Goal: Obtain resource: Download file/media

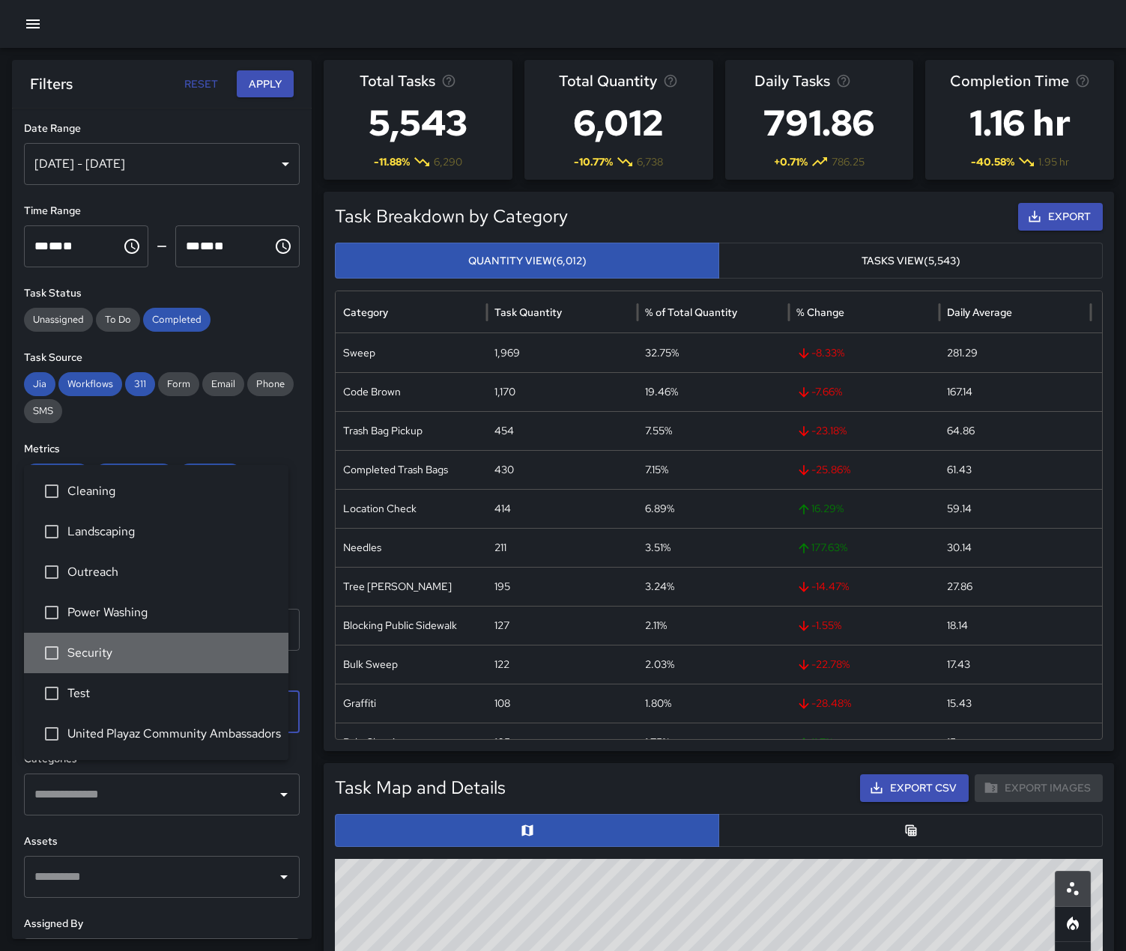
click at [110, 644] on span "Security" at bounding box center [171, 653] width 209 height 18
click at [258, 169] on div "[DATE] - [DATE]" at bounding box center [162, 164] width 276 height 42
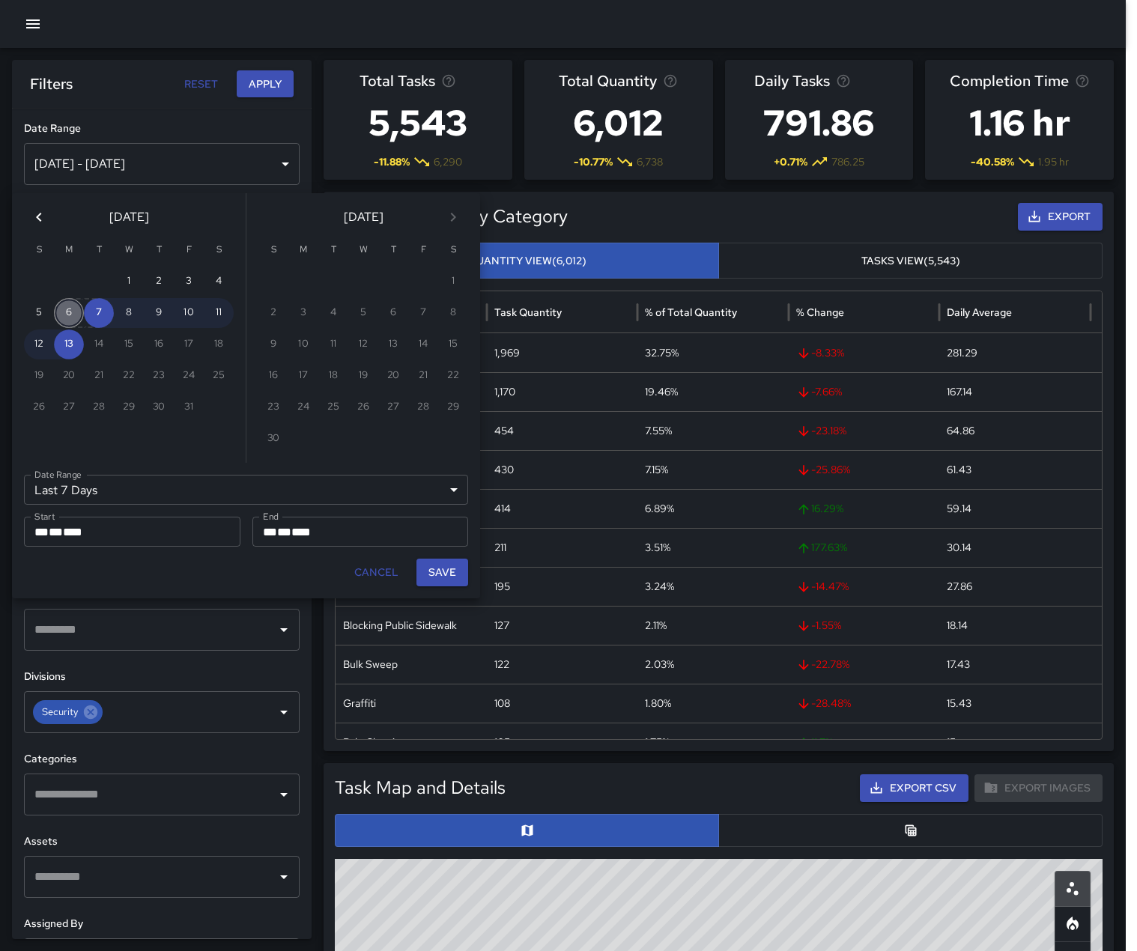
click at [69, 321] on button "6" at bounding box center [69, 313] width 30 height 30
type input "******"
type input "**********"
click at [39, 344] on button "12" at bounding box center [39, 344] width 30 height 30
type input "**********"
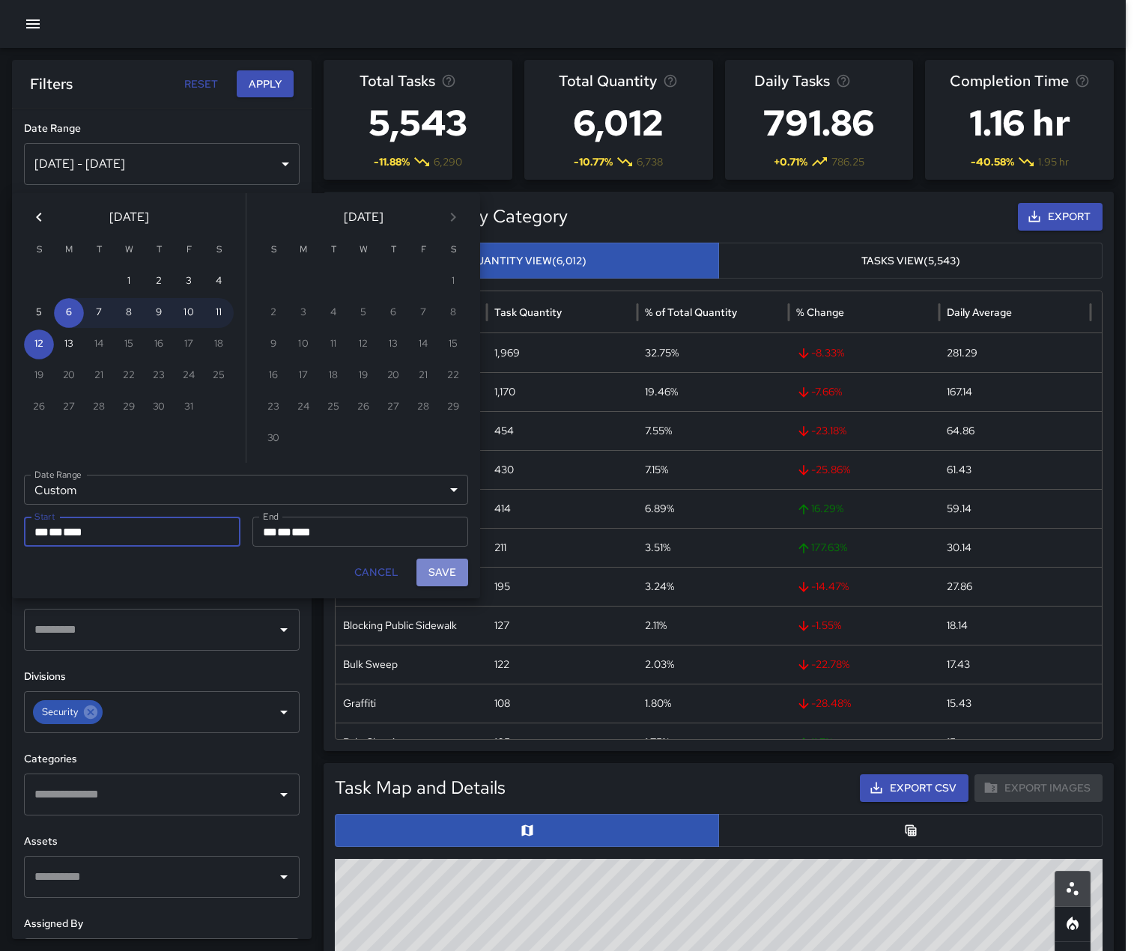
click at [442, 586] on button "Save" at bounding box center [442, 573] width 52 height 28
type input "**********"
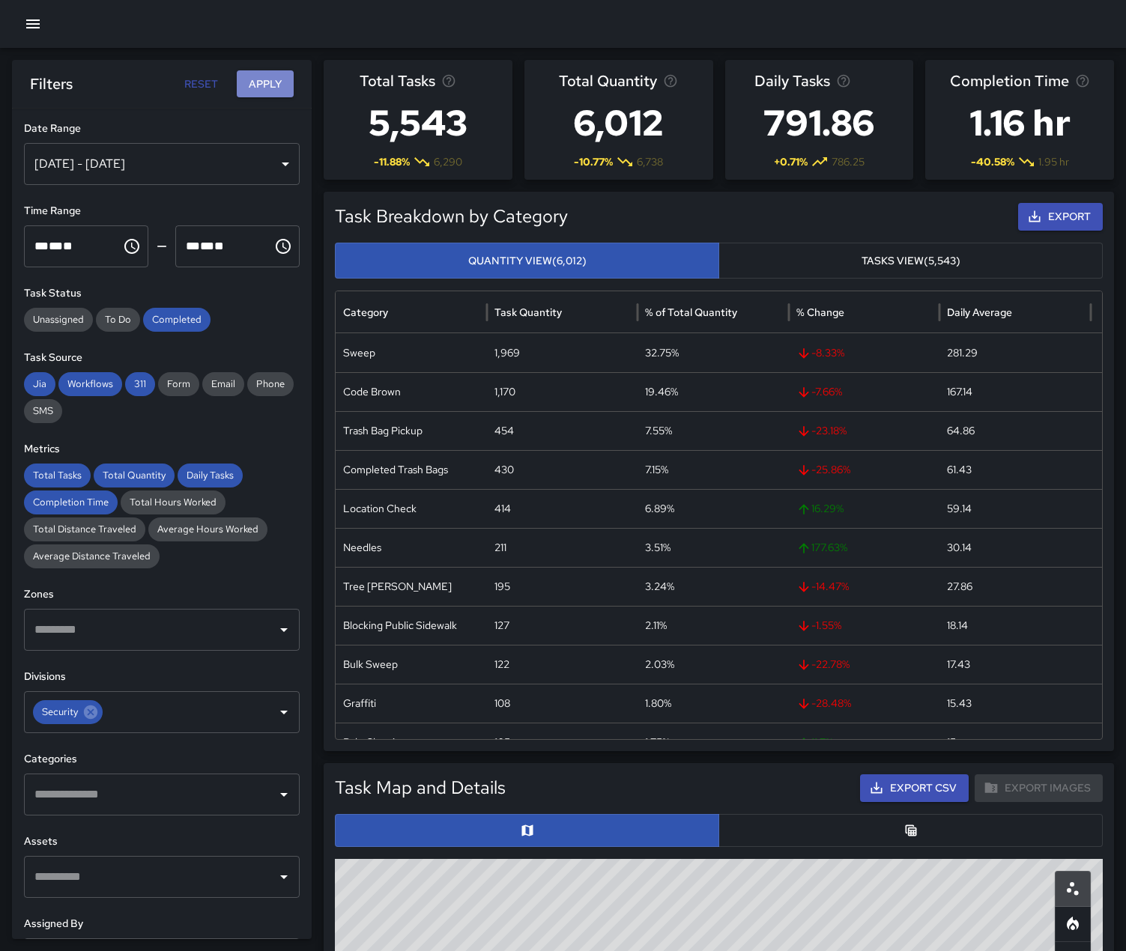
click at [264, 84] on button "Apply" at bounding box center [265, 84] width 57 height 28
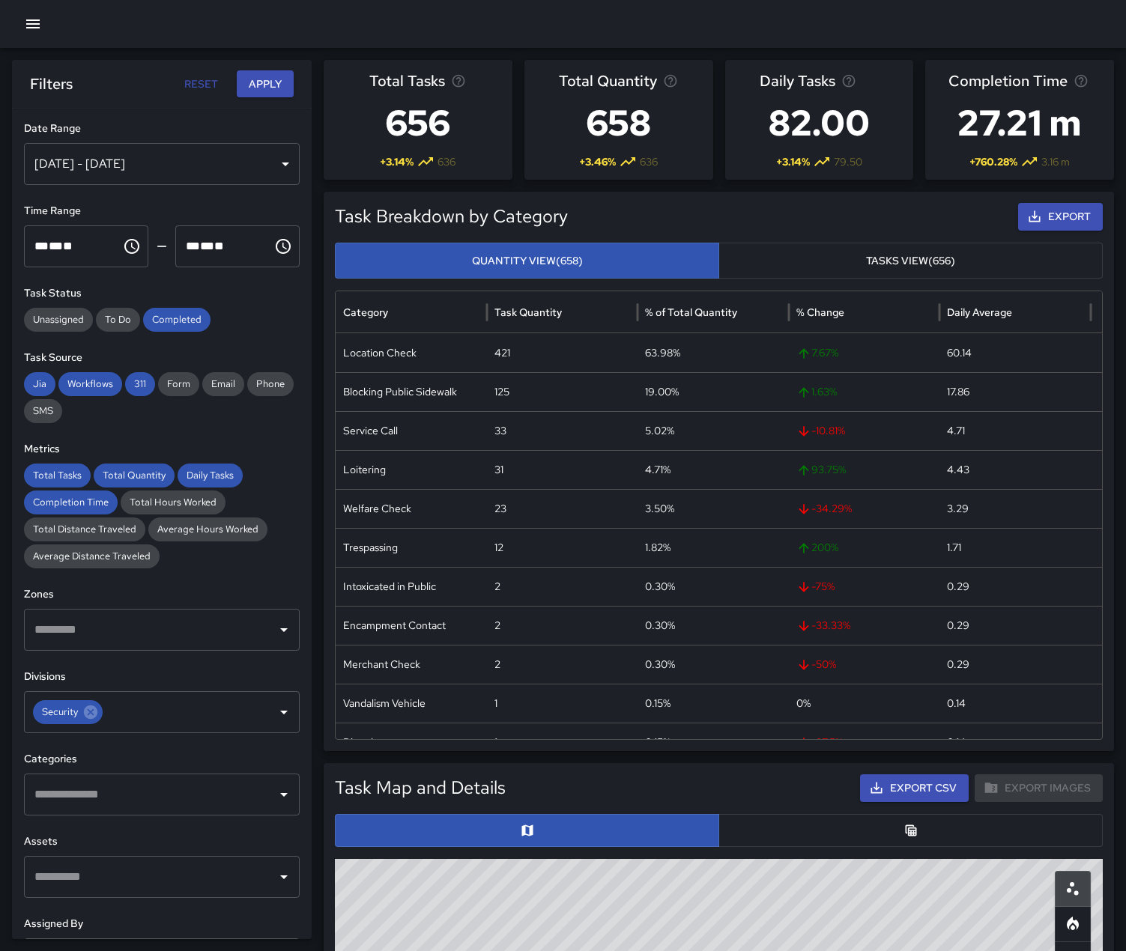
click at [1063, 231] on button "Export" at bounding box center [1060, 217] width 85 height 28
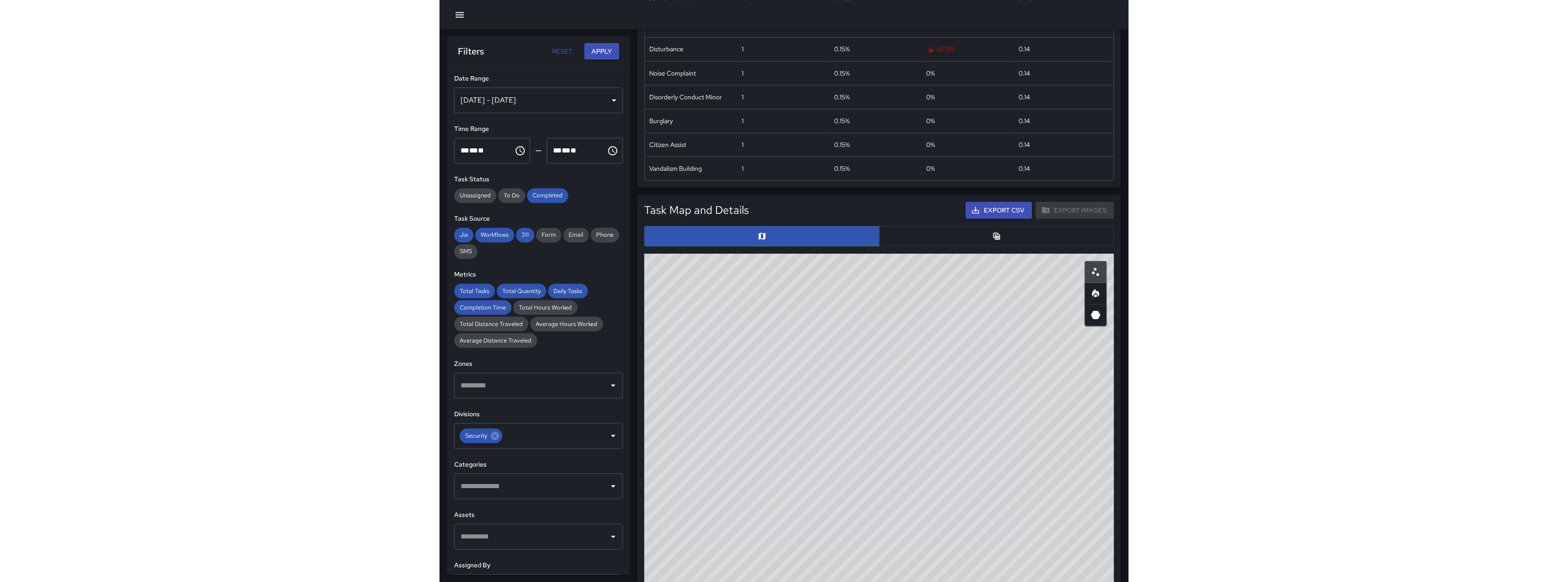
scroll to position [274, 0]
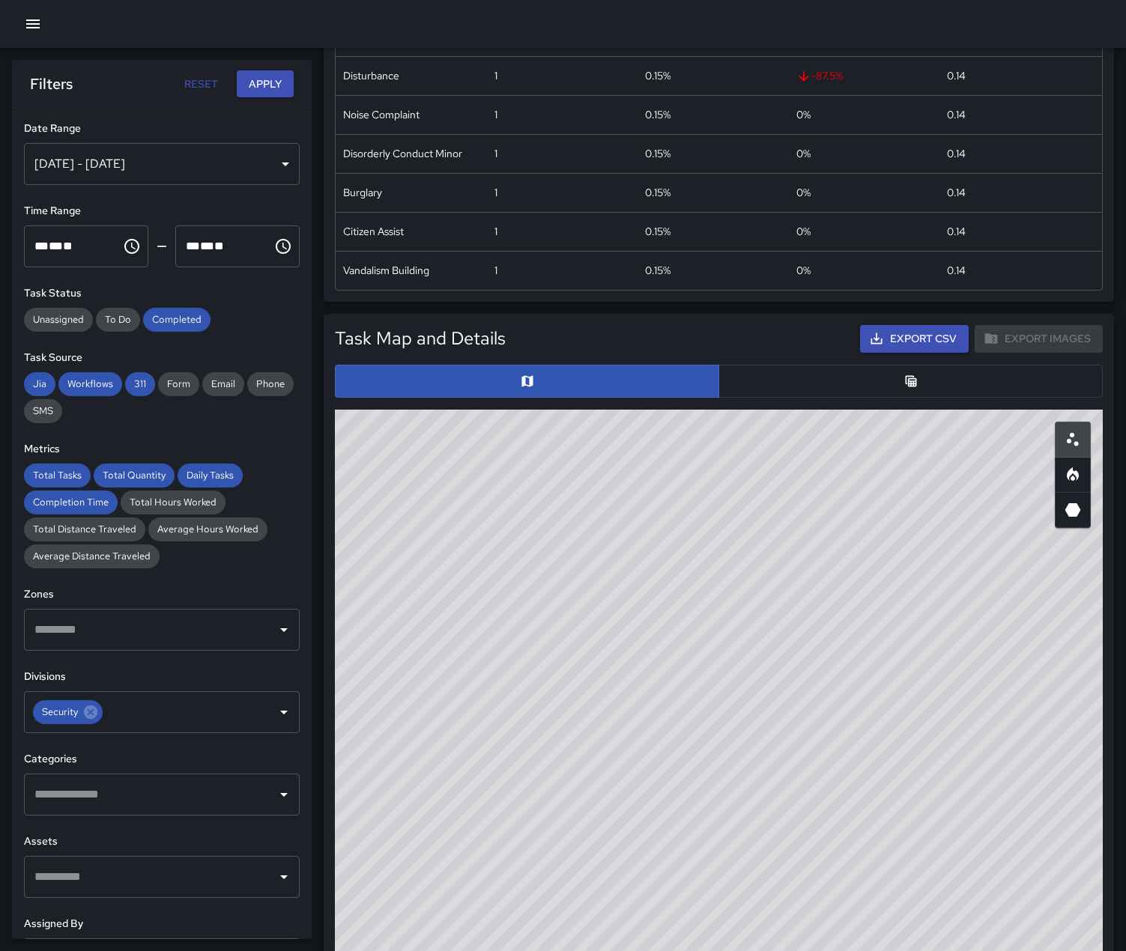
click at [833, 398] on button "button" at bounding box center [910, 381] width 384 height 33
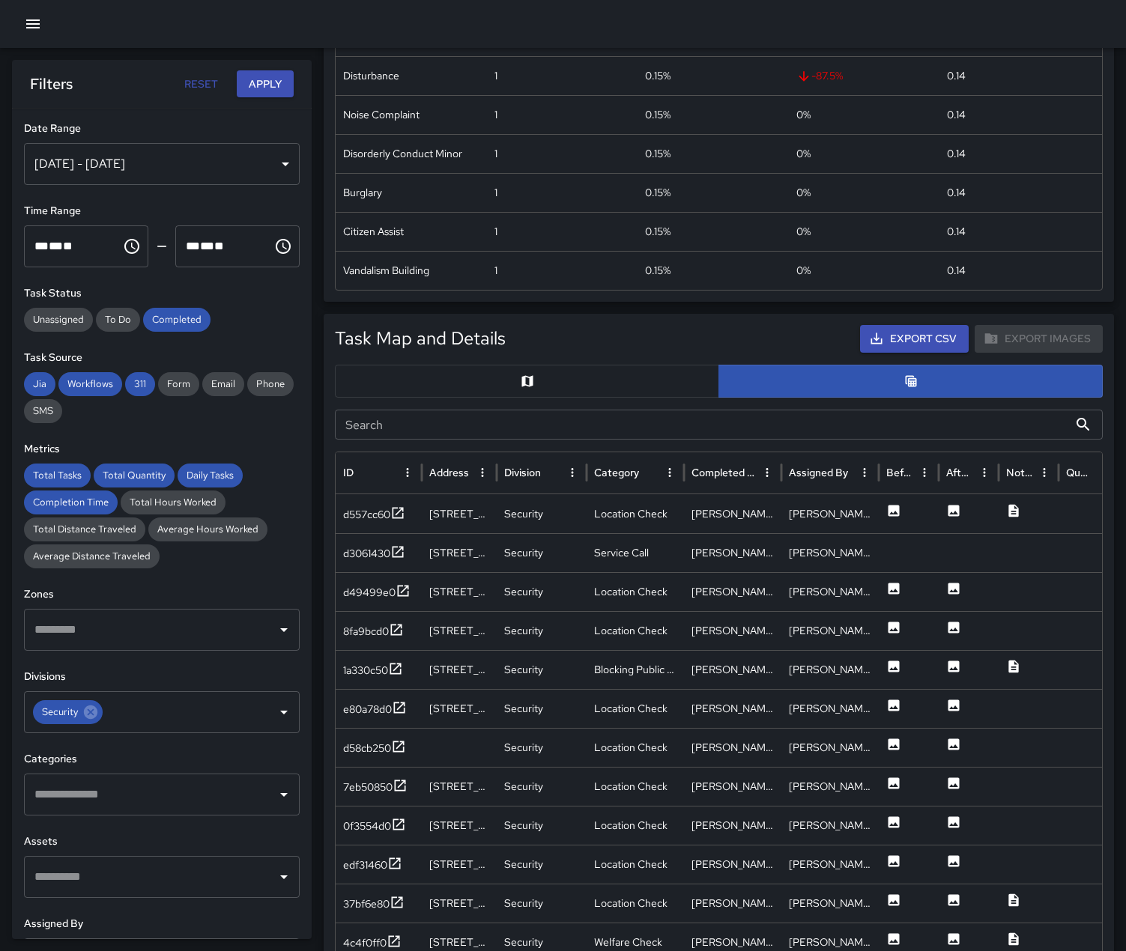
click at [860, 353] on button "Export CSV" at bounding box center [914, 339] width 109 height 28
click at [649, 398] on button "button" at bounding box center [527, 381] width 384 height 33
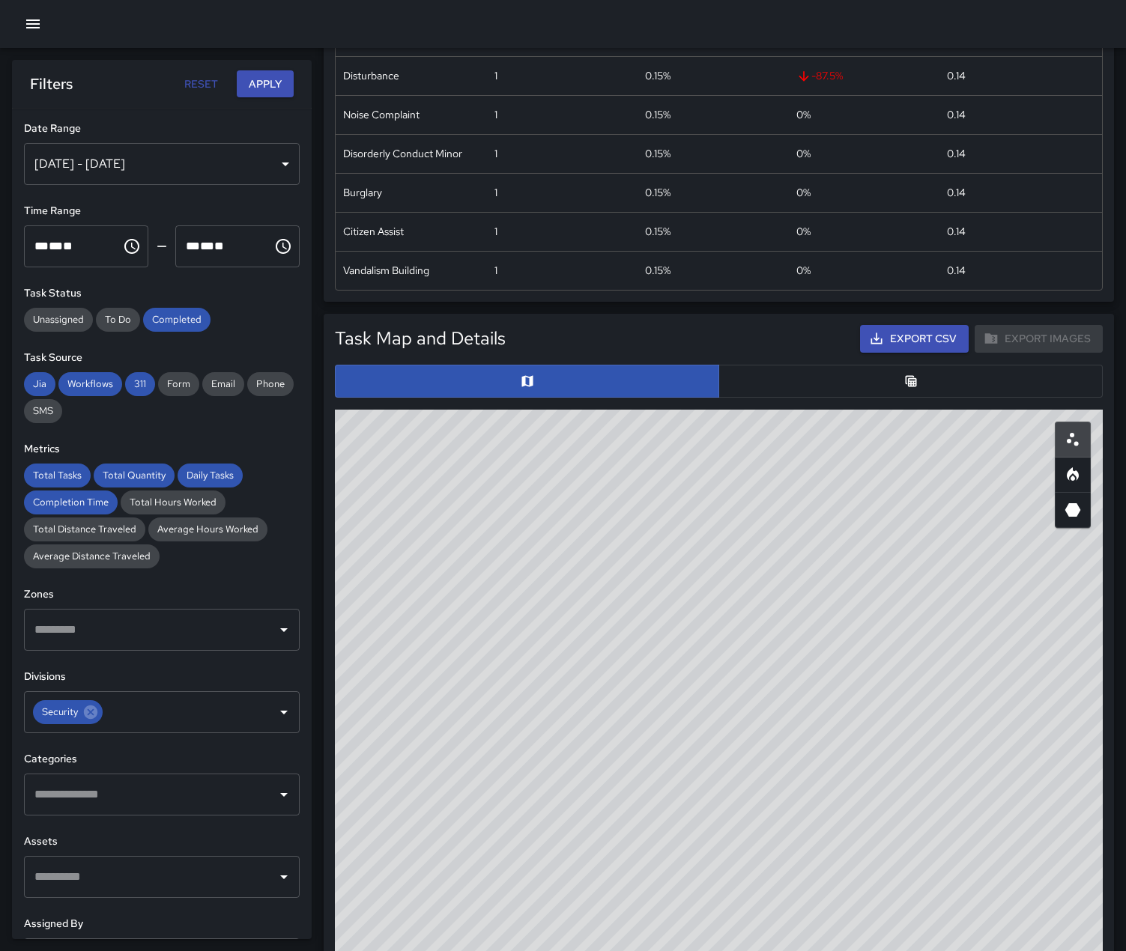
drag, startPoint x: 833, startPoint y: 671, endPoint x: 726, endPoint y: 785, distance: 156.3
click at [727, 785] on div "© Mapbox © OpenStreetMap Improve this map" at bounding box center [719, 709] width 768 height 599
drag, startPoint x: 718, startPoint y: 786, endPoint x: 484, endPoint y: 960, distance: 291.6
click at [484, 950] on html "Total Tasks 656 + 3.14 % 636 Total Quantity 658 + 3.46 % 636 Daily Tasks 82.00 …" at bounding box center [563, 540] width 1126 height 1979
drag, startPoint x: 995, startPoint y: 651, endPoint x: 1028, endPoint y: 513, distance: 142.4
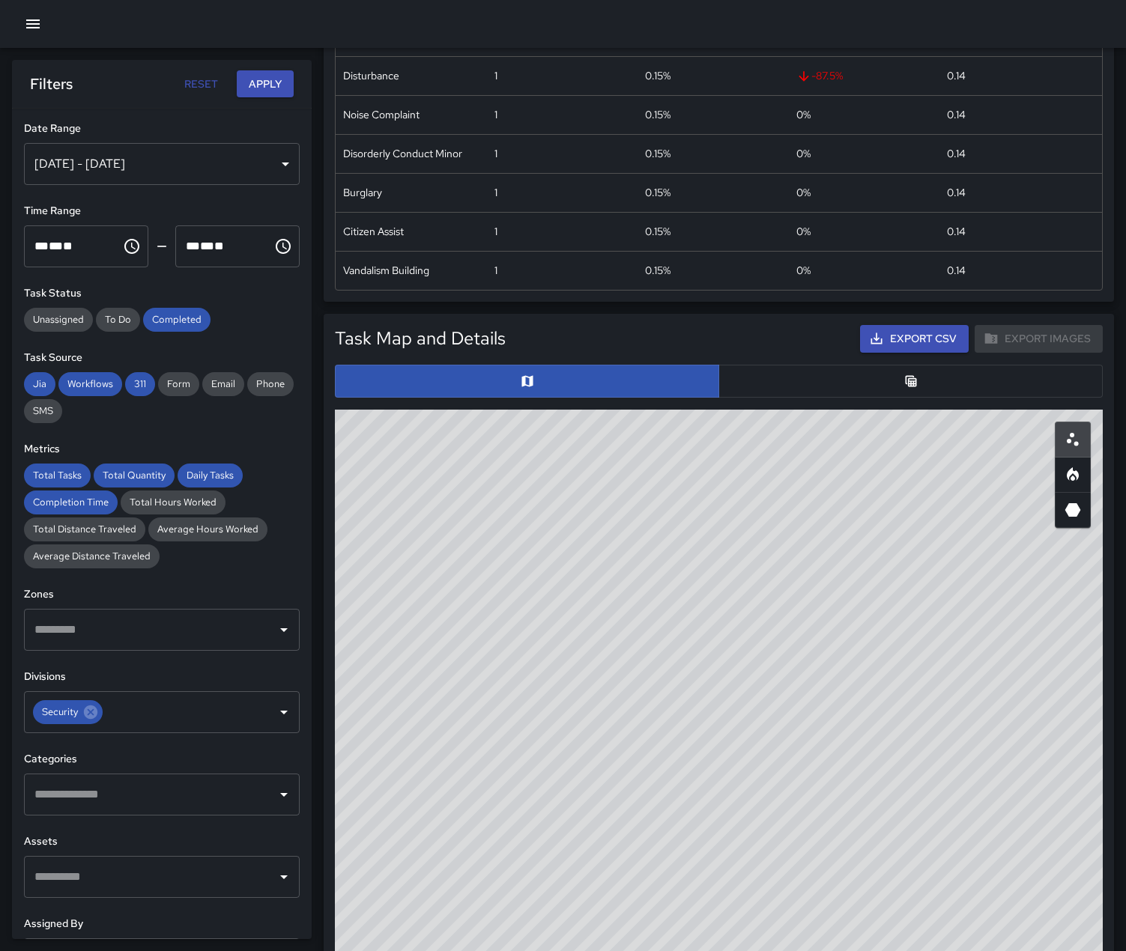
click at [1028, 513] on div "© Mapbox © OpenStreetMap Improve this map" at bounding box center [719, 709] width 768 height 599
drag, startPoint x: 1016, startPoint y: 691, endPoint x: 1163, endPoint y: 698, distance: 146.9
click at [1125, 698] on html "Total Tasks 656 + 3.14 % 636 Total Quantity 658 + 3.46 % 636 Daily Tasks 82.00 …" at bounding box center [563, 540] width 1126 height 1979
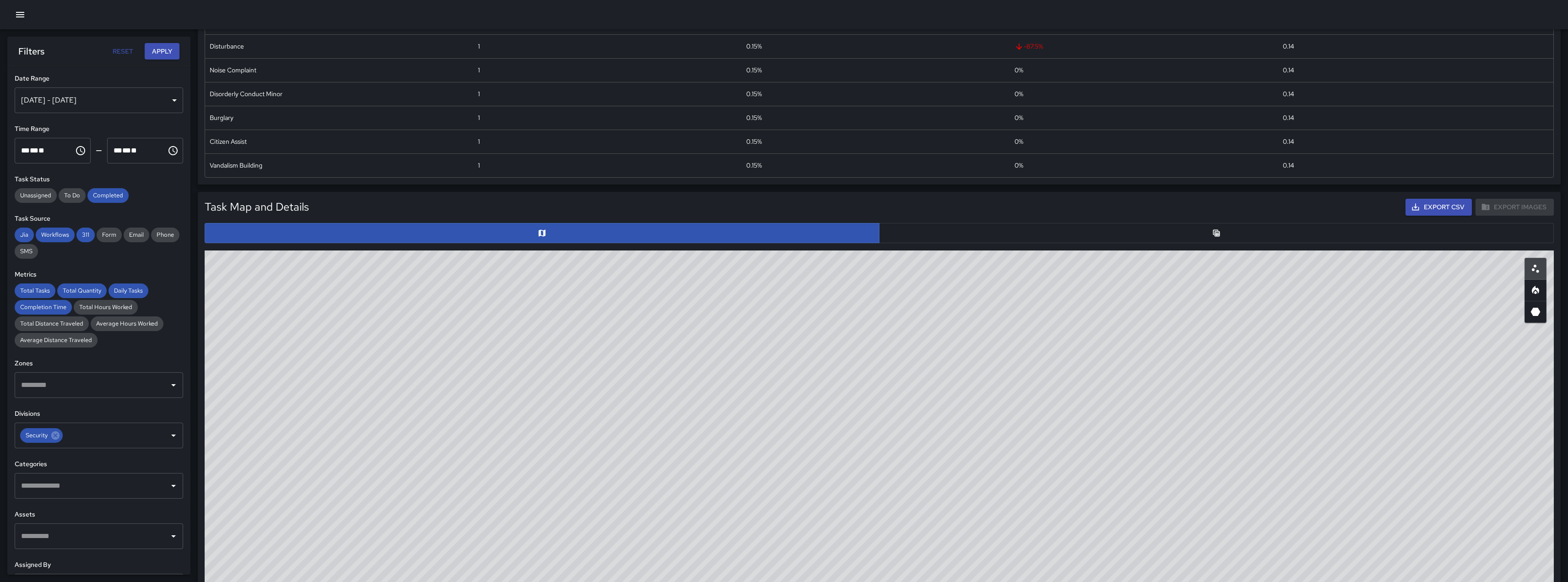
click at [167, 52] on button "Apply" at bounding box center [162, 51] width 35 height 17
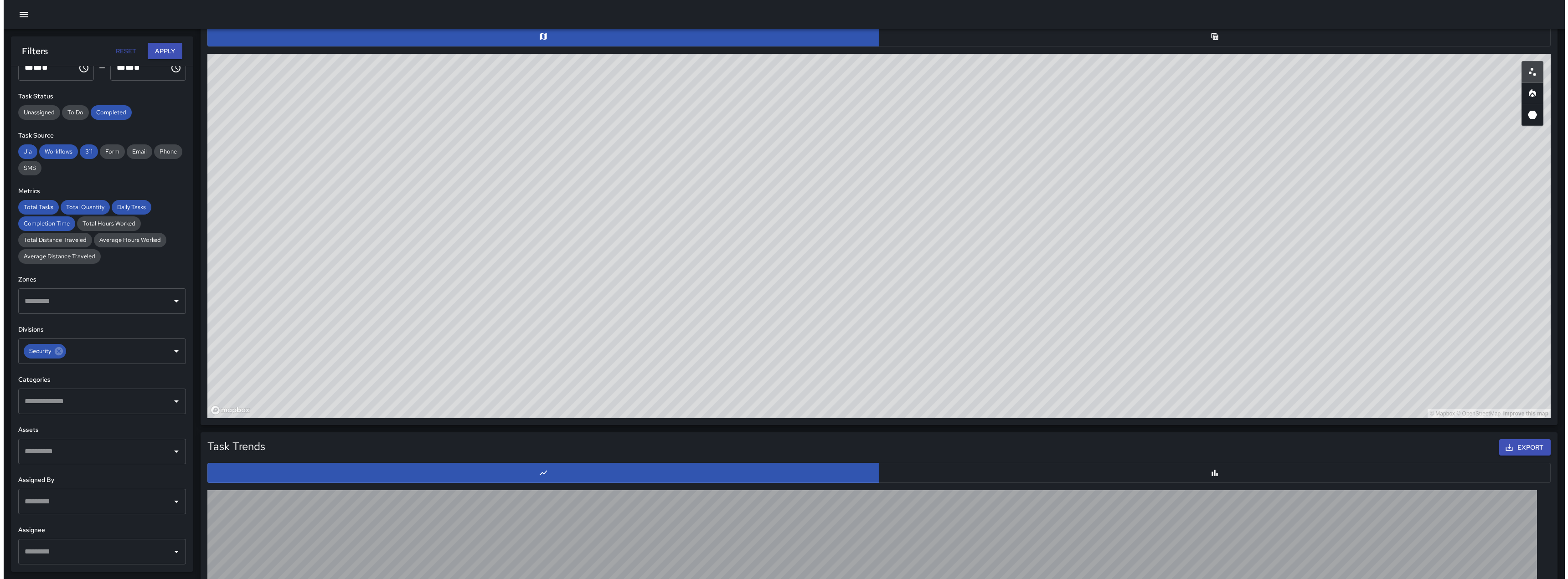
scroll to position [460, 0]
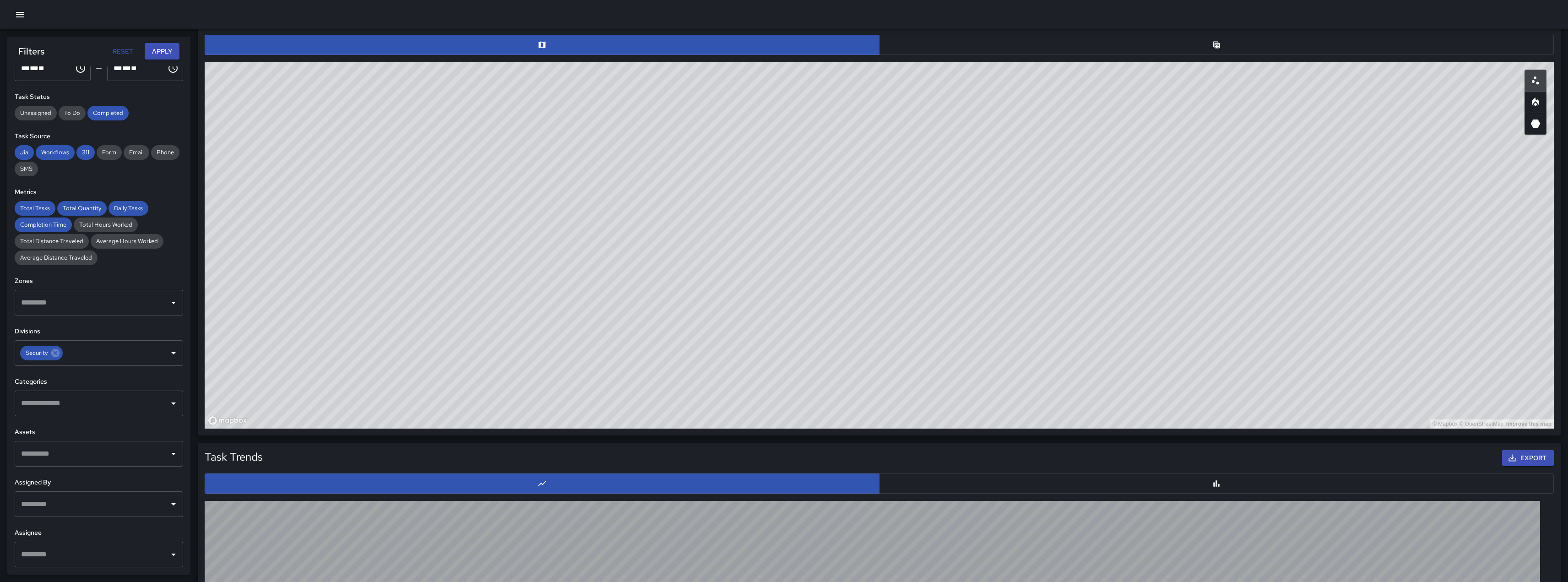
click at [688, 169] on div "© Mapbox © OpenStreetMap Improve this map" at bounding box center [879, 245] width 1349 height 366
click at [688, 168] on div "© Mapbox © OpenStreetMap Improve this map" at bounding box center [879, 245] width 1349 height 366
click at [688, 106] on icon "Heatmap" at bounding box center [1536, 101] width 7 height 8
click at [688, 129] on icon "3D Heatmap" at bounding box center [1536, 123] width 11 height 11
drag, startPoint x: 1363, startPoint y: 291, endPoint x: 1031, endPoint y: 405, distance: 351.0
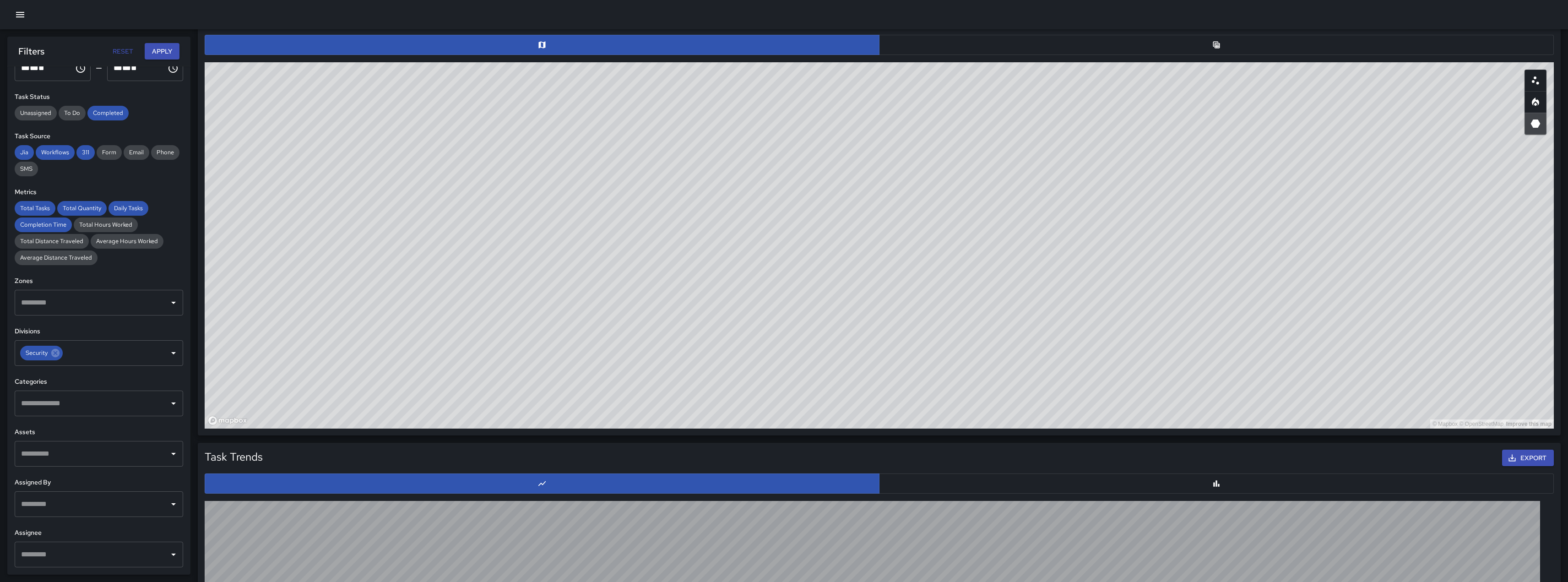
click at [688, 405] on div "© Mapbox © OpenStreetMap Improve this map" at bounding box center [879, 245] width 1349 height 366
click at [21, 19] on icon "button" at bounding box center [20, 15] width 11 height 11
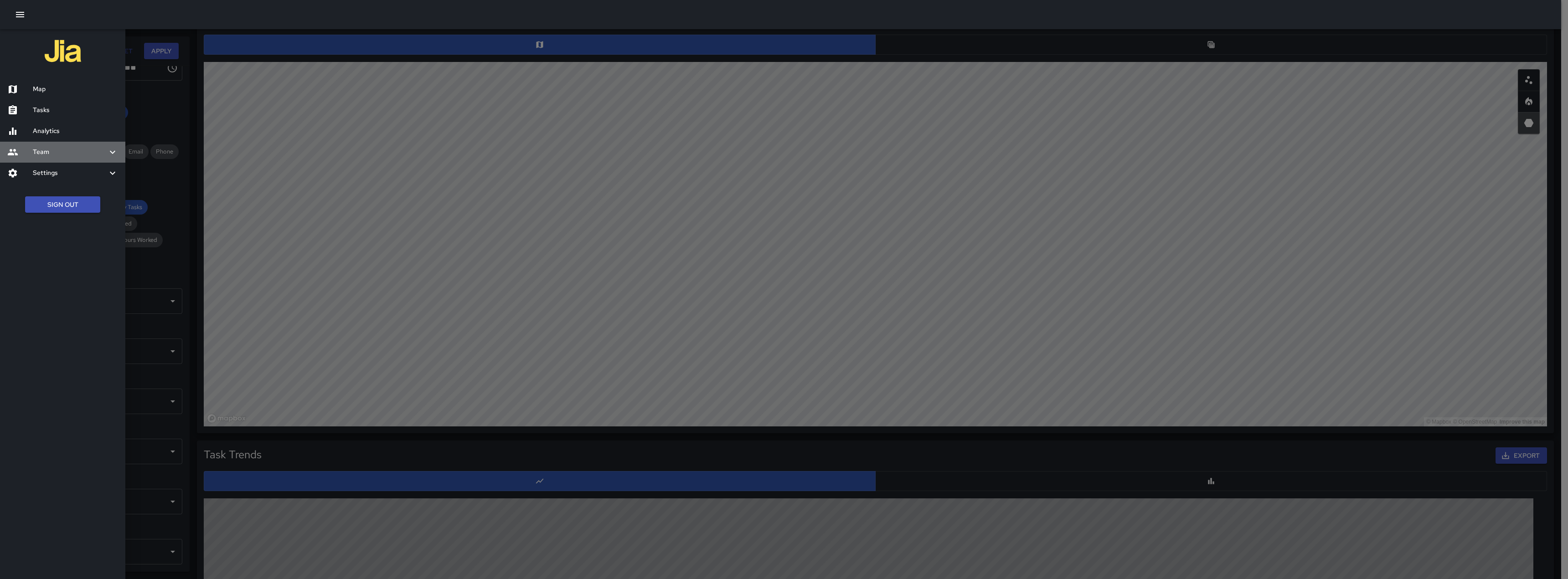
click at [37, 157] on h6 "Team" at bounding box center [70, 152] width 74 height 10
click at [39, 182] on h6 "Leaderboard" at bounding box center [75, 176] width 85 height 10
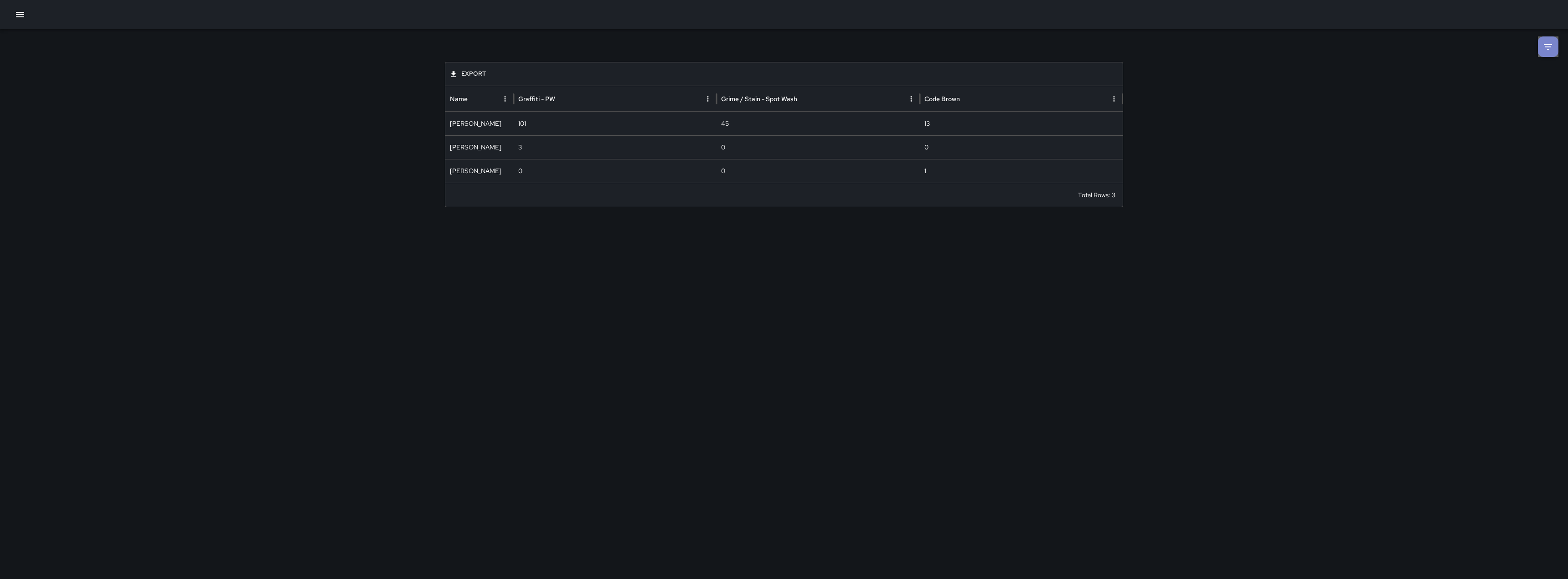
click at [685, 46] on icon at bounding box center [1548, 47] width 11 height 11
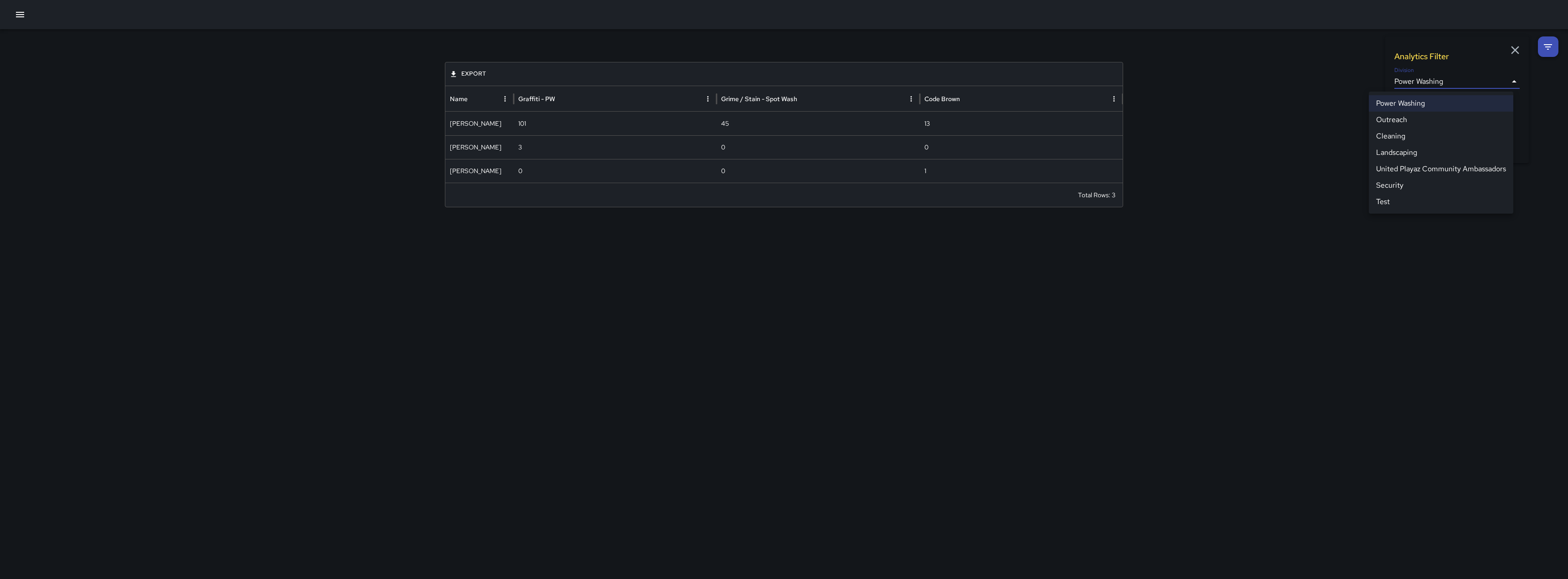
click at [685, 82] on body "**********" at bounding box center [784, 290] width 1568 height 579
click at [685, 193] on li "Security" at bounding box center [1441, 185] width 144 height 16
type input "**********"
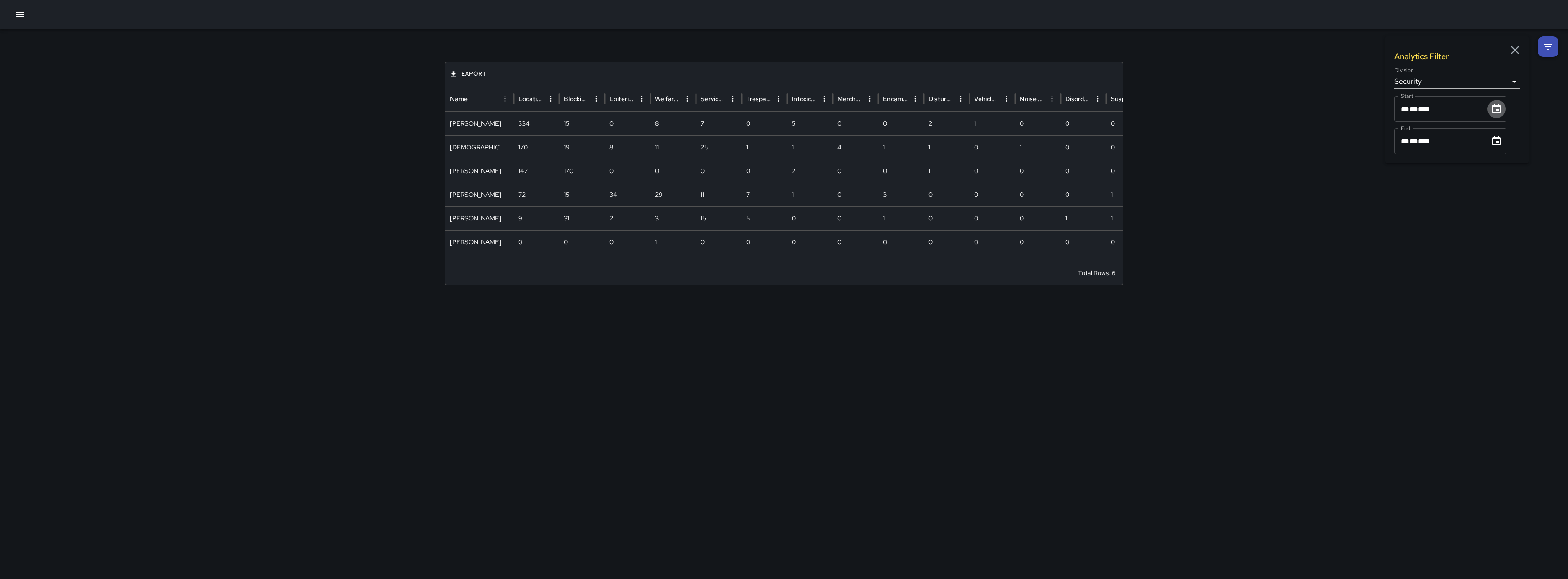
click at [685, 113] on icon "Choose date, selected date is Oct 1, 2025" at bounding box center [1496, 109] width 11 height 11
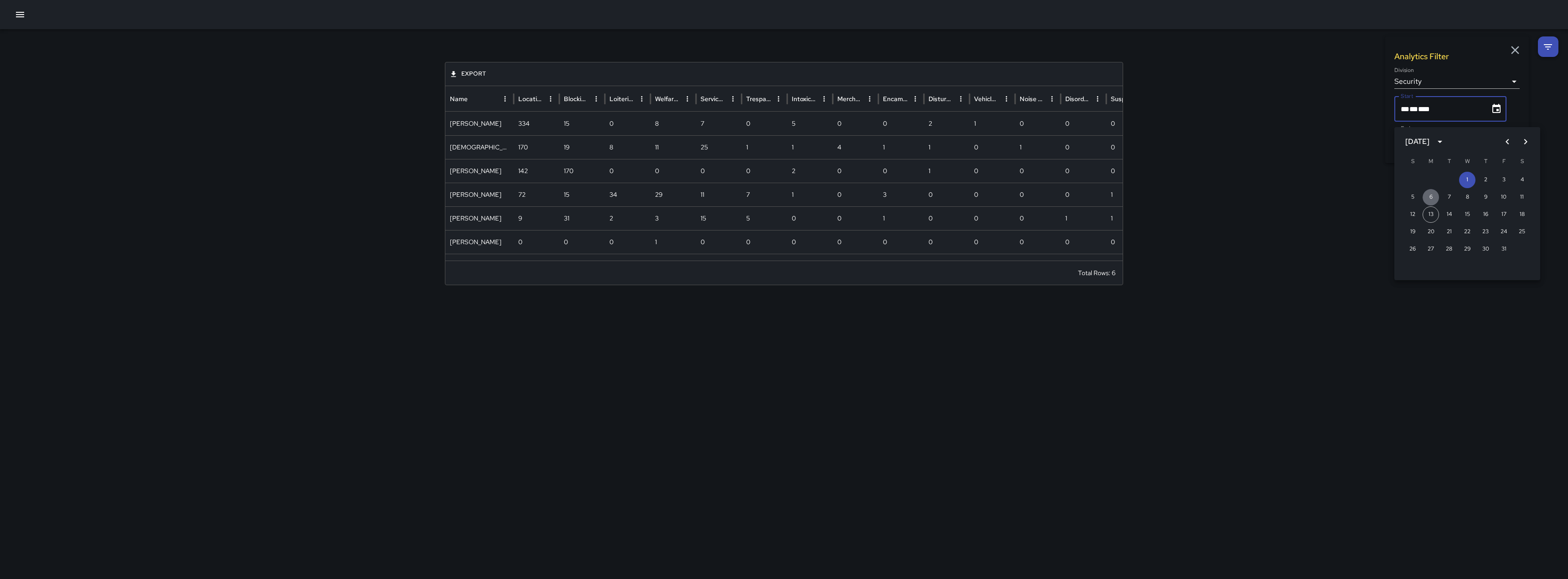
click at [685, 196] on button "6" at bounding box center [1430, 197] width 16 height 16
type input "**********"
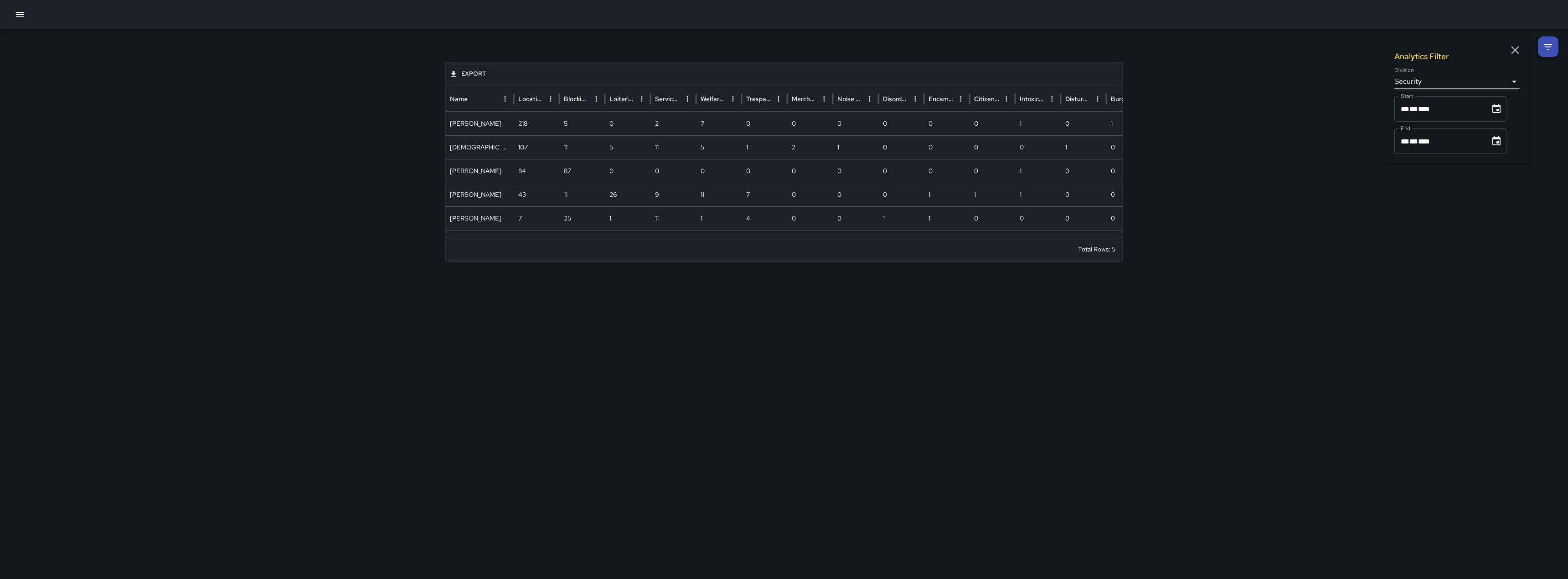
click at [685, 147] on icon "Choose date, selected date is Oct 31, 2025" at bounding box center [1496, 141] width 11 height 11
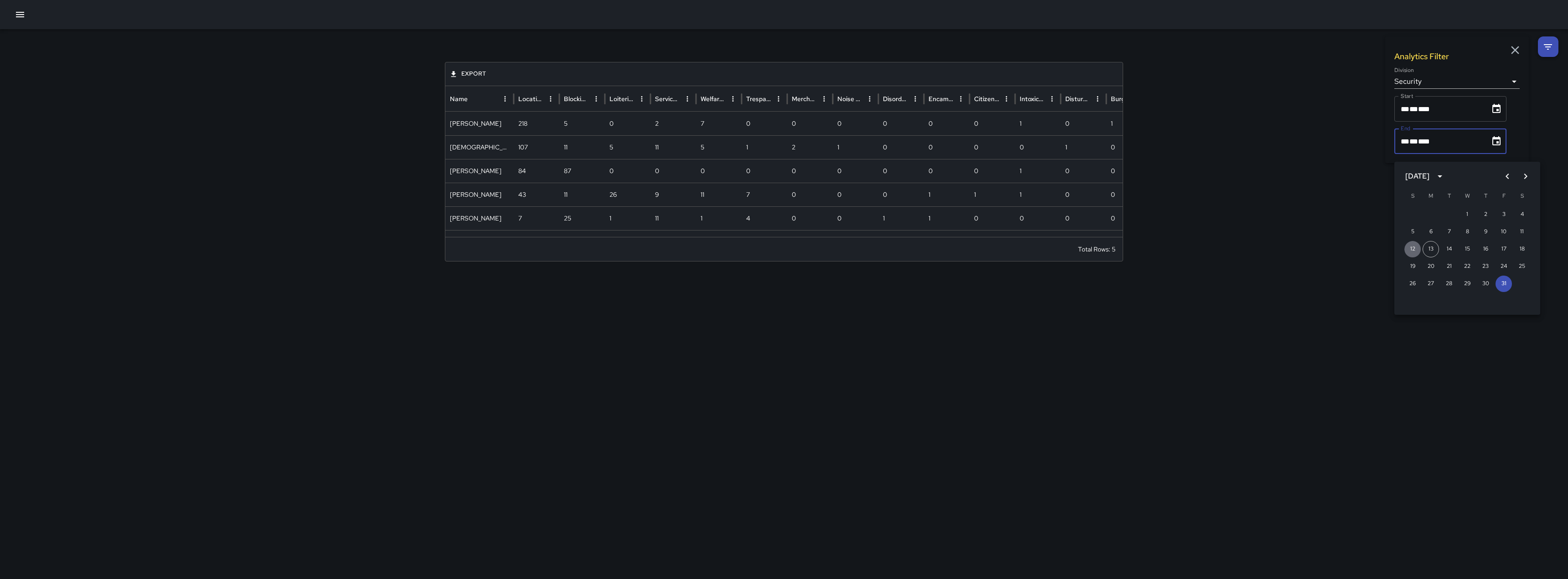
click at [685, 249] on button "12" at bounding box center [1412, 249] width 16 height 16
type input "**********"
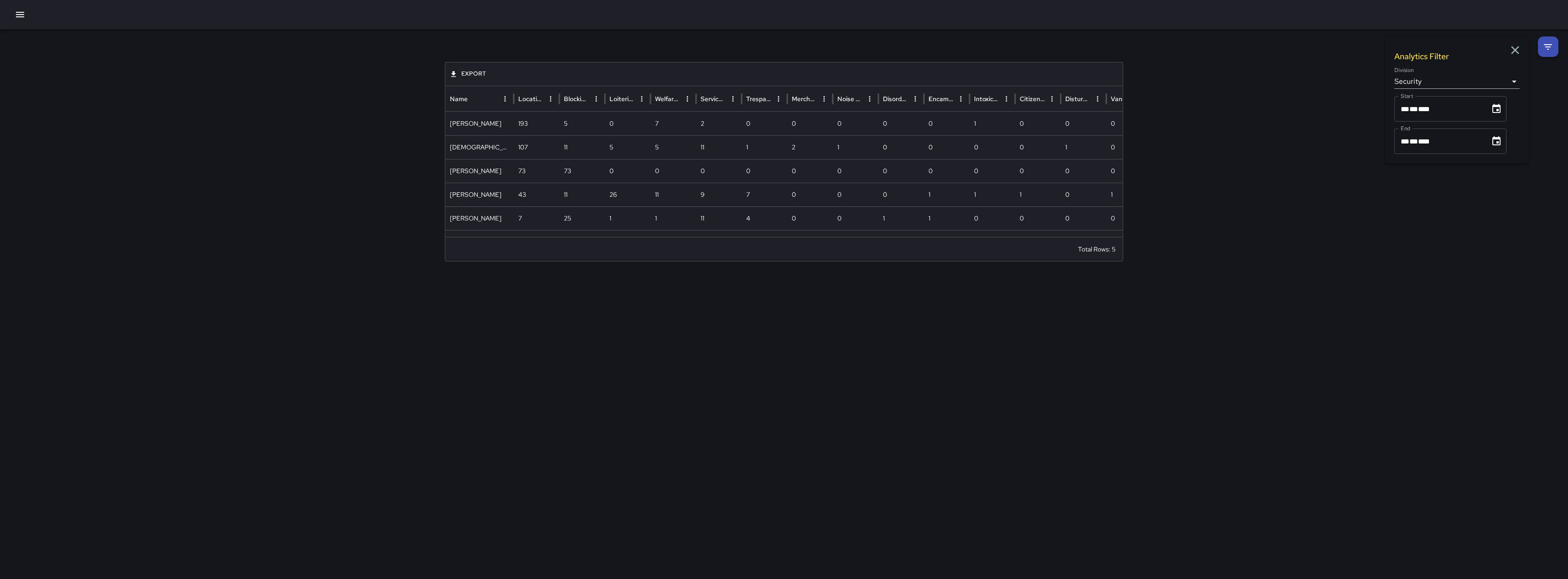
click at [685, 47] on icon "button" at bounding box center [1515, 50] width 13 height 13
click at [474, 72] on button "Export" at bounding box center [468, 74] width 40 height 14
click at [472, 119] on li "Download as CSV" at bounding box center [484, 110] width 72 height 16
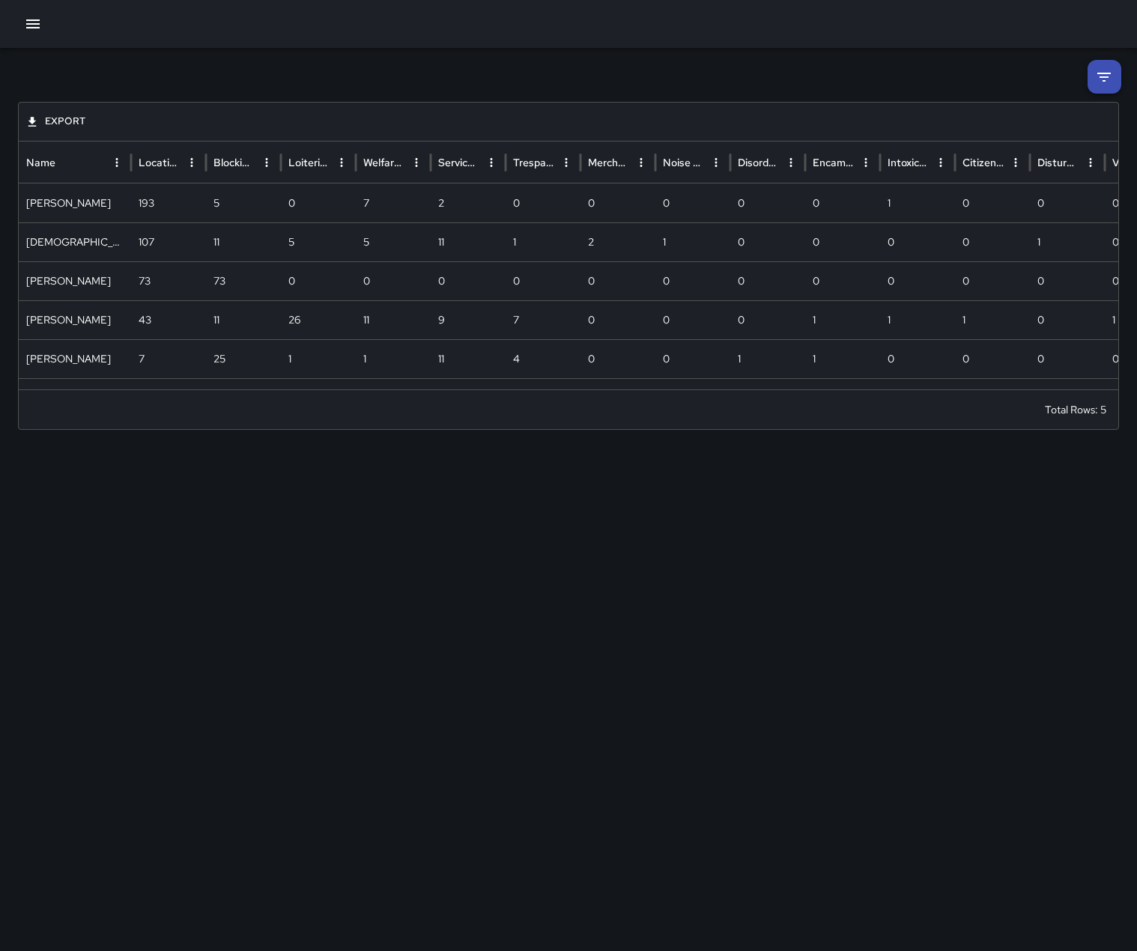
click at [37, 27] on icon "button" at bounding box center [33, 24] width 18 height 18
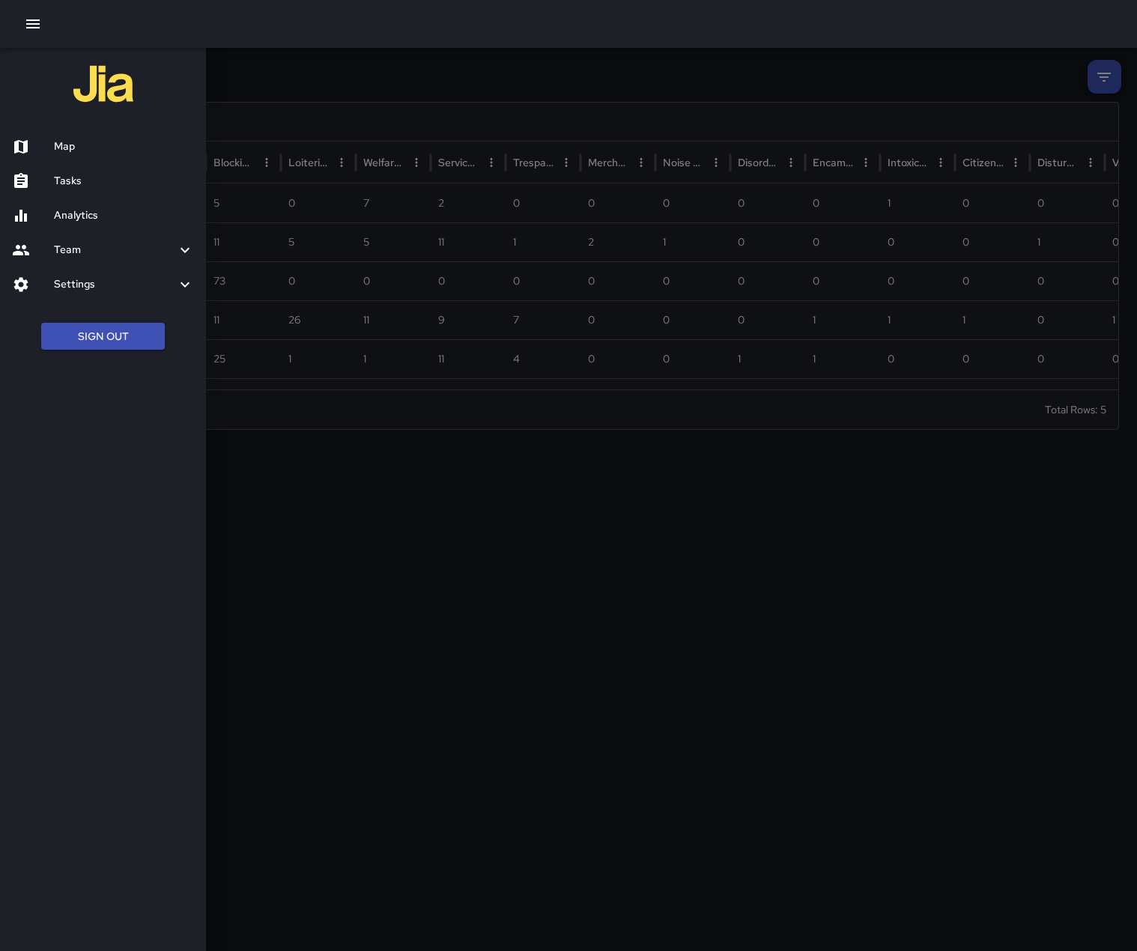
click at [79, 222] on h6 "Analytics" at bounding box center [124, 215] width 140 height 16
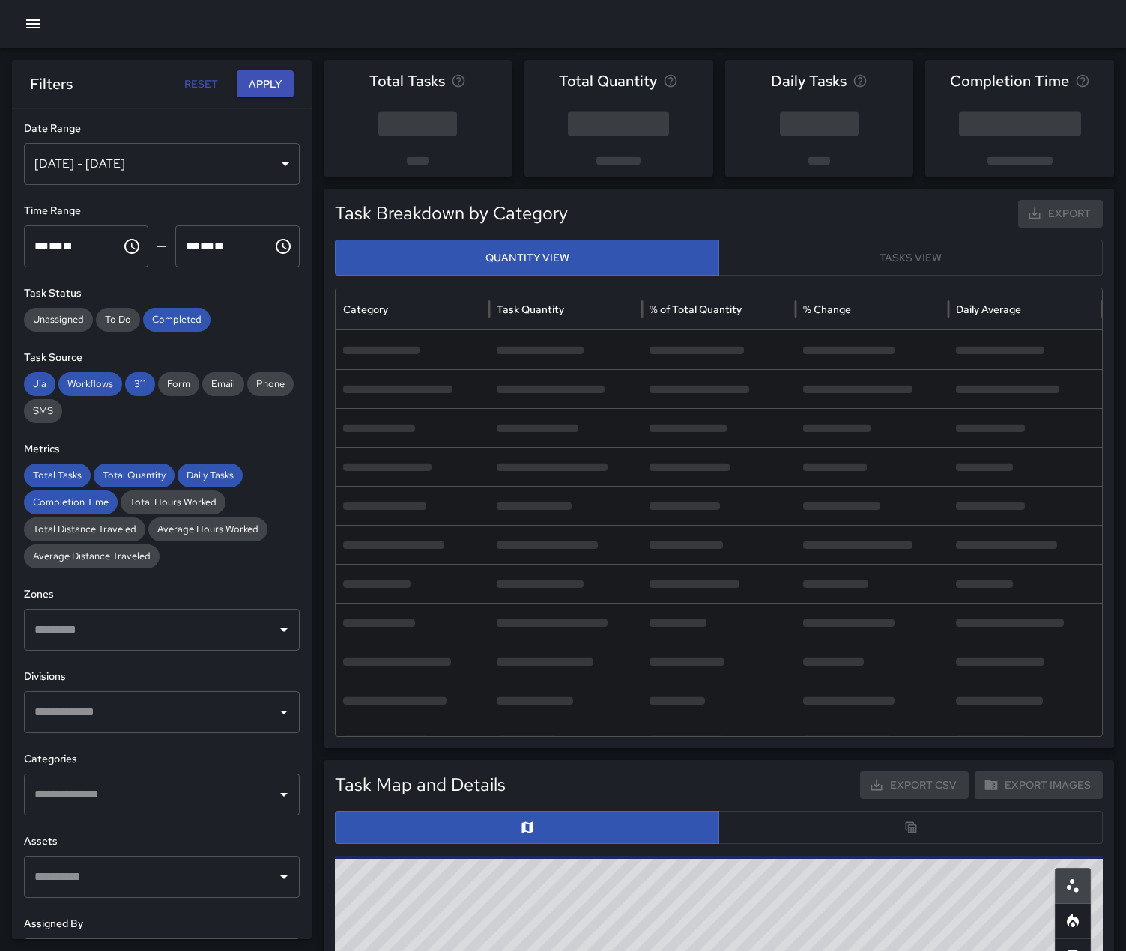
click at [285, 172] on div "[DATE] - [DATE]" at bounding box center [162, 164] width 276 height 42
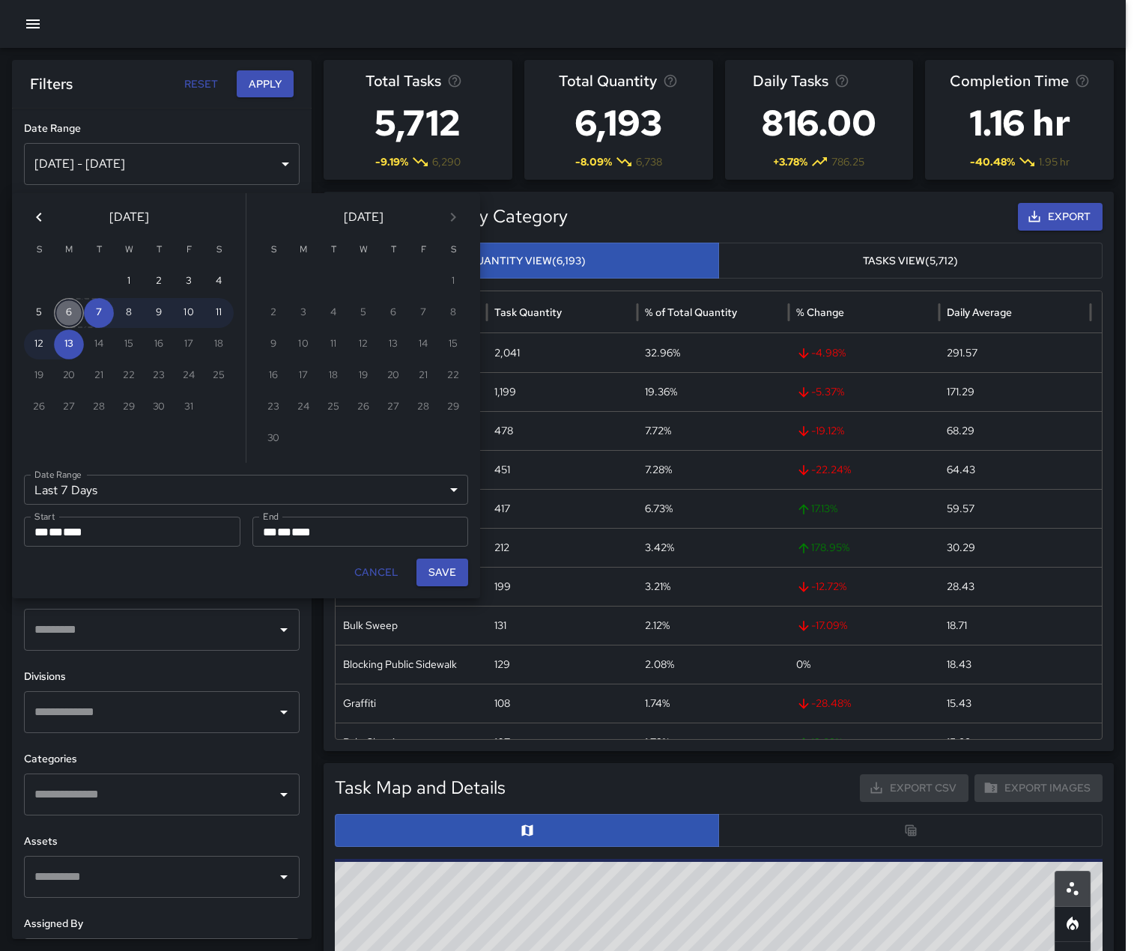
click at [76, 321] on button "6" at bounding box center [69, 313] width 30 height 30
type input "******"
type input "**********"
click at [47, 344] on button "12" at bounding box center [39, 344] width 30 height 30
type input "**********"
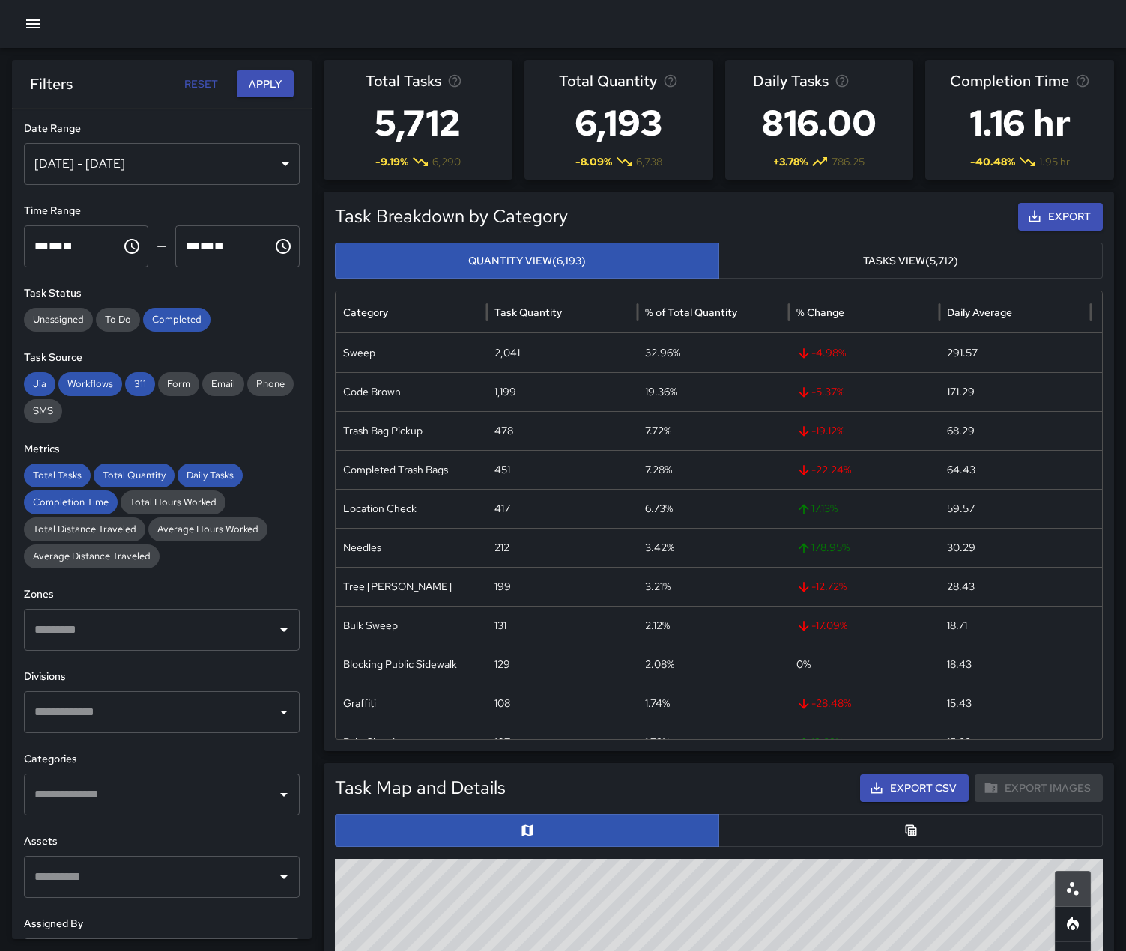
click at [201, 726] on input "text" at bounding box center [151, 712] width 240 height 28
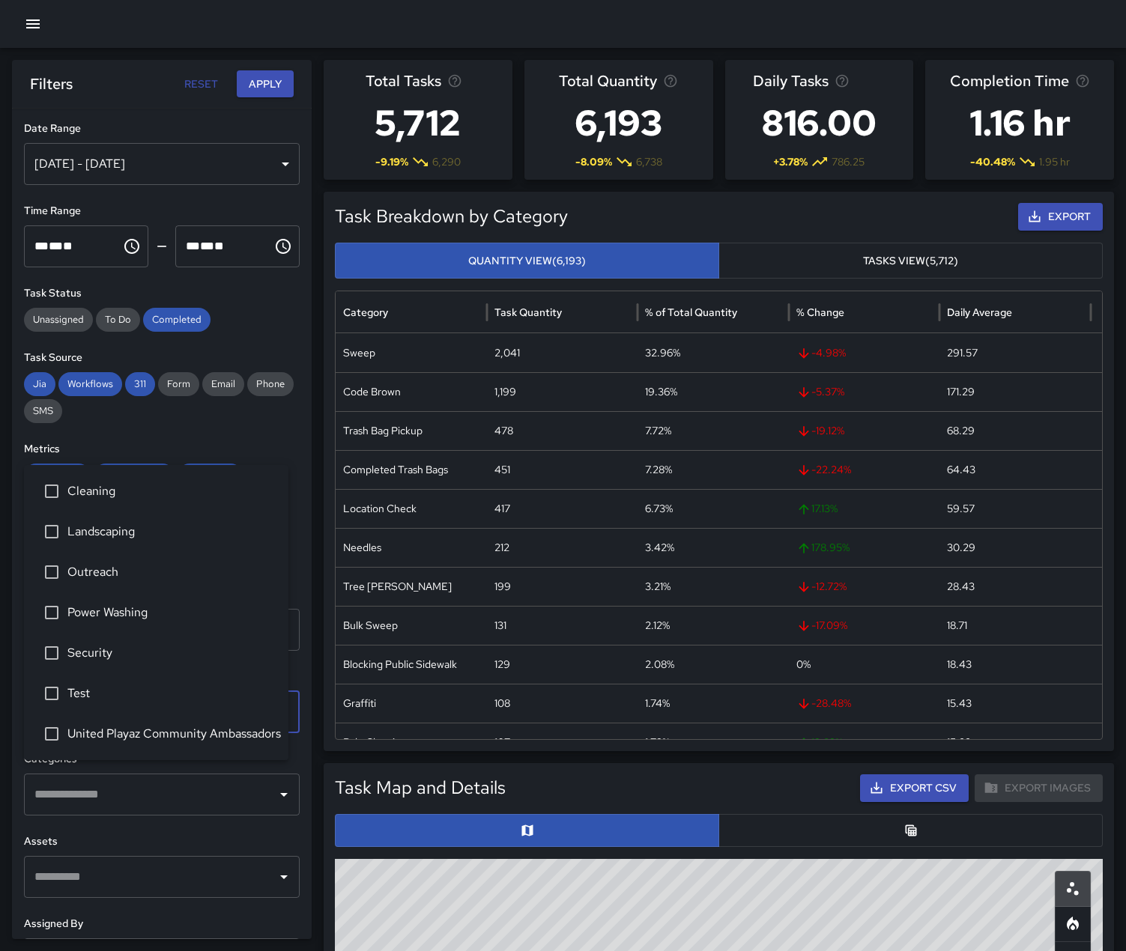
click at [106, 644] on span "Security" at bounding box center [171, 653] width 209 height 18
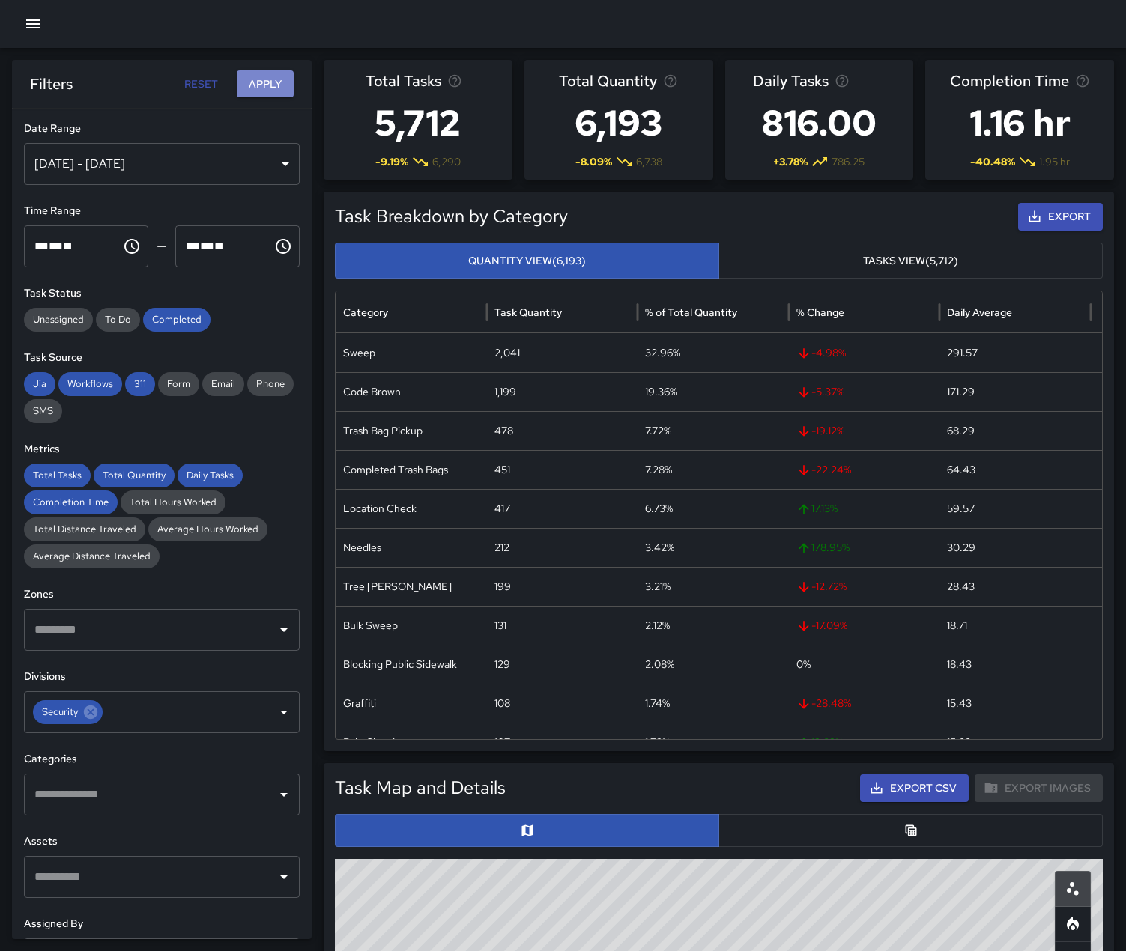
click at [260, 86] on button "Apply" at bounding box center [265, 84] width 57 height 28
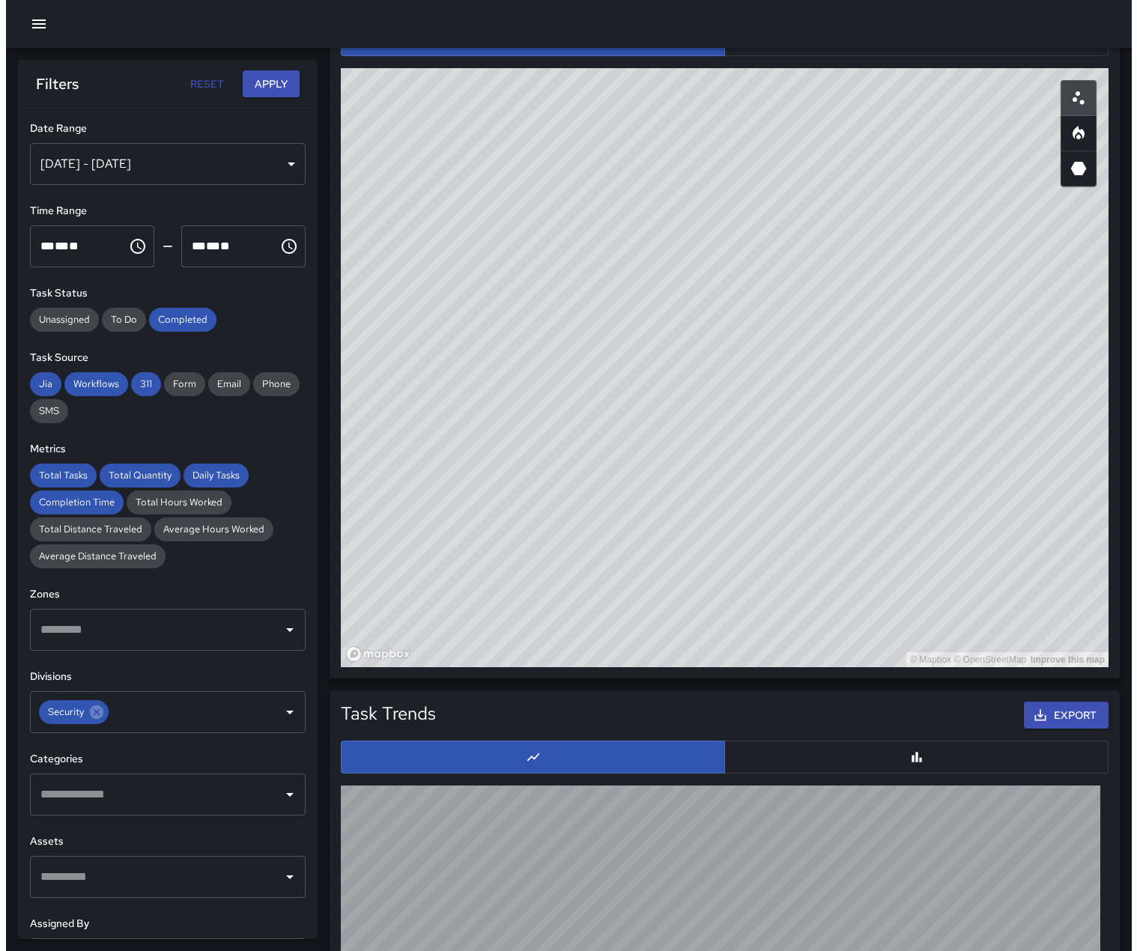
scroll to position [824, 0]
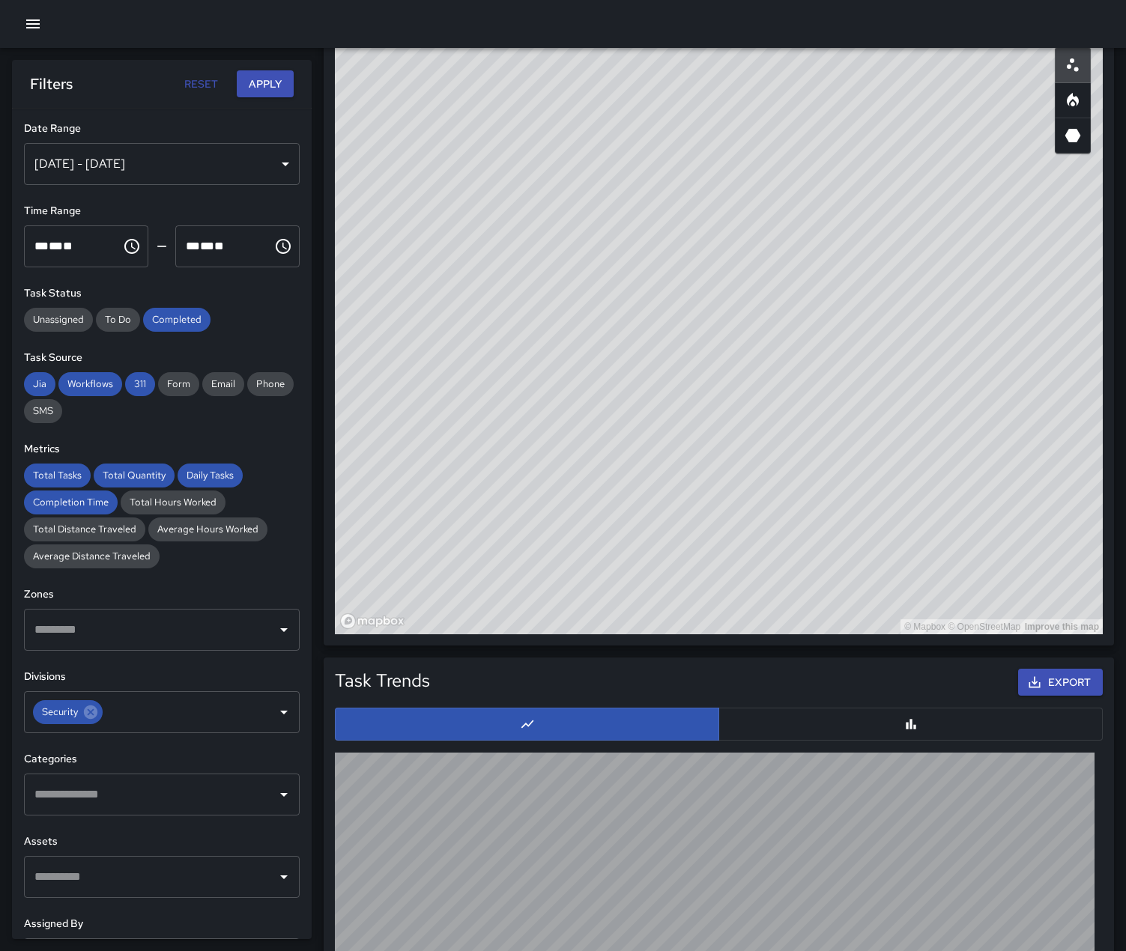
drag, startPoint x: 1000, startPoint y: 499, endPoint x: 763, endPoint y: 636, distance: 274.1
click at [763, 634] on div "© Mapbox © OpenStreetMap Improve this map" at bounding box center [719, 334] width 768 height 599
drag, startPoint x: 932, startPoint y: 423, endPoint x: 961, endPoint y: 395, distance: 40.2
click at [961, 395] on div "© Mapbox © OpenStreetMap Improve this map" at bounding box center [719, 334] width 768 height 599
click at [1076, 106] on icon "Heatmap" at bounding box center [1072, 99] width 12 height 13
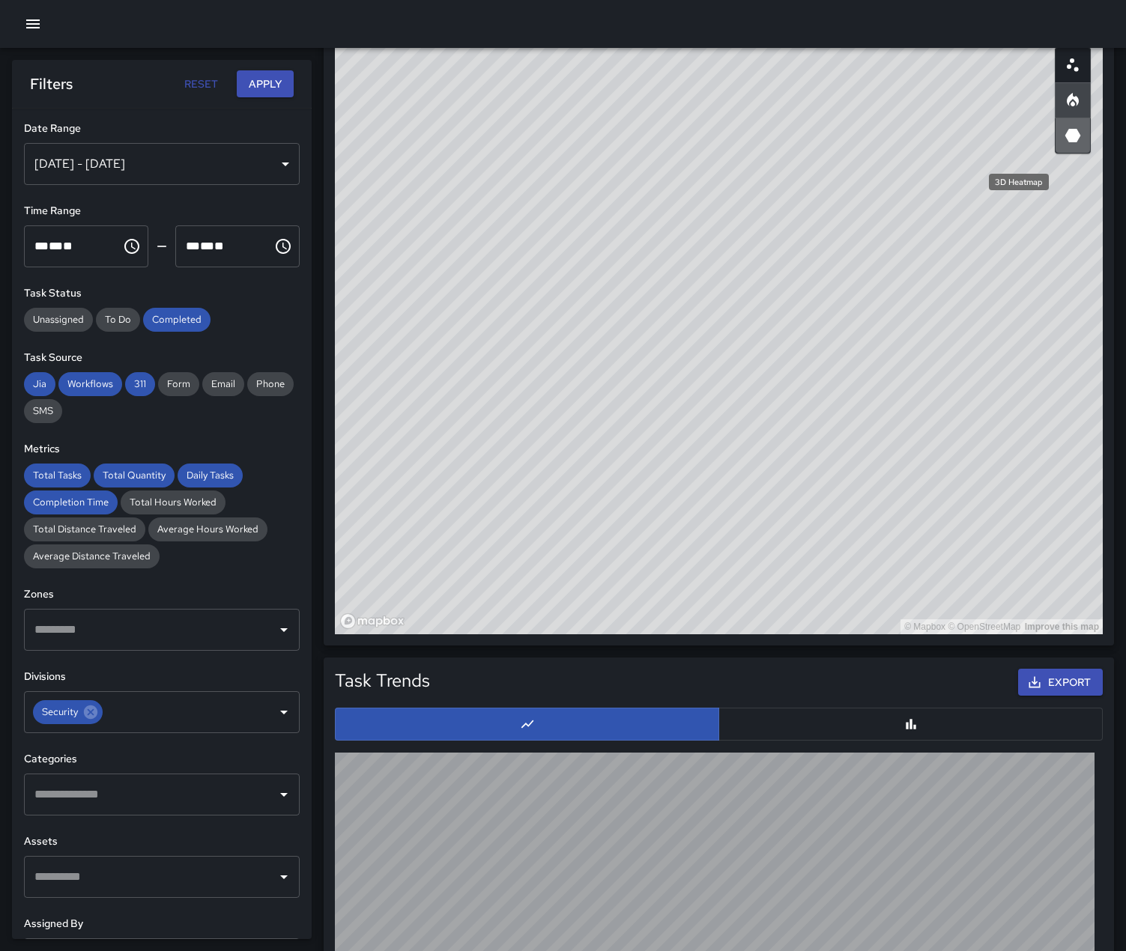
click at [1073, 142] on icon "3D Heatmap" at bounding box center [1073, 135] width 16 height 13
click at [1069, 63] on circle "Scatterplot" at bounding box center [1071, 60] width 4 height 4
click at [35, 21] on icon "button" at bounding box center [33, 24] width 18 height 18
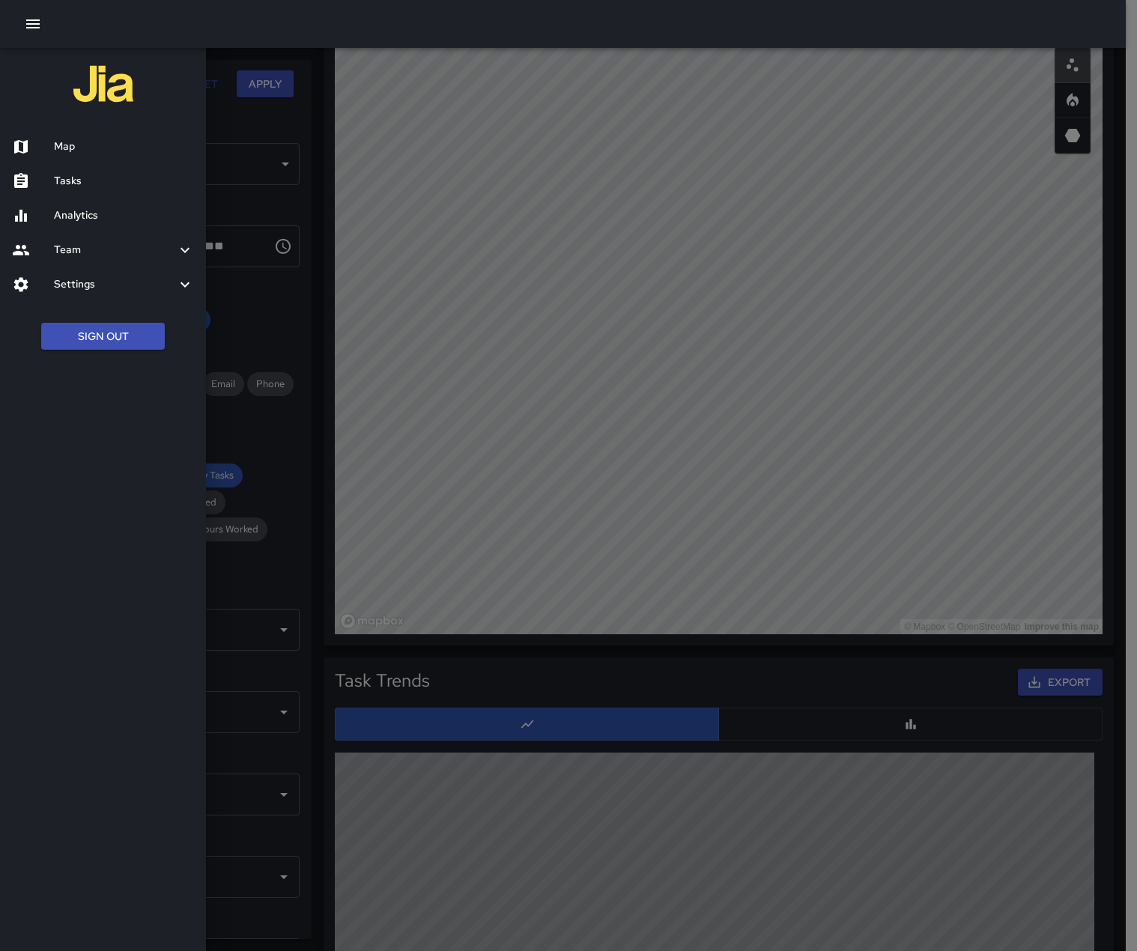
click at [123, 152] on h6 "Map" at bounding box center [124, 147] width 140 height 16
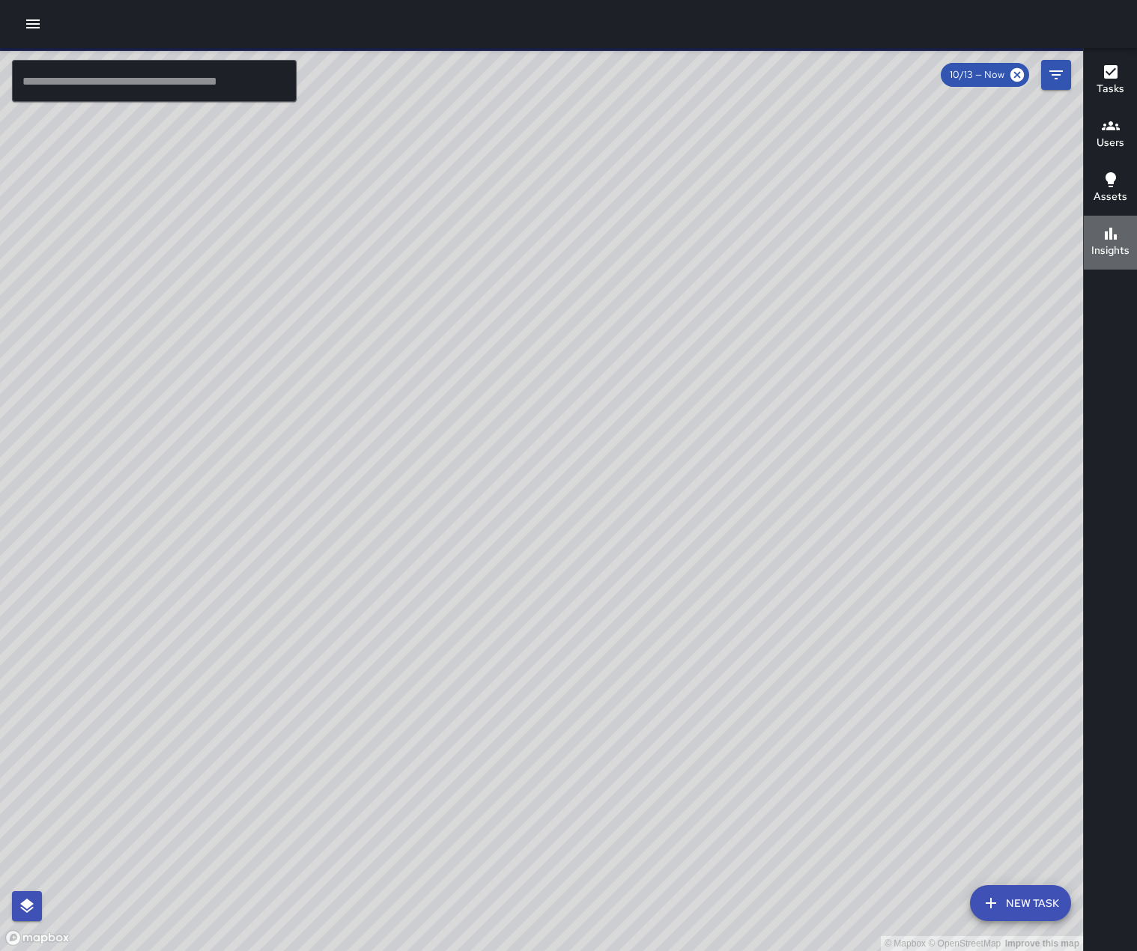
click at [1114, 235] on icon "button" at bounding box center [1111, 234] width 18 height 18
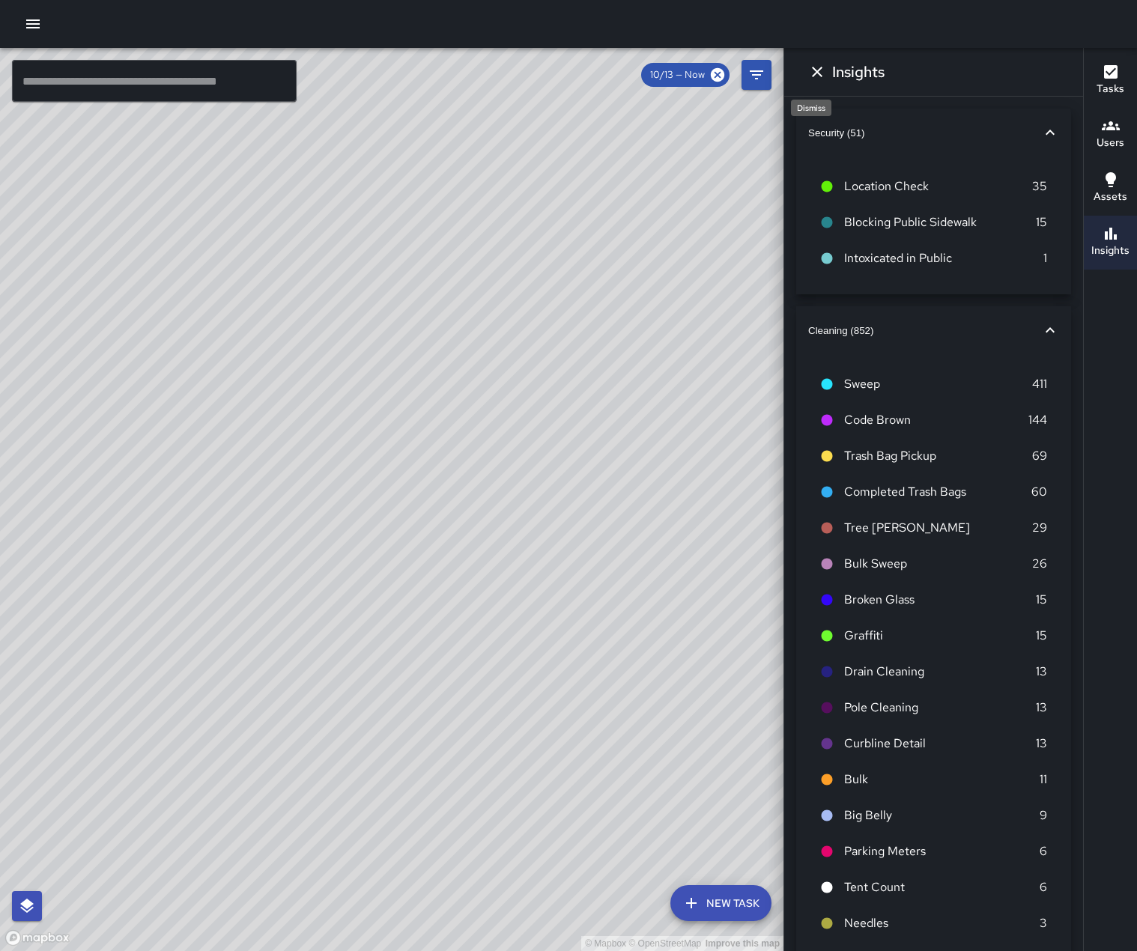
click at [821, 66] on icon "Dismiss" at bounding box center [817, 72] width 18 height 18
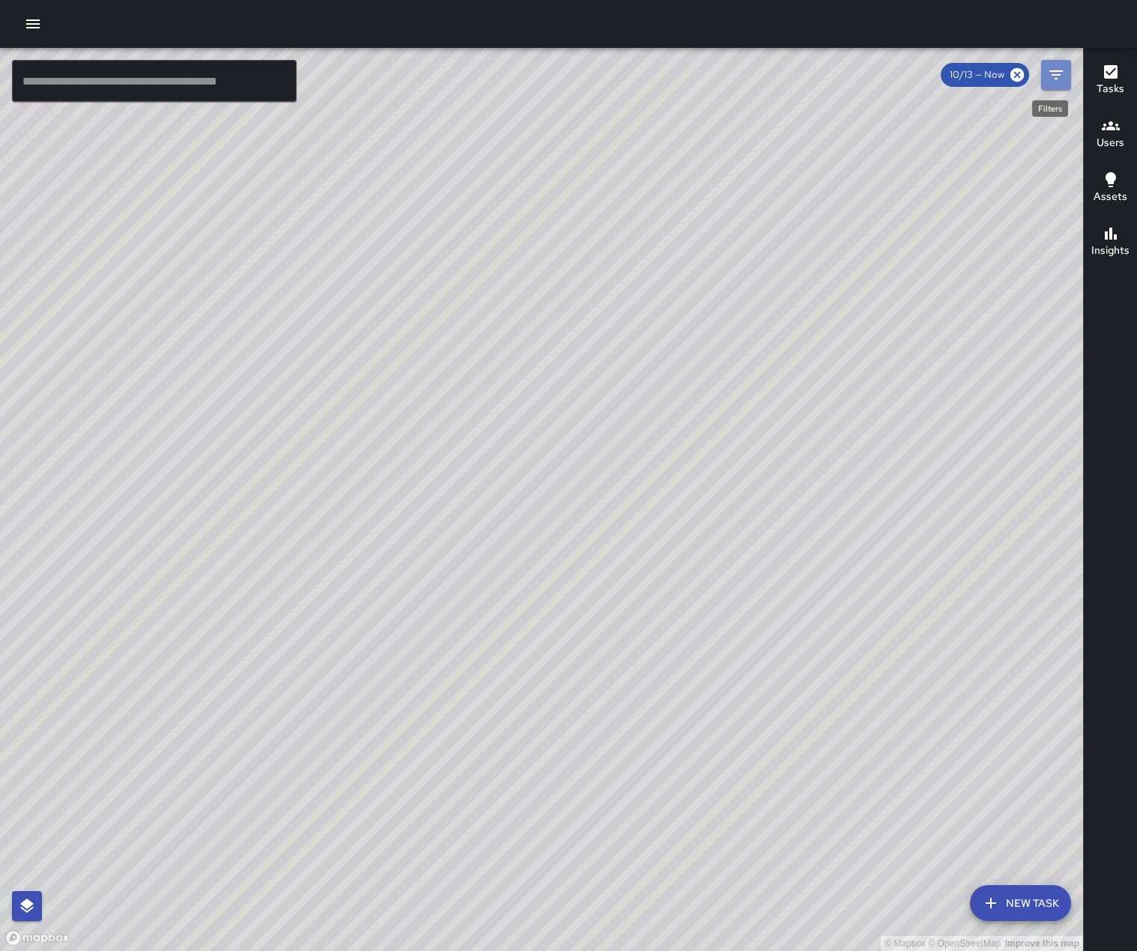
click at [1064, 74] on icon "Filters" at bounding box center [1056, 75] width 18 height 18
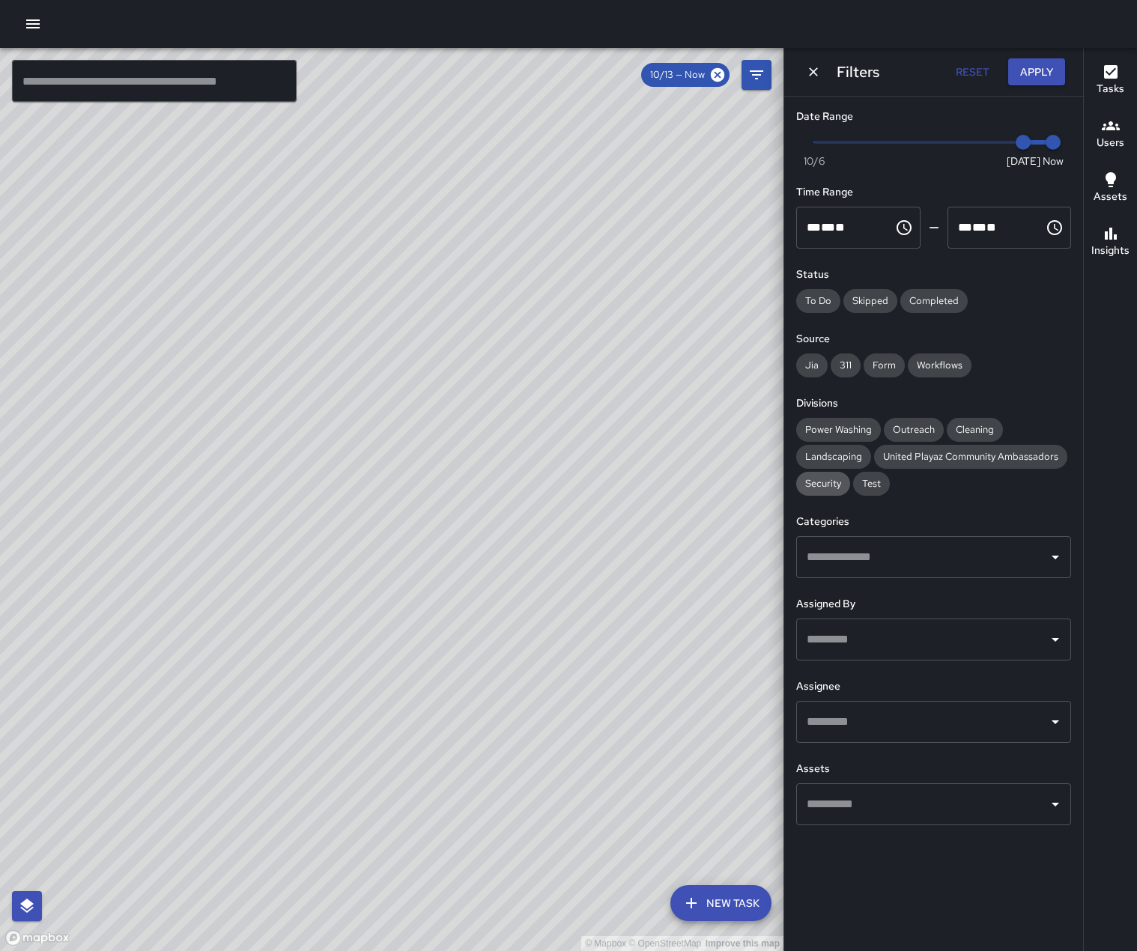
click at [838, 491] on span "Security" at bounding box center [823, 483] width 54 height 15
click at [1042, 73] on button "Apply" at bounding box center [1036, 72] width 57 height 28
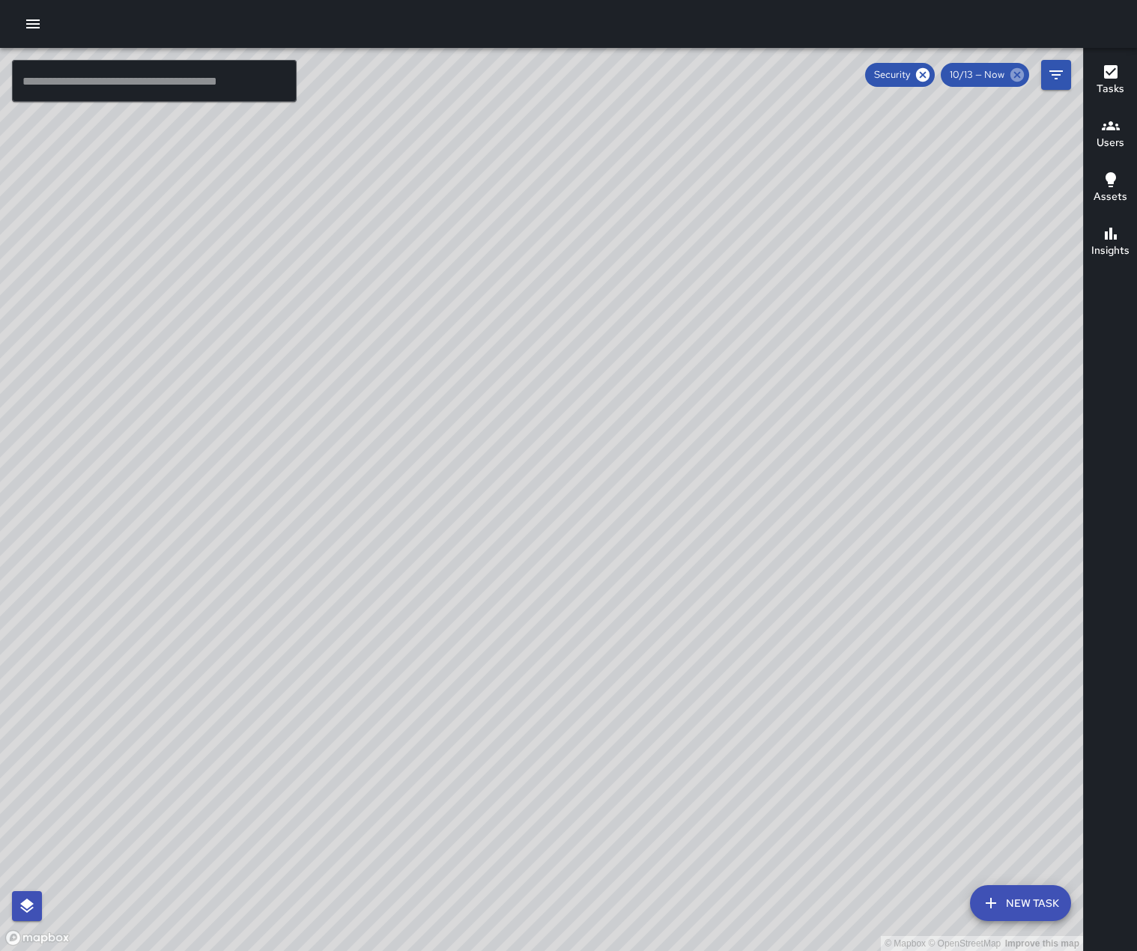
click at [1020, 74] on icon at bounding box center [1016, 74] width 13 height 13
click at [1060, 79] on icon "Filters" at bounding box center [1056, 75] width 18 height 18
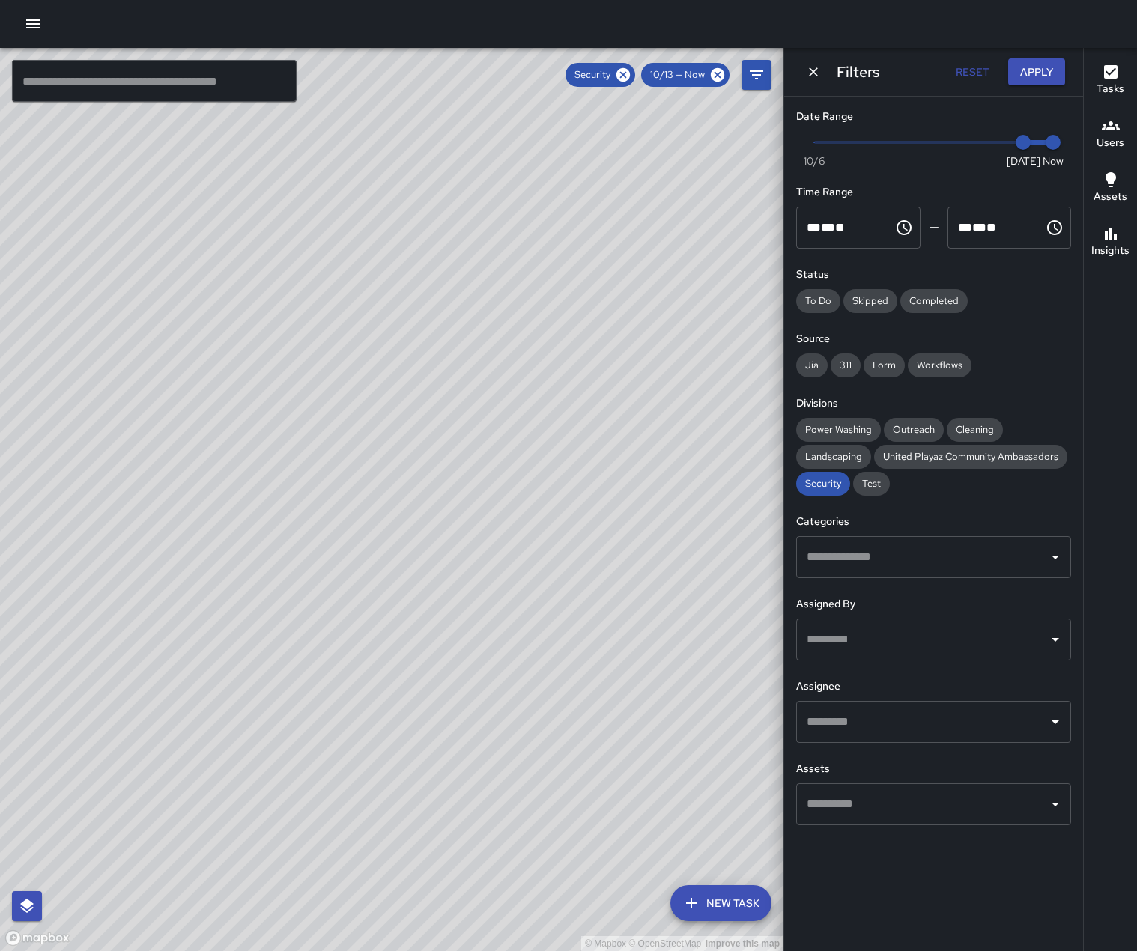
type input "*"
click at [817, 145] on span "Now [DATE] [DATE] 3:01 pm" at bounding box center [933, 142] width 239 height 22
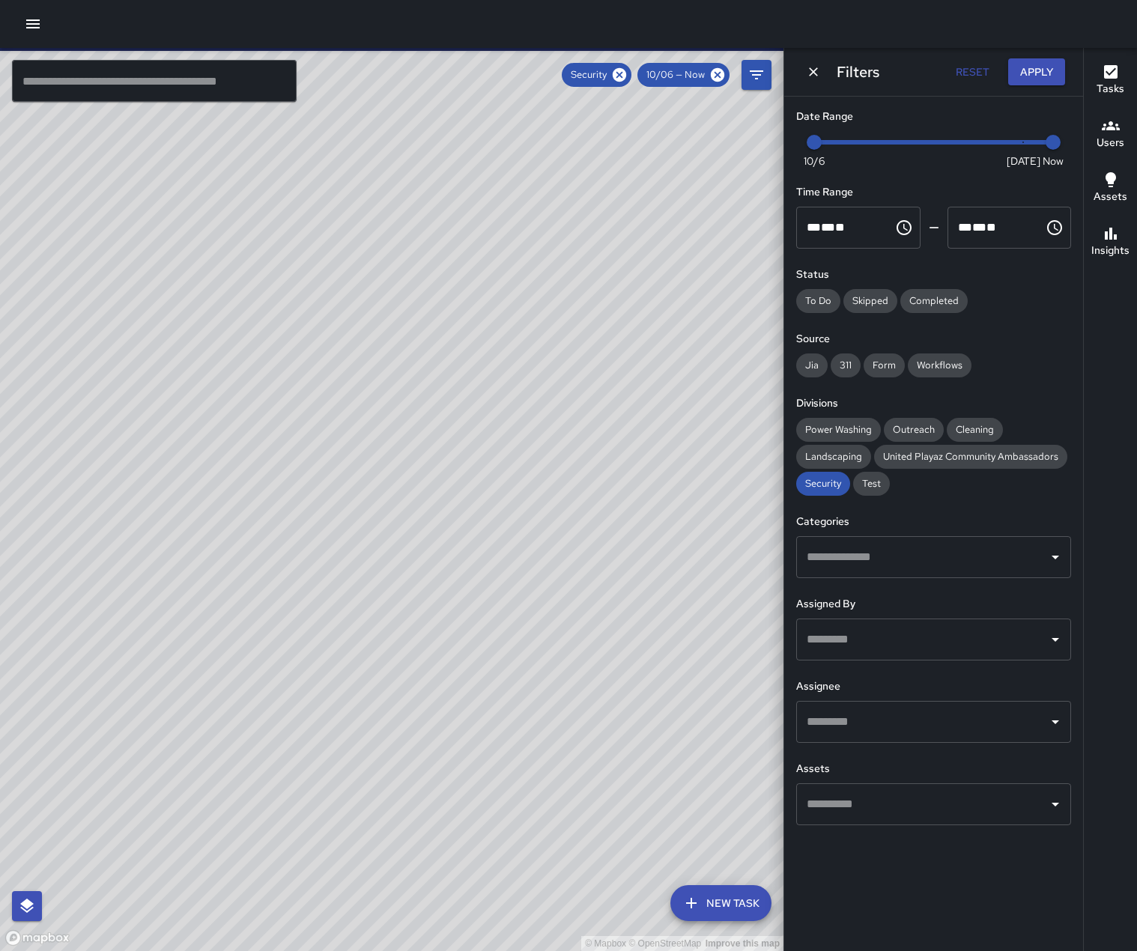
click at [1025, 76] on button "Apply" at bounding box center [1036, 72] width 57 height 28
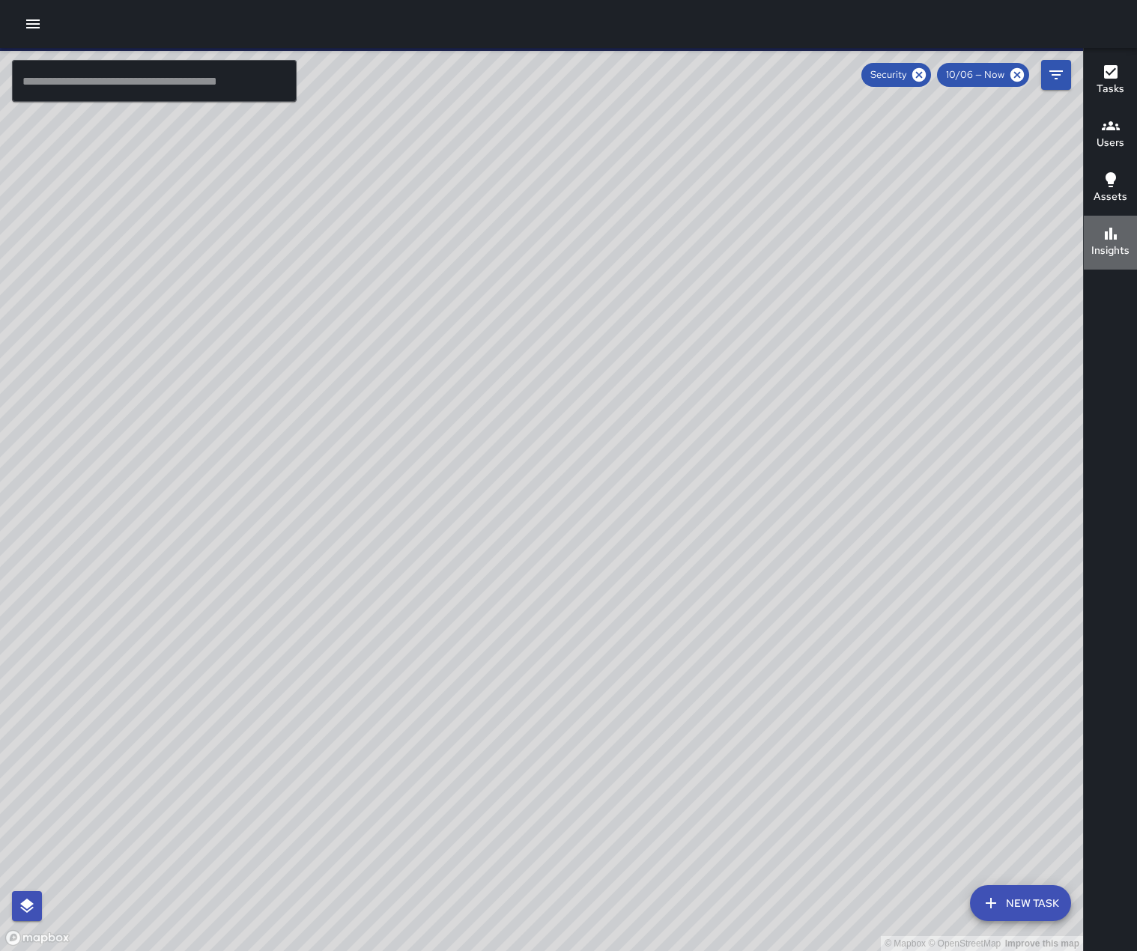
click at [1111, 237] on icon "button" at bounding box center [1111, 234] width 12 height 12
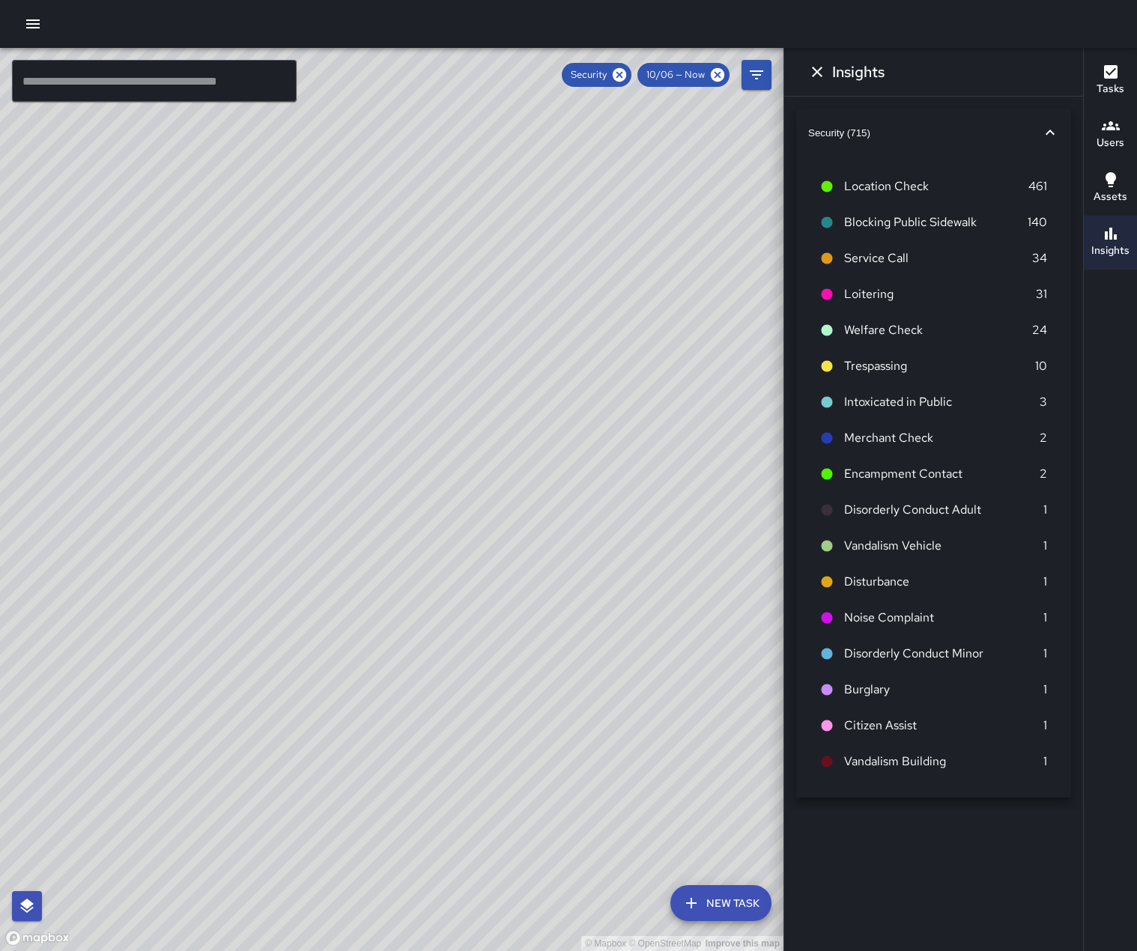
click at [1102, 767] on div "Tasks Users Assets Insights" at bounding box center [1110, 499] width 54 height 903
click at [815, 69] on icon "Dismiss" at bounding box center [817, 72] width 10 height 10
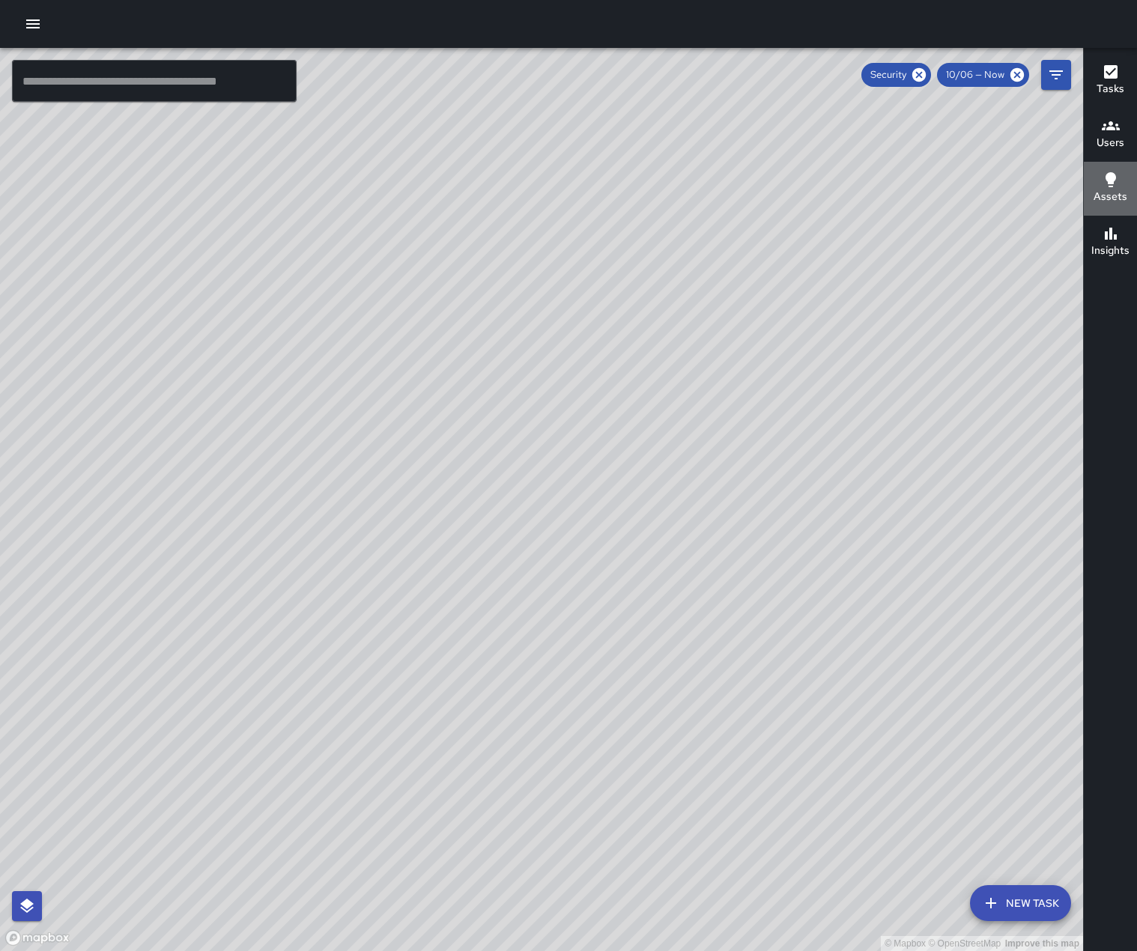
click at [1108, 176] on icon "button" at bounding box center [1110, 179] width 10 height 15
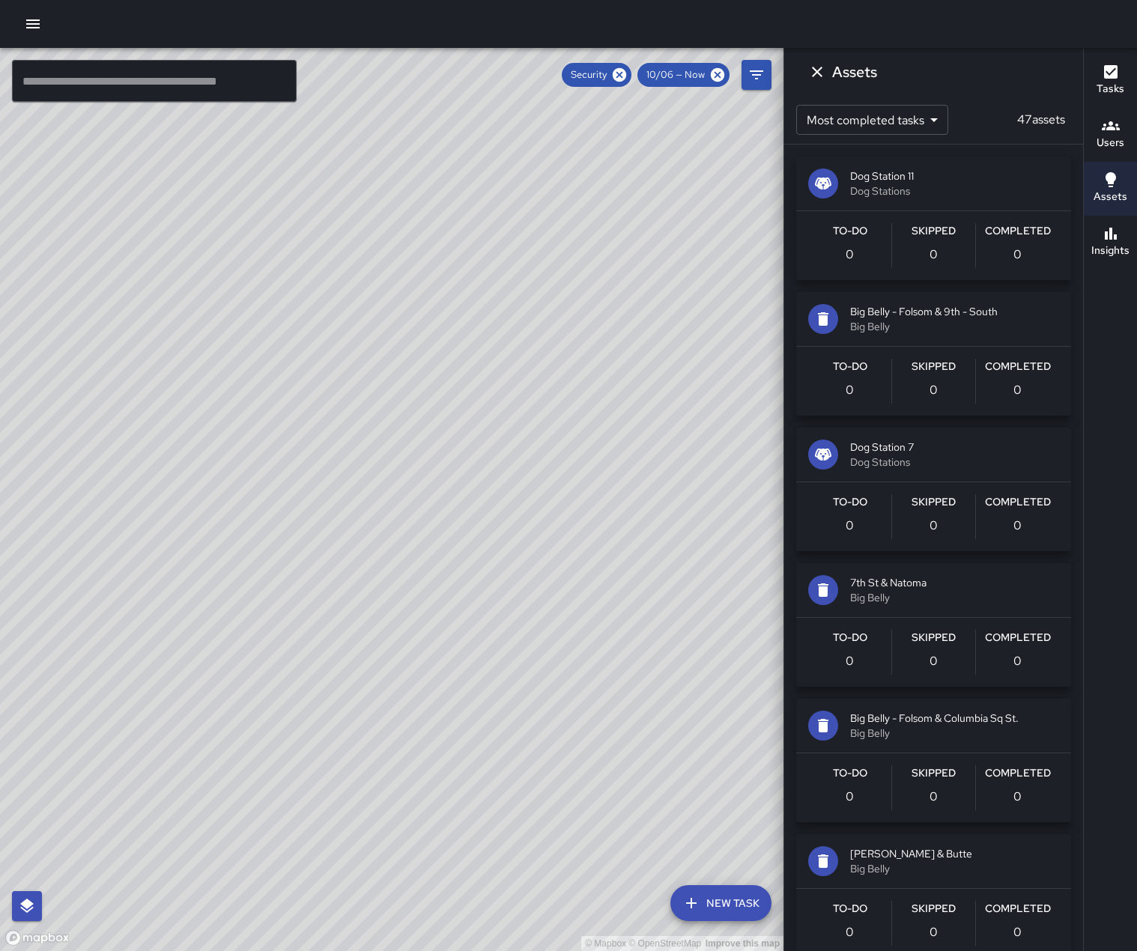
click at [1108, 176] on icon "button" at bounding box center [1110, 179] width 10 height 15
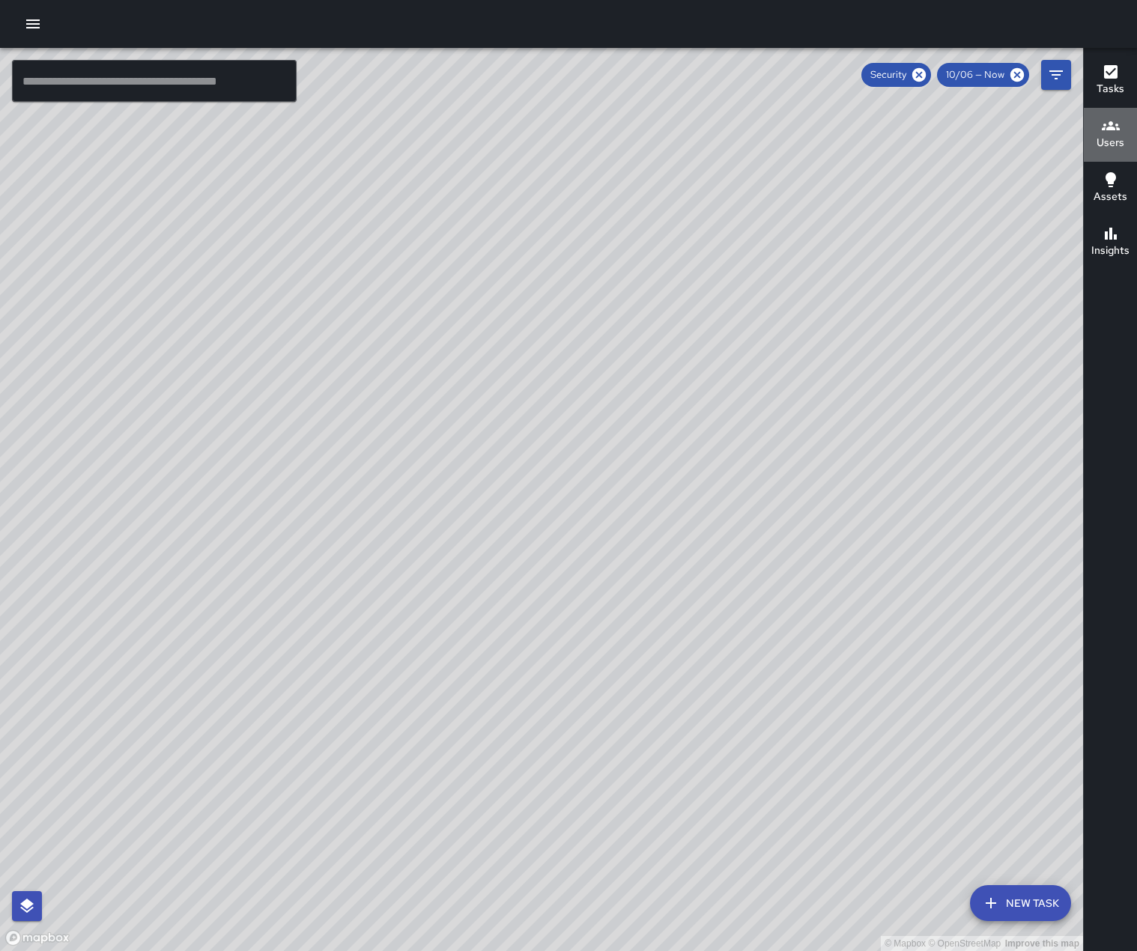
click at [1107, 136] on h6 "Users" at bounding box center [1110, 143] width 28 height 16
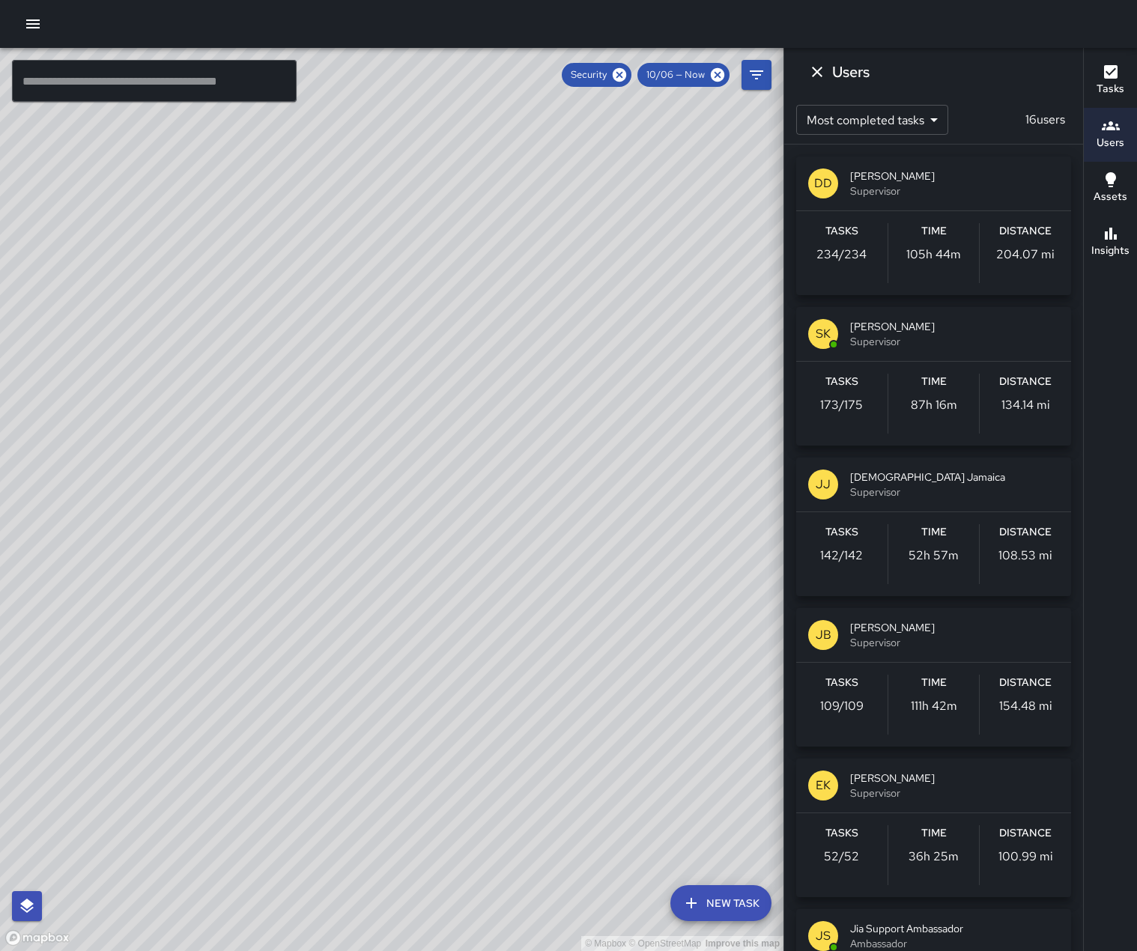
click at [1104, 123] on icon "button" at bounding box center [1111, 125] width 18 height 9
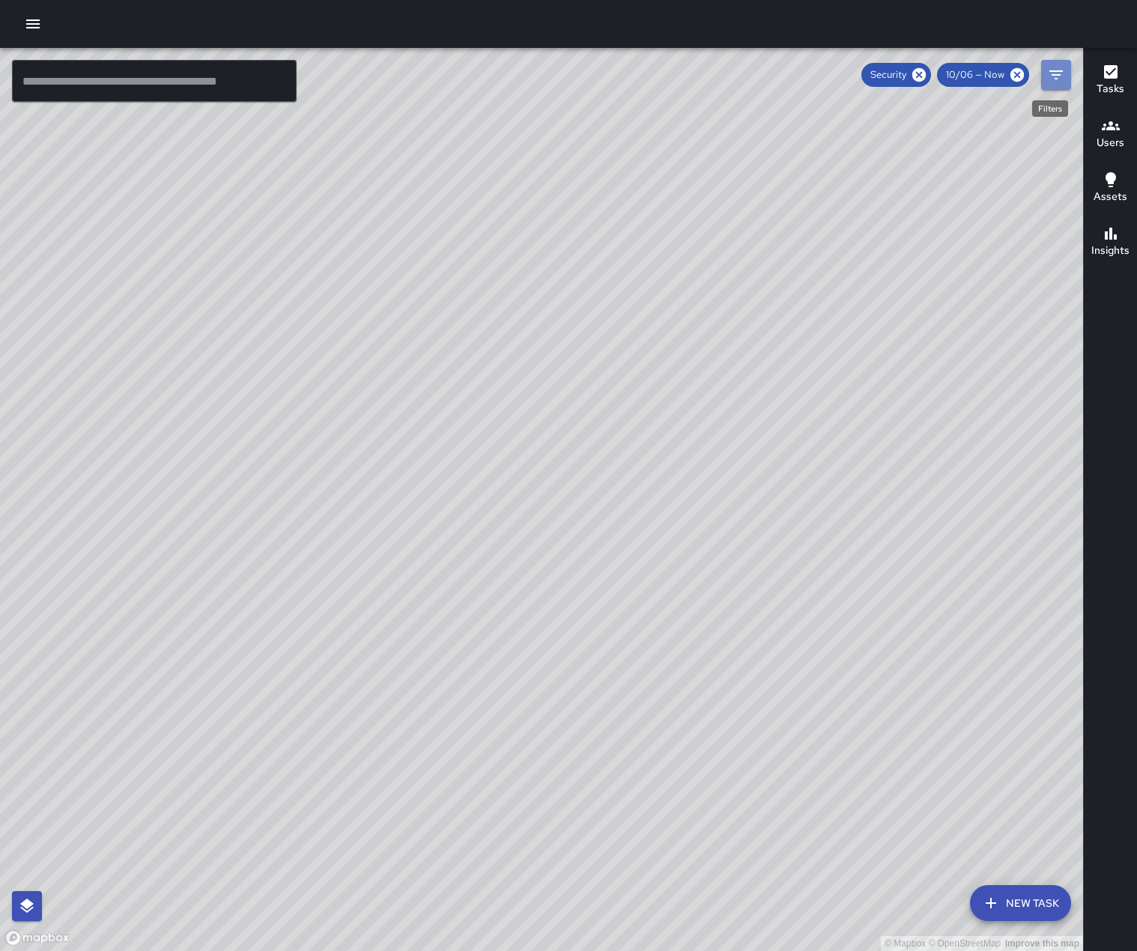
click at [1063, 66] on icon "Filters" at bounding box center [1056, 75] width 18 height 18
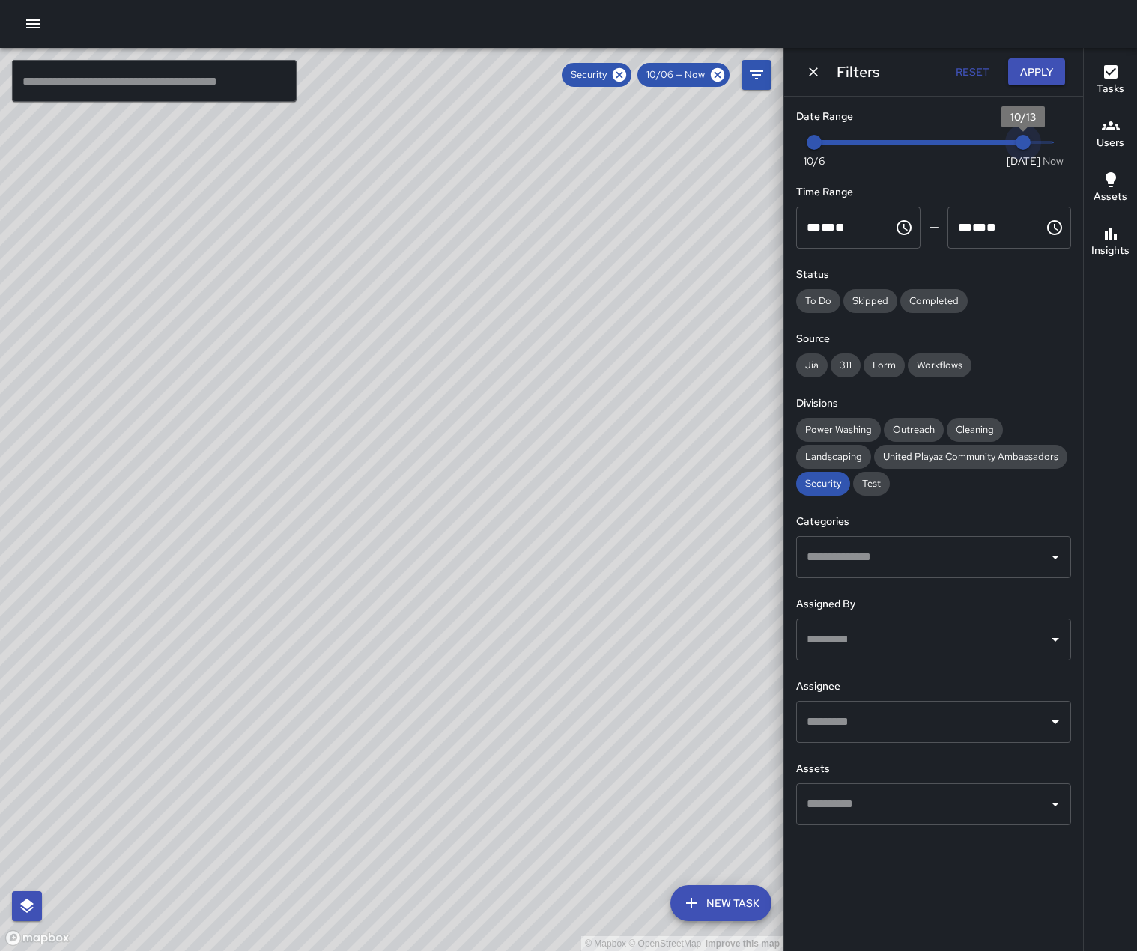
drag, startPoint x: 1053, startPoint y: 148, endPoint x: 1027, endPoint y: 148, distance: 25.5
click at [1027, 148] on span "10/13" at bounding box center [1022, 142] width 15 height 15
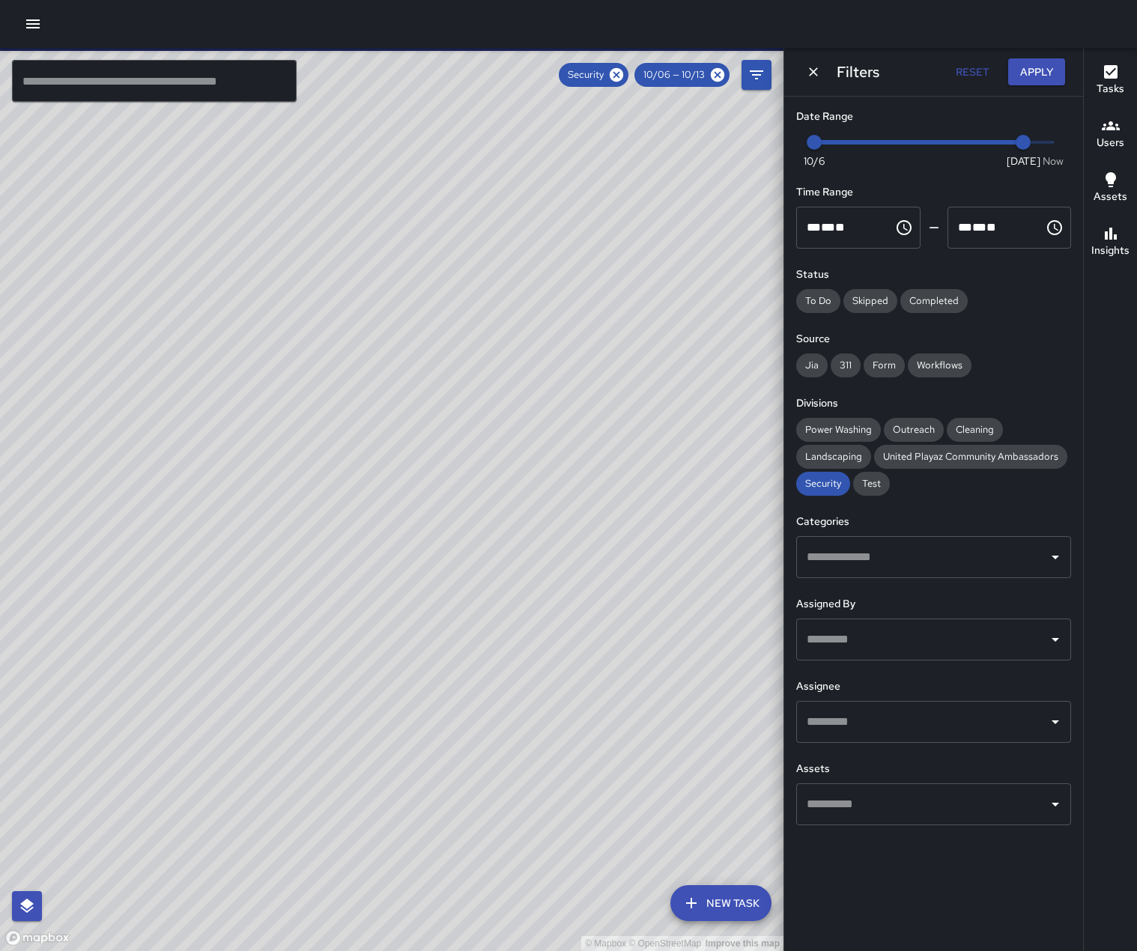
click at [1016, 82] on button "Apply" at bounding box center [1036, 72] width 57 height 28
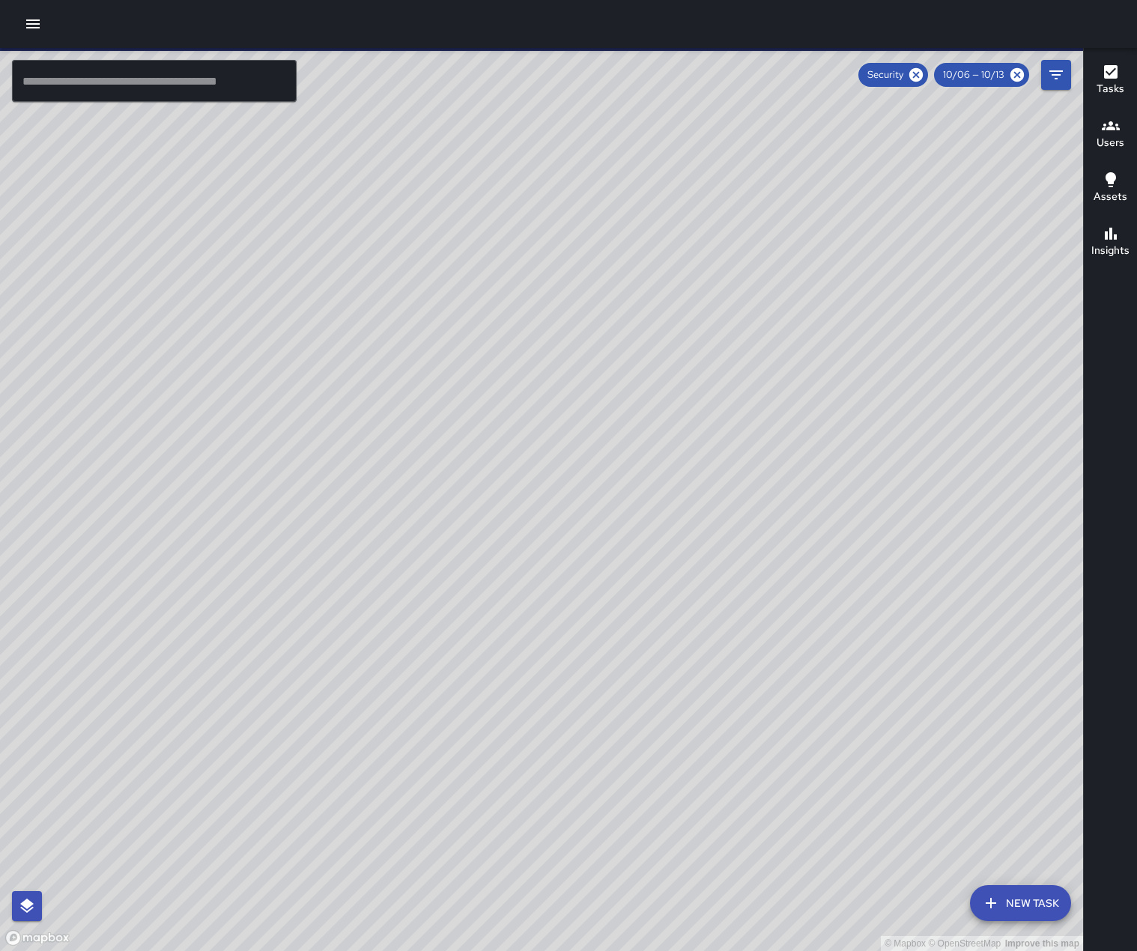
click at [920, 360] on div "© Mapbox © OpenStreetMap Improve this map" at bounding box center [541, 499] width 1083 height 903
drag, startPoint x: 920, startPoint y: 360, endPoint x: 661, endPoint y: 726, distance: 448.0
click at [661, 726] on div "© Mapbox © OpenStreetMap Improve this map" at bounding box center [541, 499] width 1083 height 903
click at [1097, 85] on h6 "Tasks" at bounding box center [1110, 89] width 28 height 16
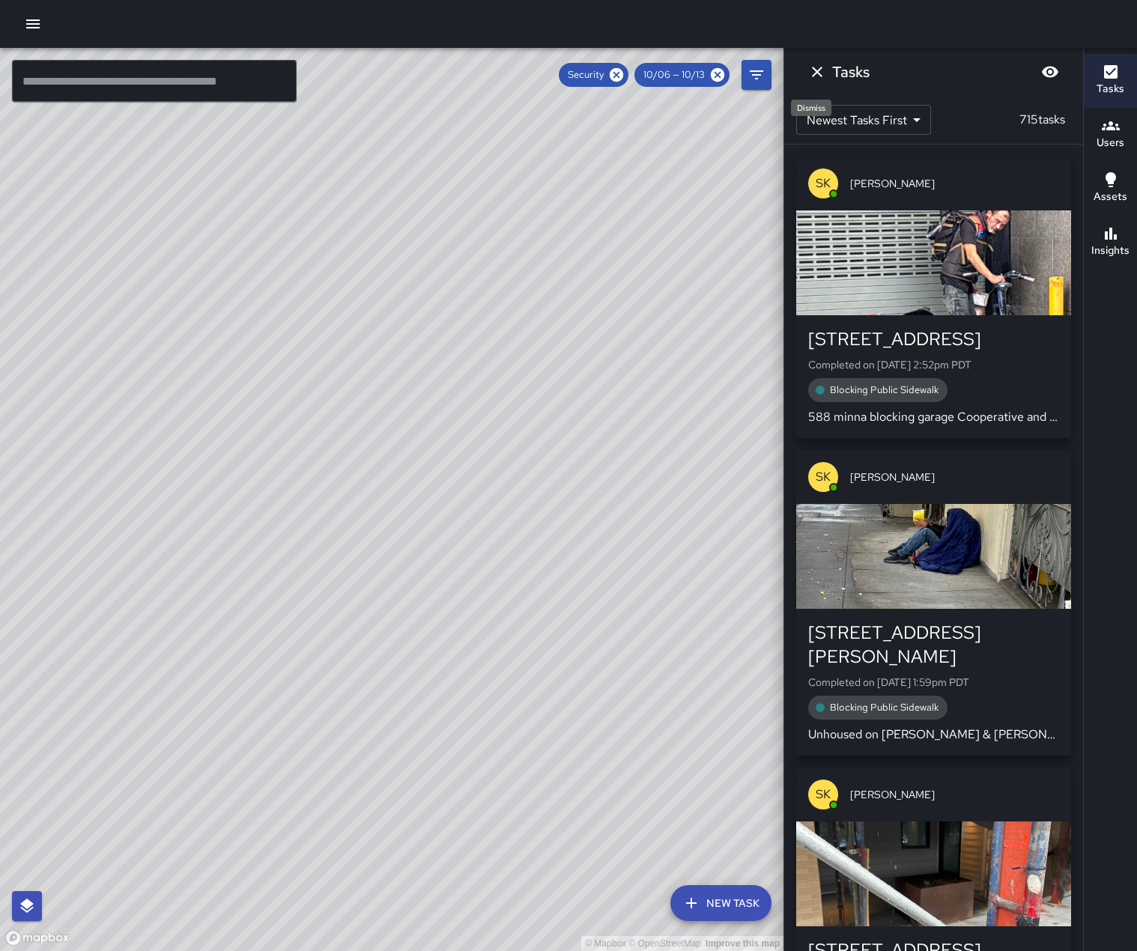
click at [821, 76] on icon "Dismiss" at bounding box center [817, 72] width 18 height 18
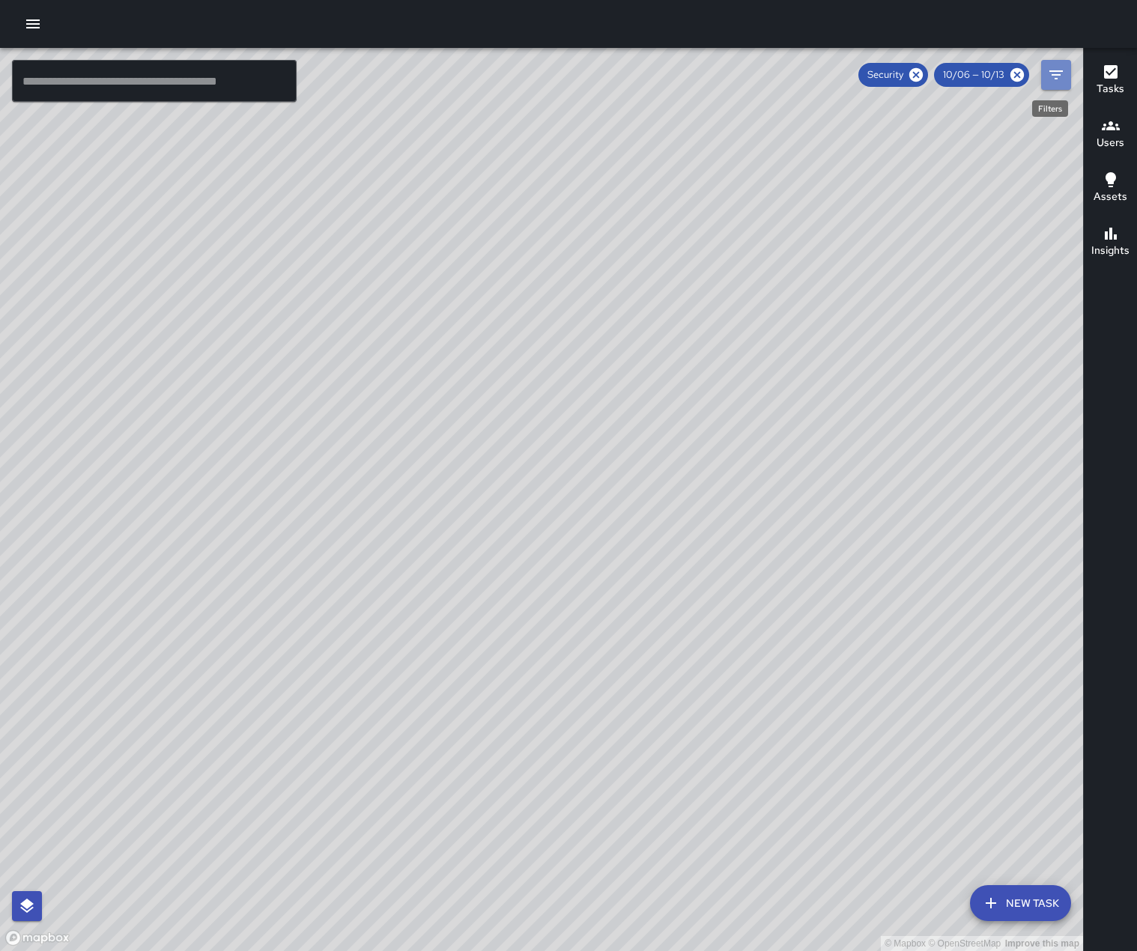
click at [1063, 80] on icon "Filters" at bounding box center [1056, 75] width 18 height 18
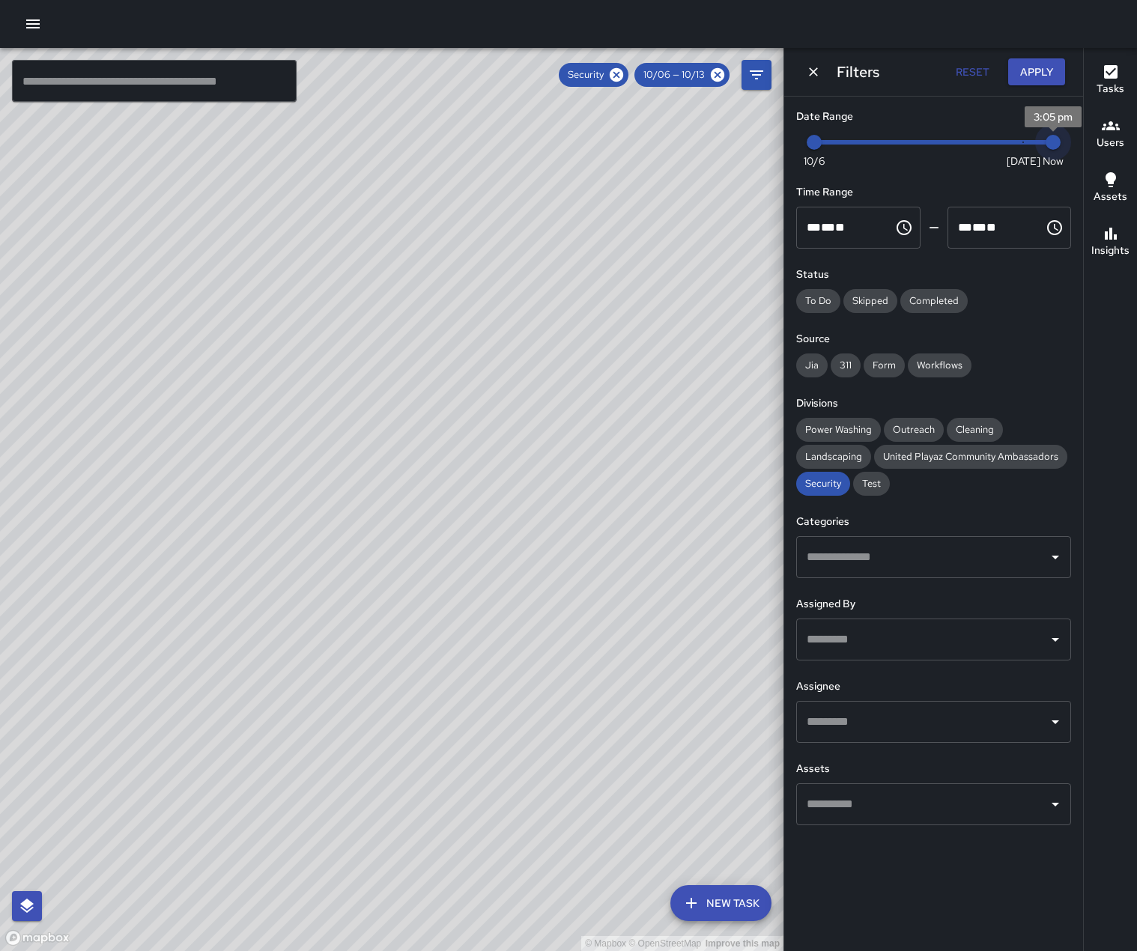
drag, startPoint x: 1027, startPoint y: 149, endPoint x: 1069, endPoint y: 142, distance: 42.5
click at [1069, 142] on div "Now [DATE] [DATE] 3:05 pm" at bounding box center [933, 151] width 275 height 41
click at [1045, 146] on span "3:05 pm" at bounding box center [1052, 142] width 15 height 15
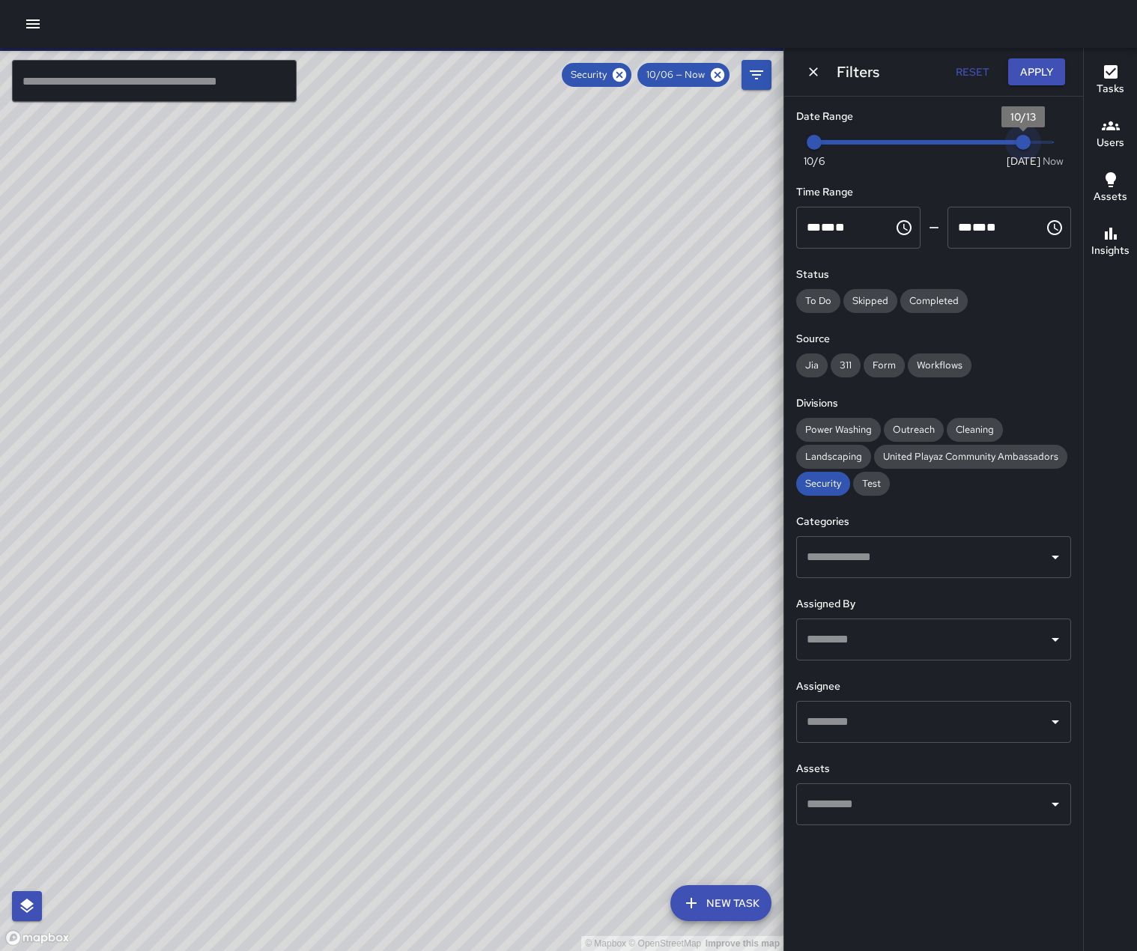
click at [1021, 145] on span "Now [DATE] 10/6 10/13" at bounding box center [933, 142] width 239 height 22
type input "*"
drag, startPoint x: 1054, startPoint y: 144, endPoint x: 1091, endPoint y: 143, distance: 36.7
click at [1091, 143] on div "© Mapbox © OpenStreetMap Improve this map ​ New Task Security 10/06 — Now Map L…" at bounding box center [568, 499] width 1137 height 903
drag, startPoint x: 809, startPoint y: 146, endPoint x: 909, endPoint y: 135, distance: 101.0
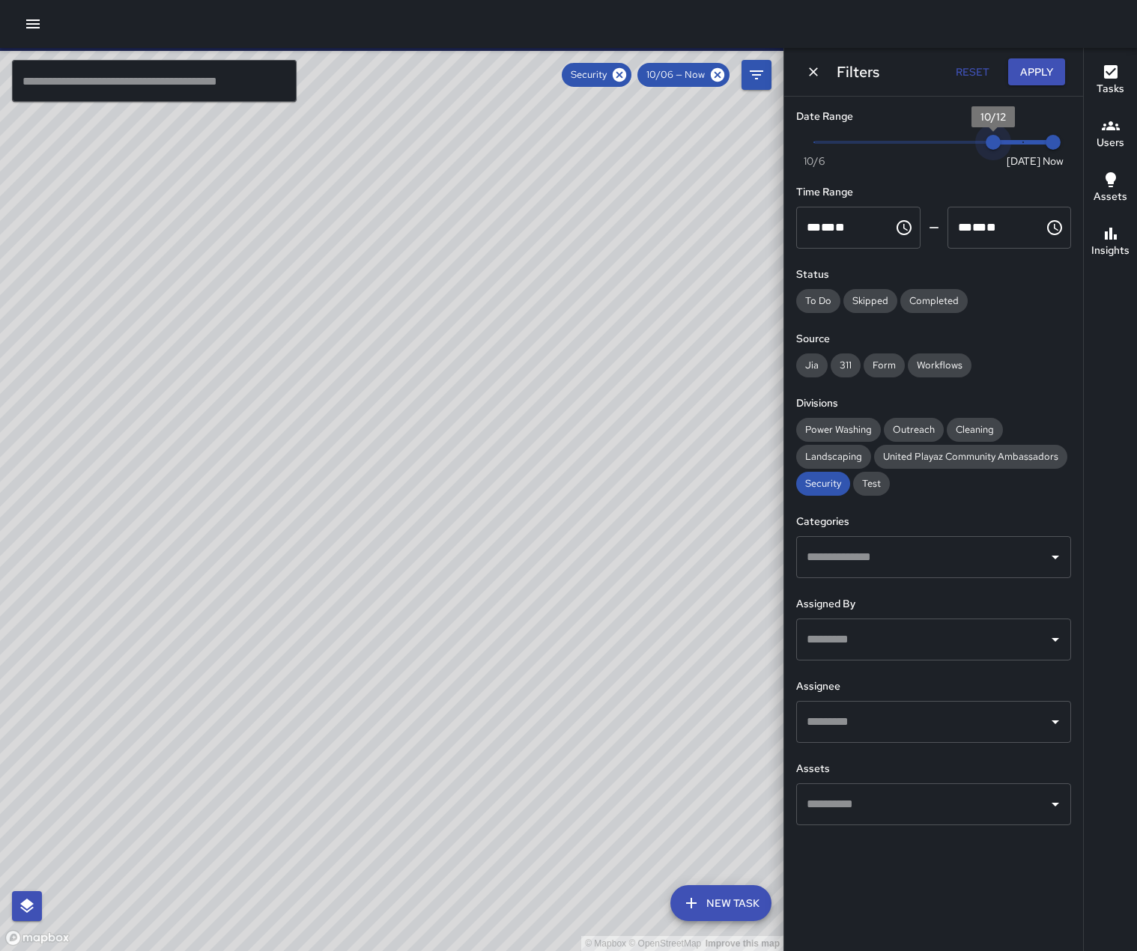
click at [941, 142] on span "Now [DATE] [DATE] 3:05 pm" at bounding box center [933, 142] width 239 height 22
drag, startPoint x: 932, startPoint y: 147, endPoint x: 1083, endPoint y: 160, distance: 151.9
click at [1083, 160] on div "© Mapbox © OpenStreetMap Improve this map ​ New Task Security 10/10 — Now Map L…" at bounding box center [568, 499] width 1137 height 903
click at [1021, 69] on button "Apply" at bounding box center [1036, 72] width 57 height 28
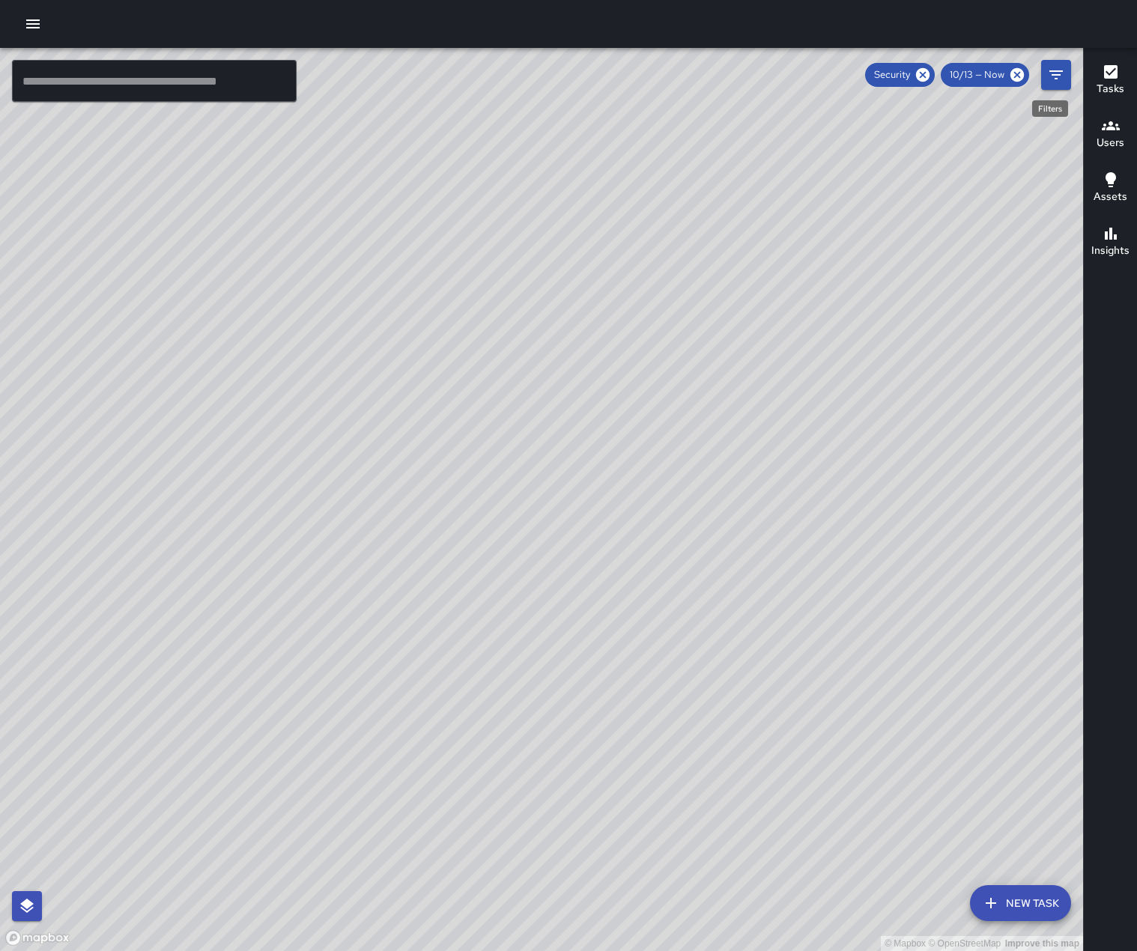
click at [1054, 77] on icon "Filters" at bounding box center [1056, 75] width 18 height 18
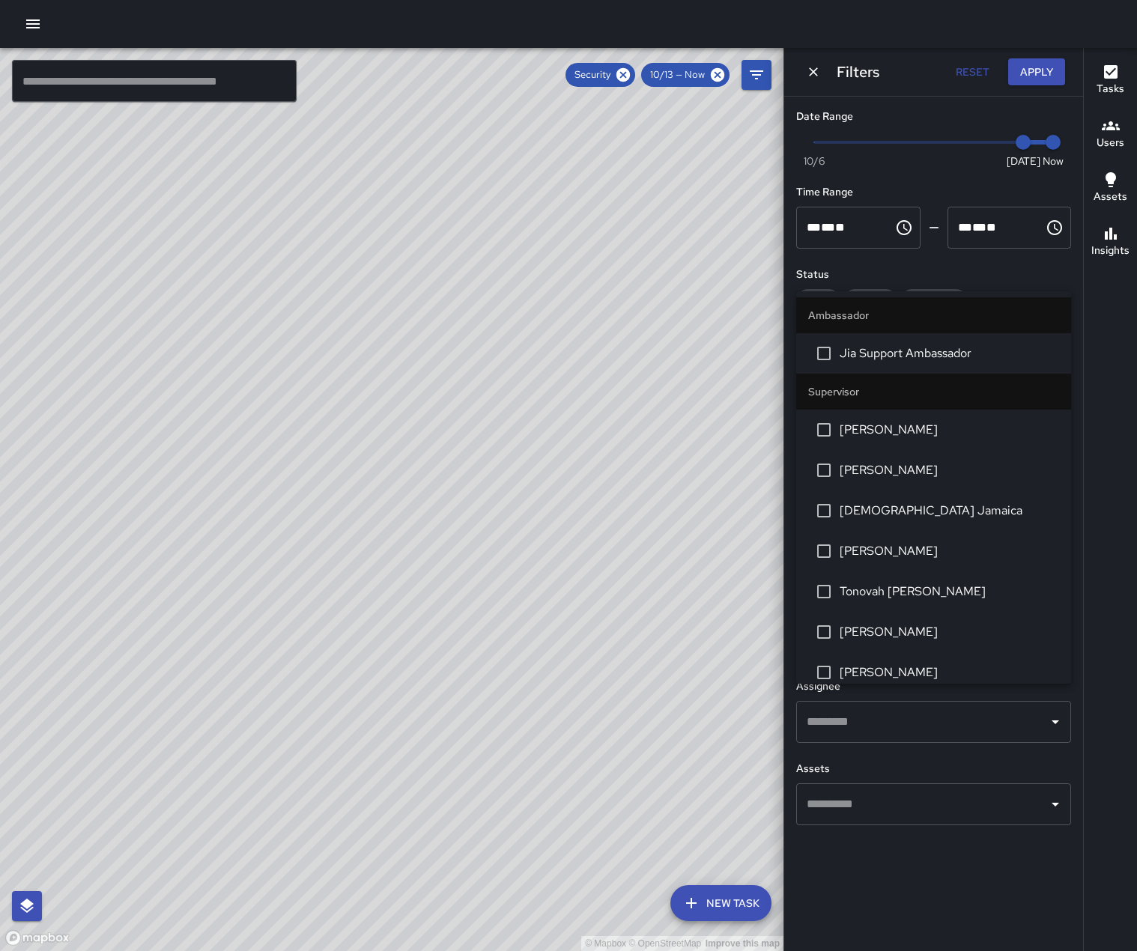
click at [927, 660] on div "​" at bounding box center [933, 640] width 275 height 42
click at [933, 736] on input "text" at bounding box center [922, 722] width 239 height 28
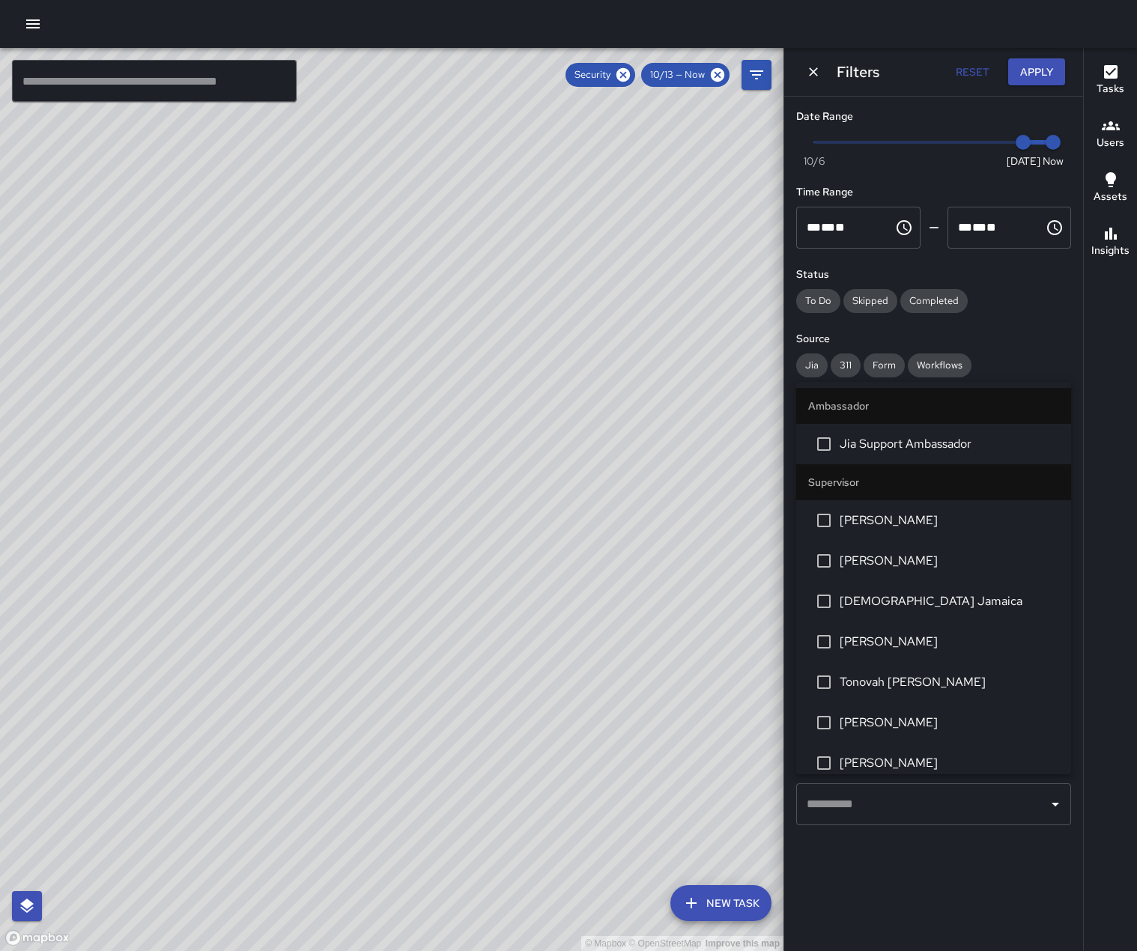
scroll to position [300, 0]
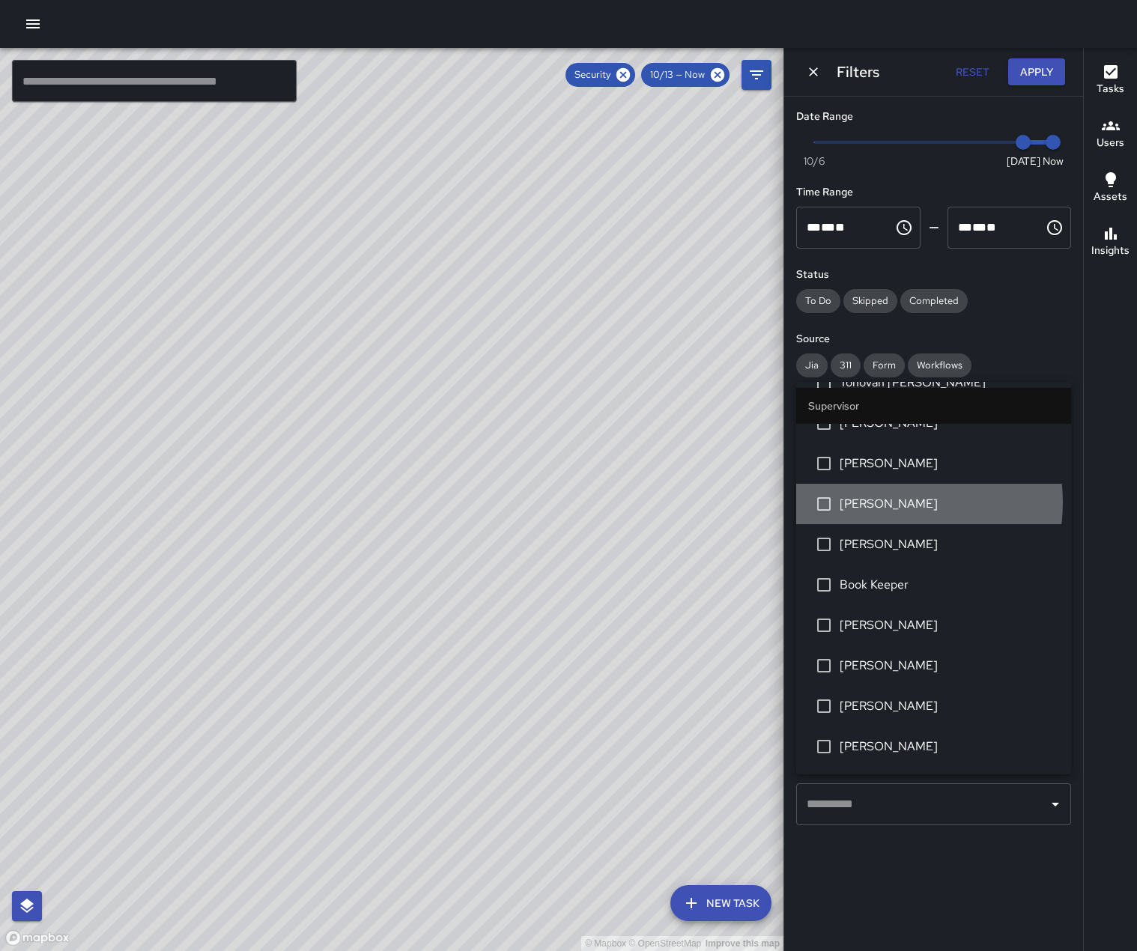
click at [885, 513] on span "[PERSON_NAME]" at bounding box center [948, 504] width 219 height 18
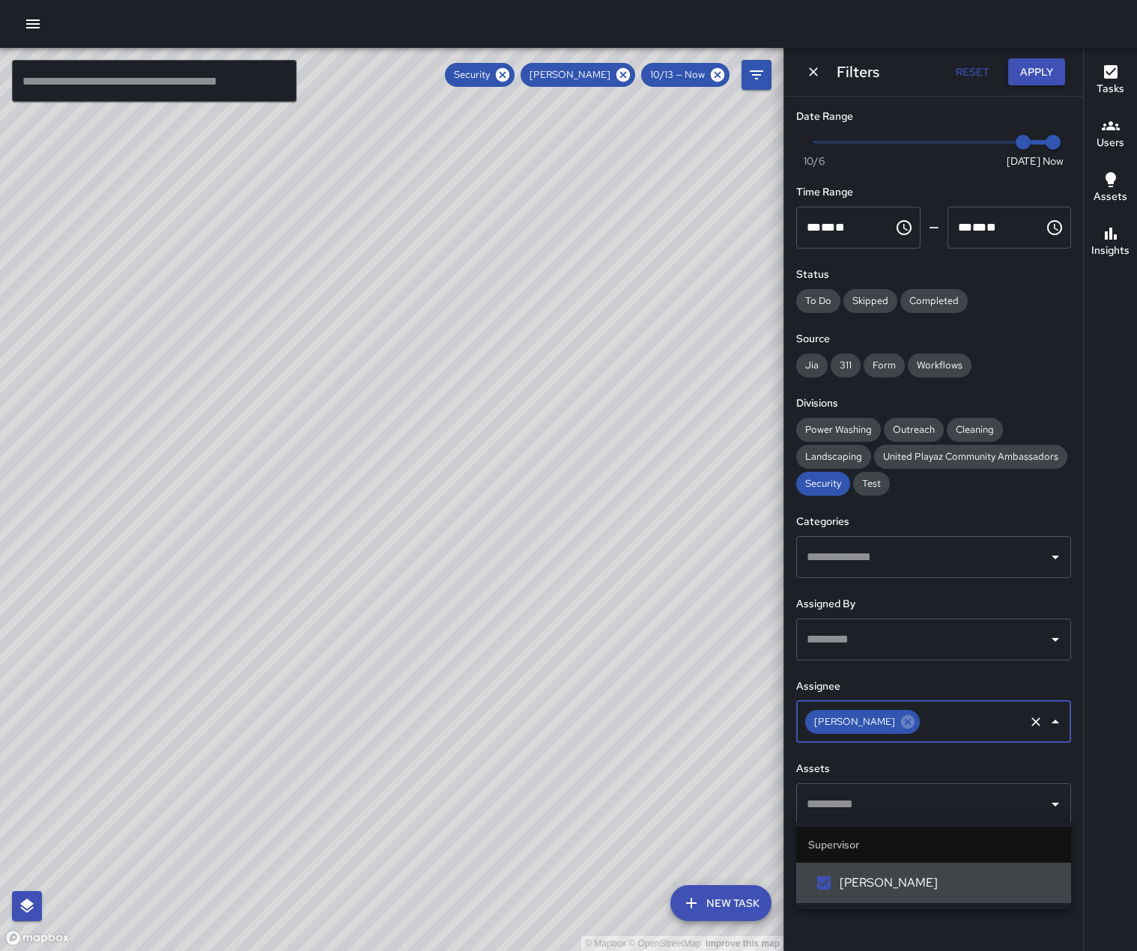
click at [1054, 73] on button "Apply" at bounding box center [1036, 72] width 57 height 28
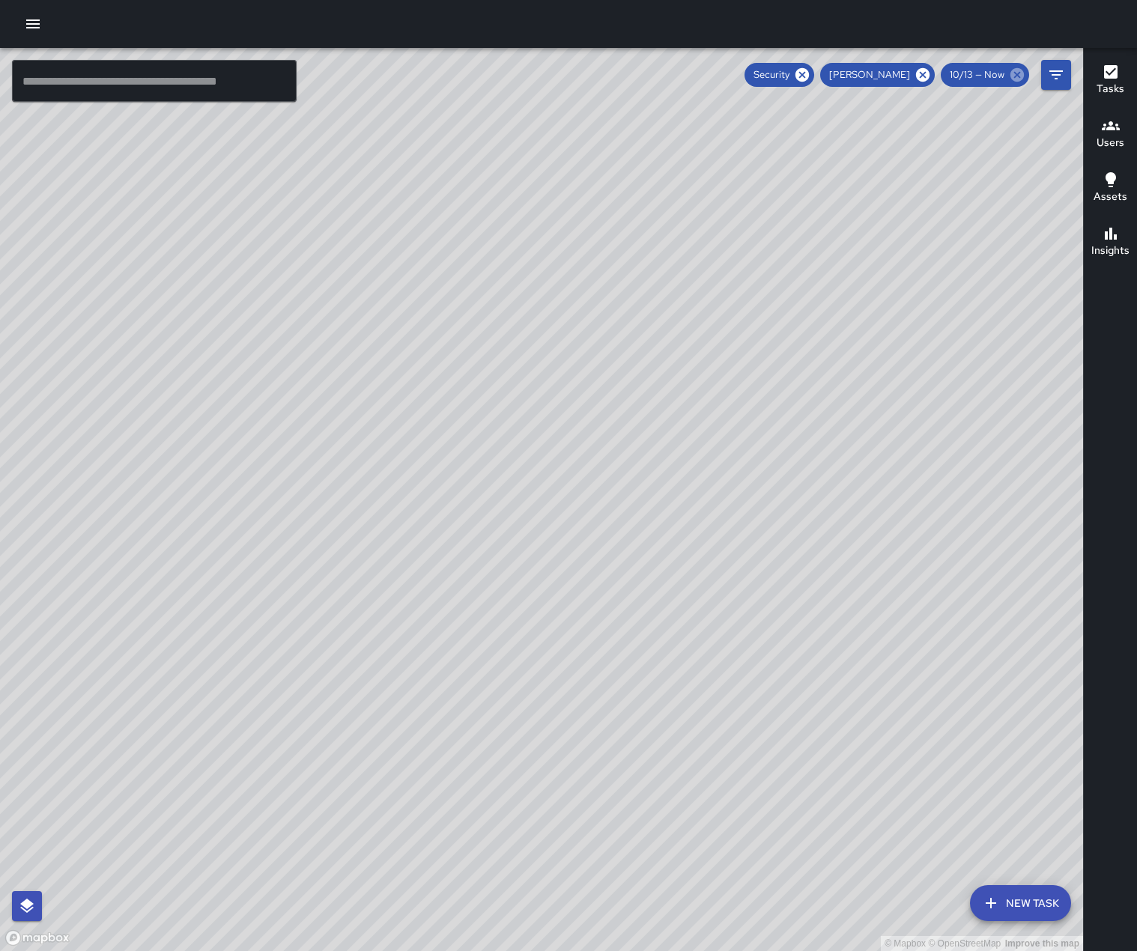
click at [1020, 70] on icon at bounding box center [1016, 74] width 13 height 13
click at [1054, 81] on icon "Filters" at bounding box center [1056, 75] width 18 height 18
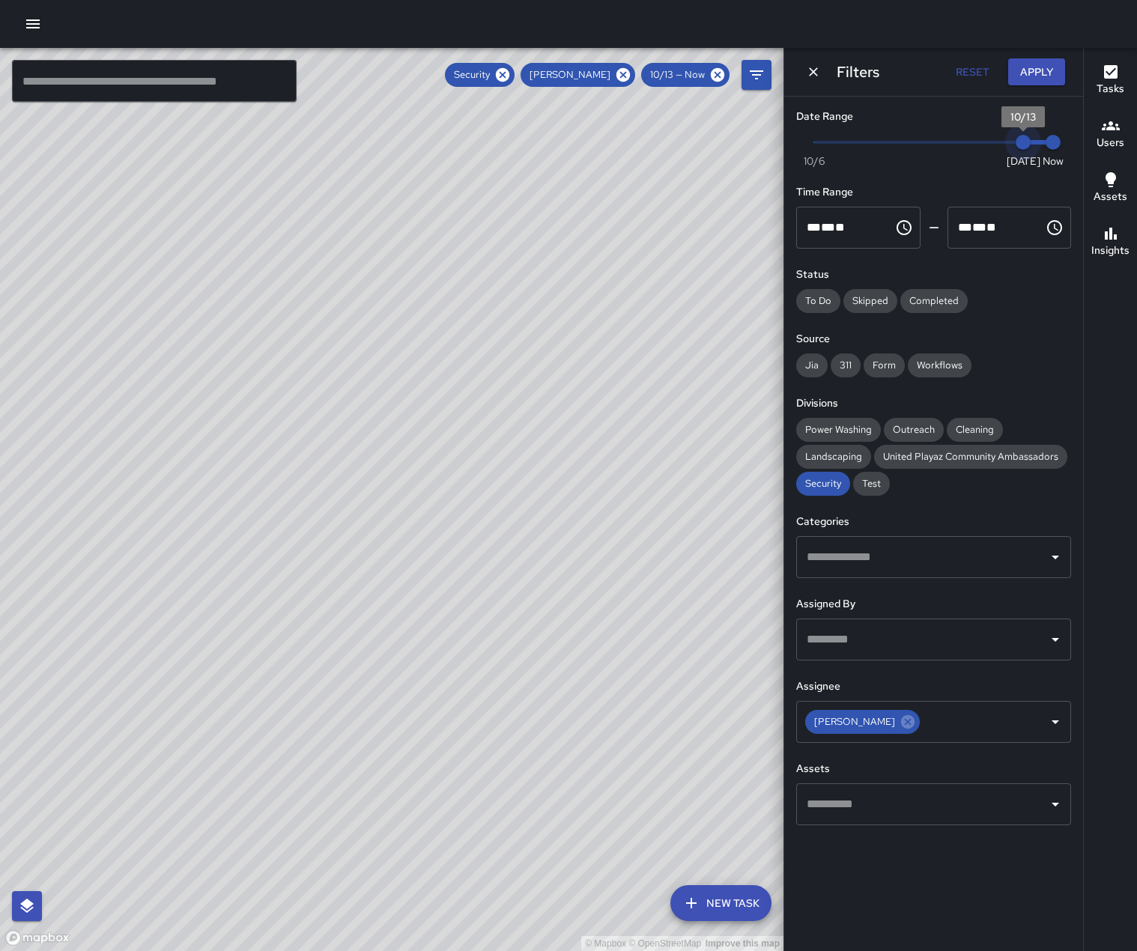
type input "*"
drag, startPoint x: 1017, startPoint y: 144, endPoint x: 996, endPoint y: 145, distance: 21.0
click at [996, 145] on span "10/12" at bounding box center [992, 142] width 15 height 15
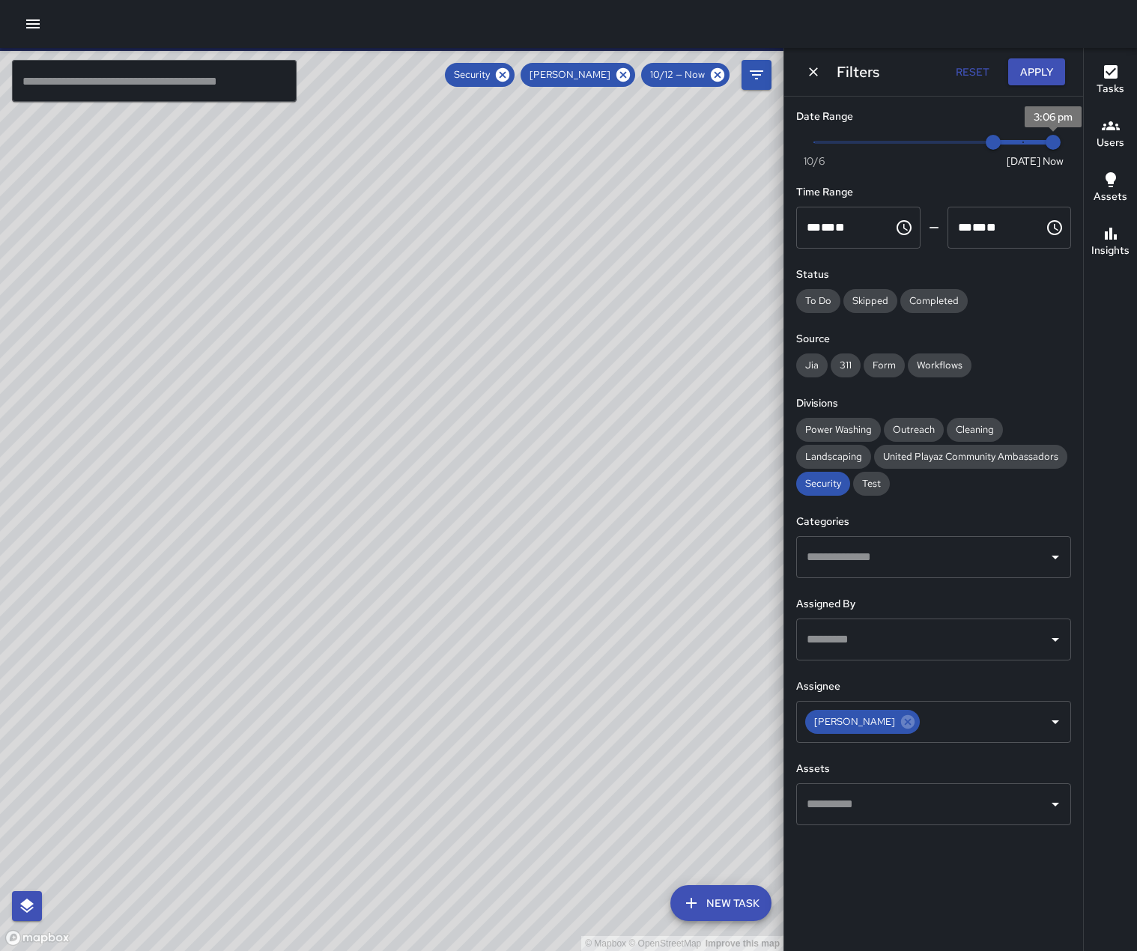
type input "*"
drag, startPoint x: 1048, startPoint y: 145, endPoint x: 1027, endPoint y: 145, distance: 21.0
click at [1027, 145] on span "10/13" at bounding box center [1022, 142] width 15 height 15
click at [1033, 69] on button "Apply" at bounding box center [1036, 72] width 57 height 28
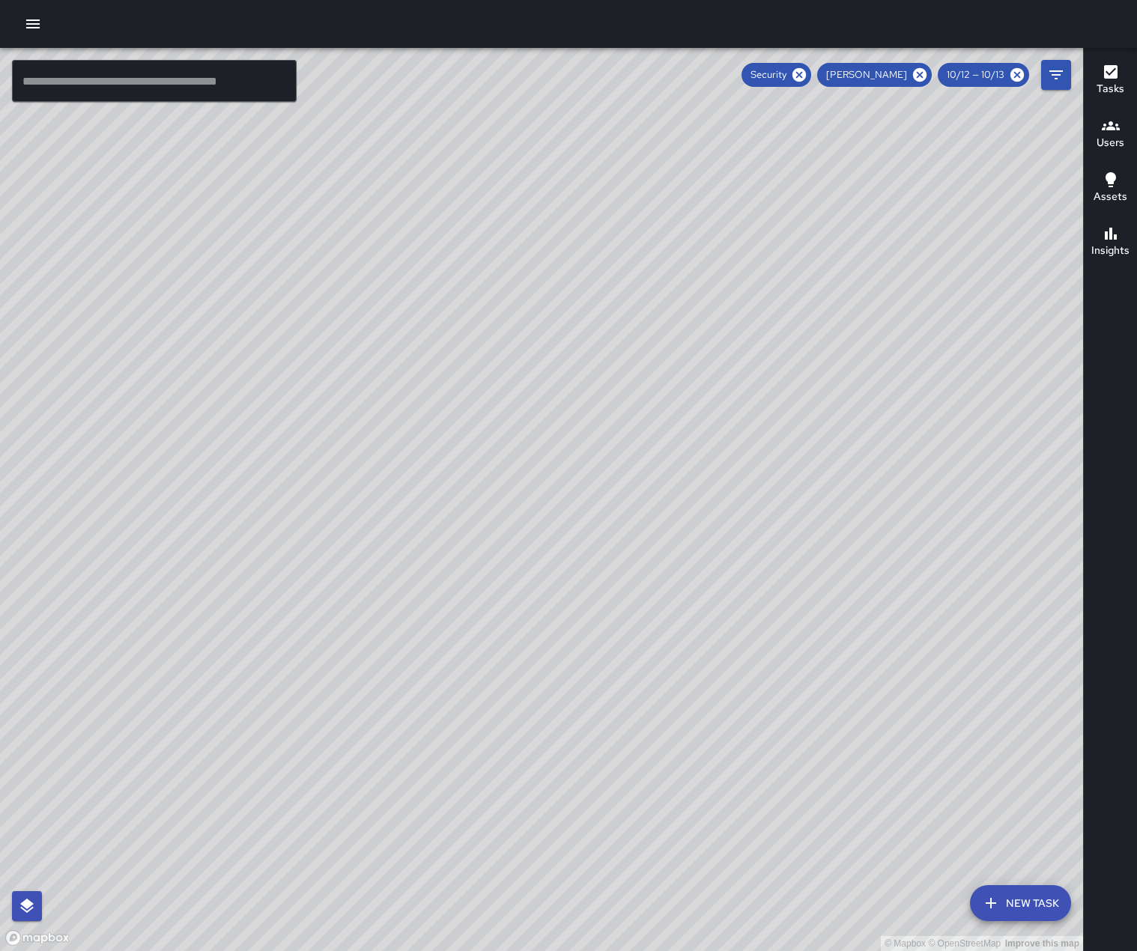
drag, startPoint x: 676, startPoint y: 786, endPoint x: 652, endPoint y: 782, distance: 24.3
click at [652, 782] on div "© Mapbox © OpenStreetMap Improve this map" at bounding box center [541, 499] width 1083 height 903
drag, startPoint x: 685, startPoint y: 759, endPoint x: 676, endPoint y: 761, distance: 9.1
click at [676, 761] on div "© Mapbox © OpenStreetMap Improve this map" at bounding box center [541, 499] width 1083 height 903
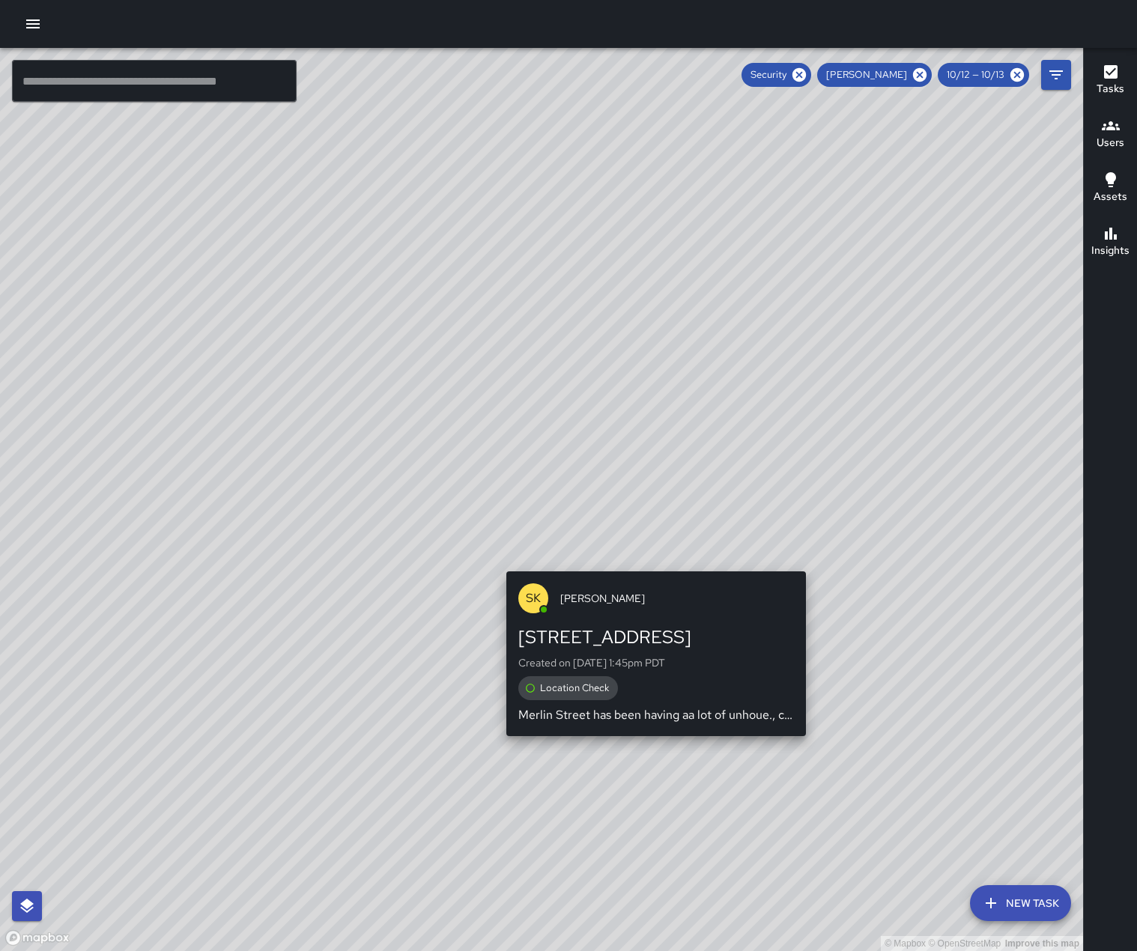
click at [813, 562] on div "© Mapbox © OpenStreetMap Improve this map SK [PERSON_NAME] [STREET_ADDRESS][PER…" at bounding box center [541, 499] width 1083 height 903
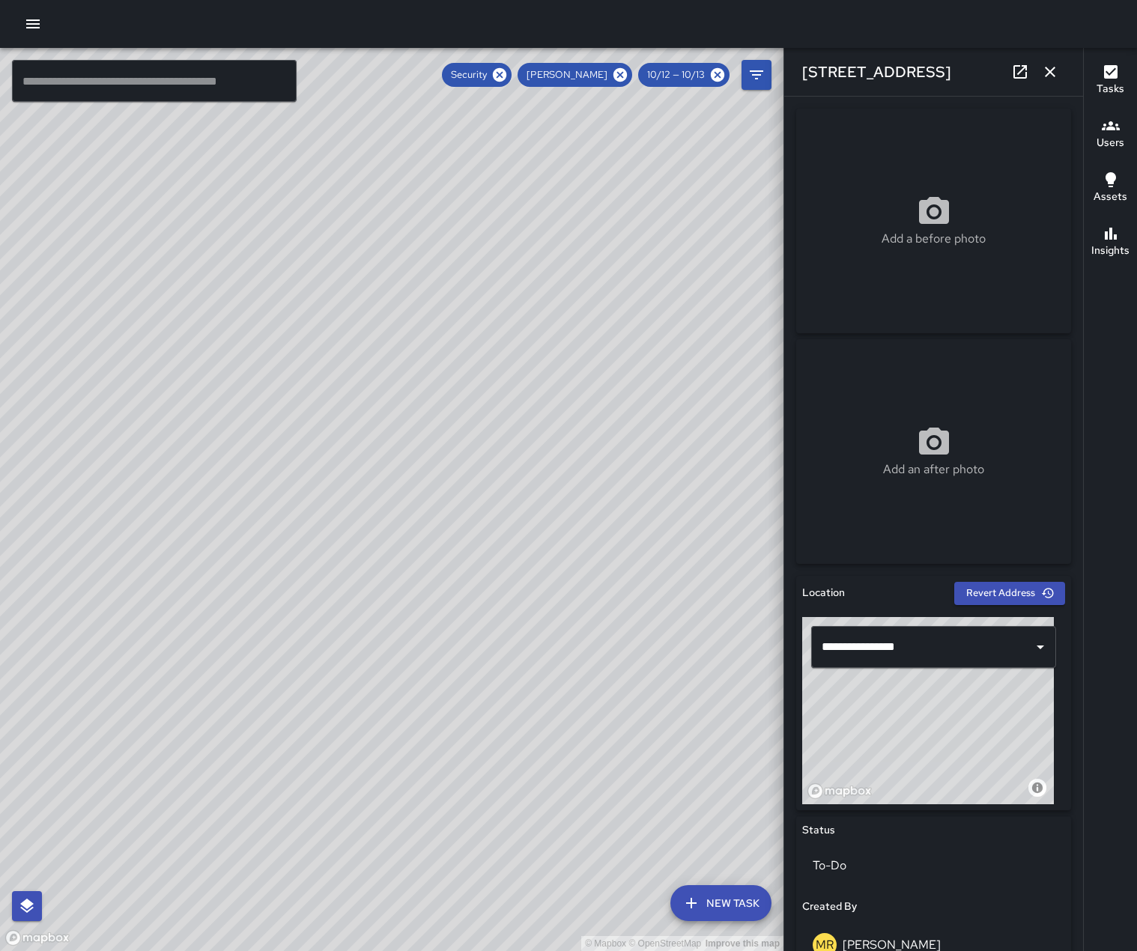
click at [1044, 74] on icon "button" at bounding box center [1050, 72] width 18 height 18
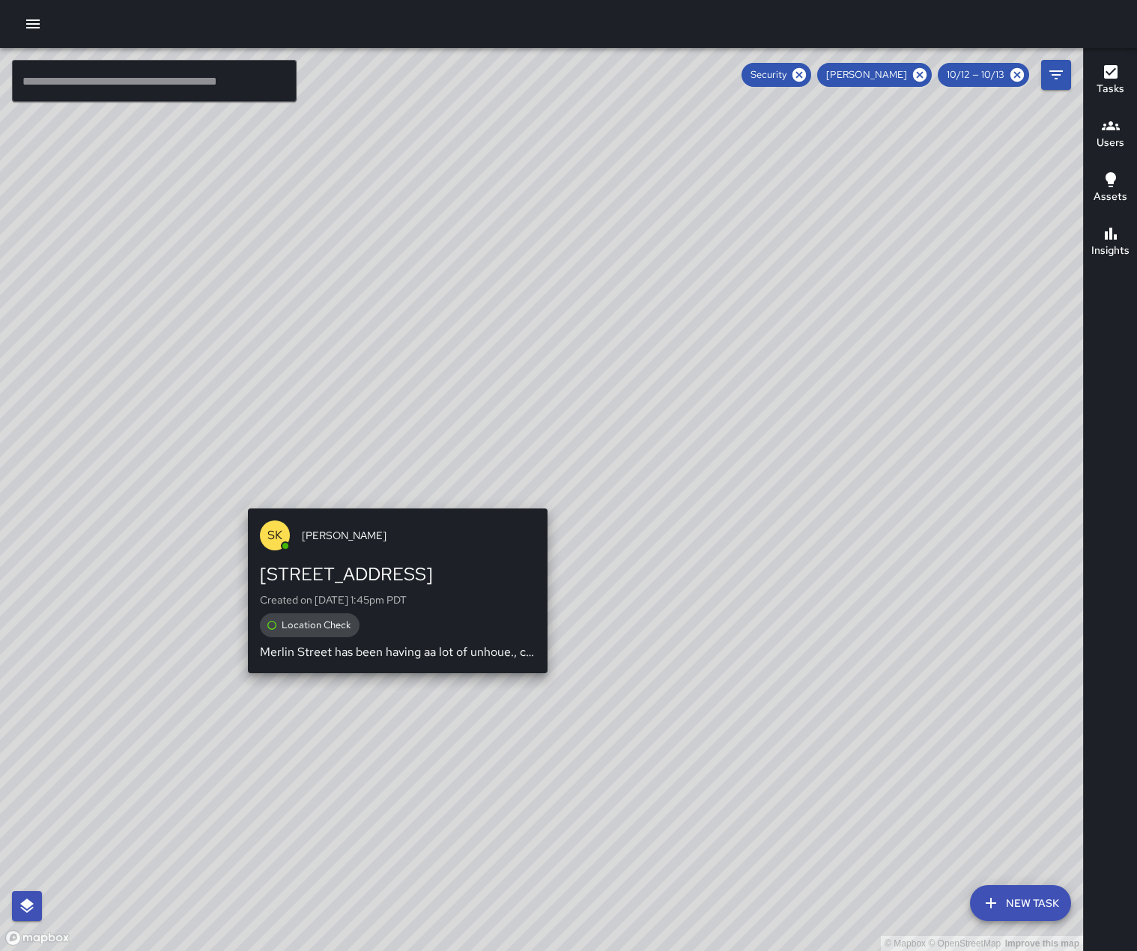
click at [541, 503] on div "SK [PERSON_NAME] [STREET_ADDRESS][PERSON_NAME] Created on [DATE] 1:45pm PDT Loc…" at bounding box center [398, 590] width 312 height 177
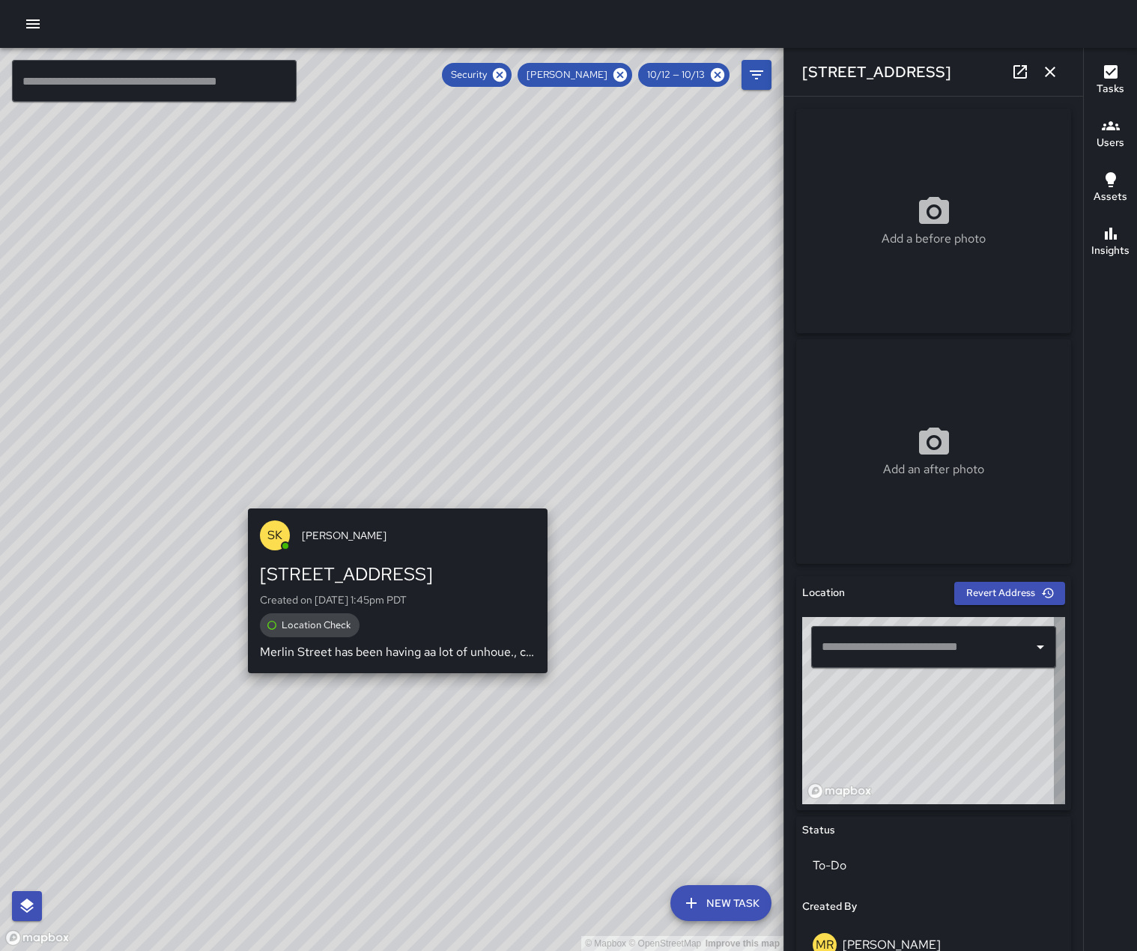
type input "**********"
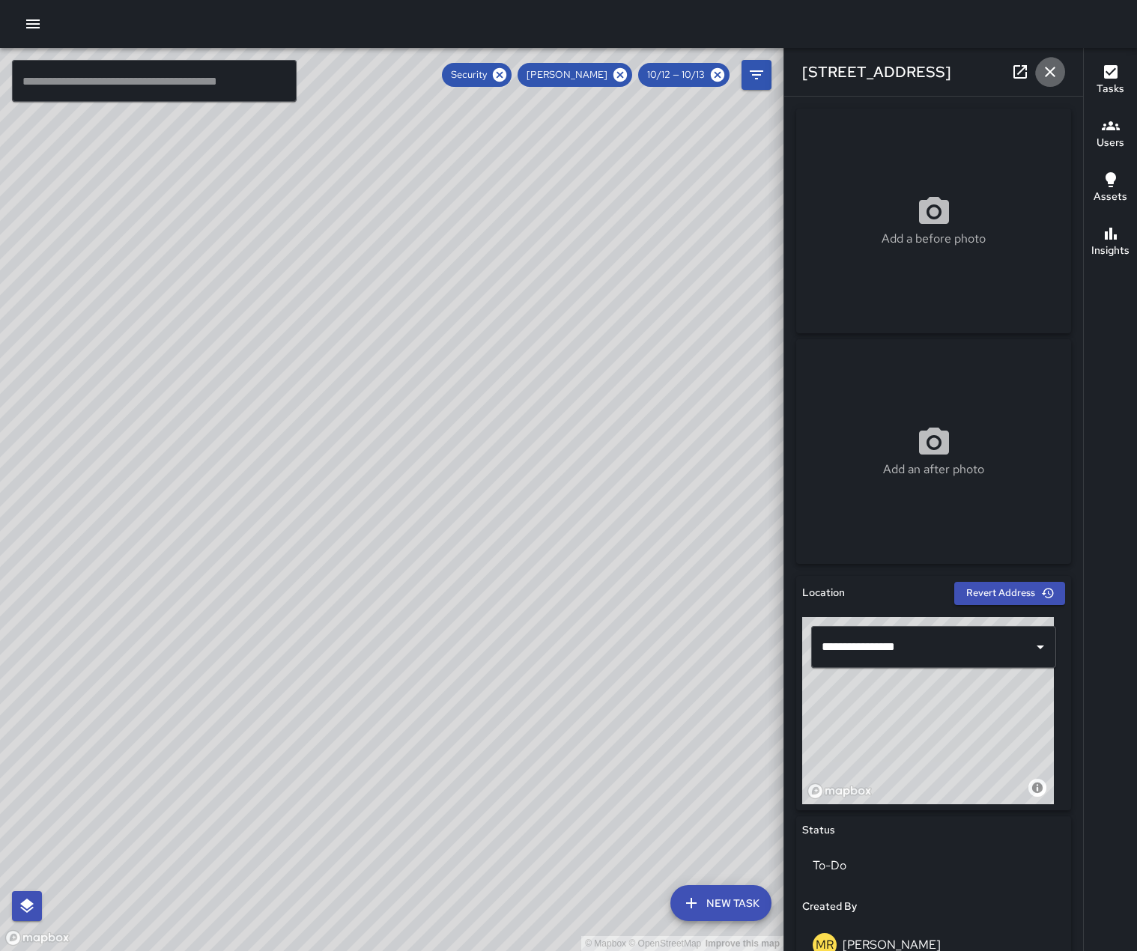
click at [1045, 68] on icon "button" at bounding box center [1050, 72] width 18 height 18
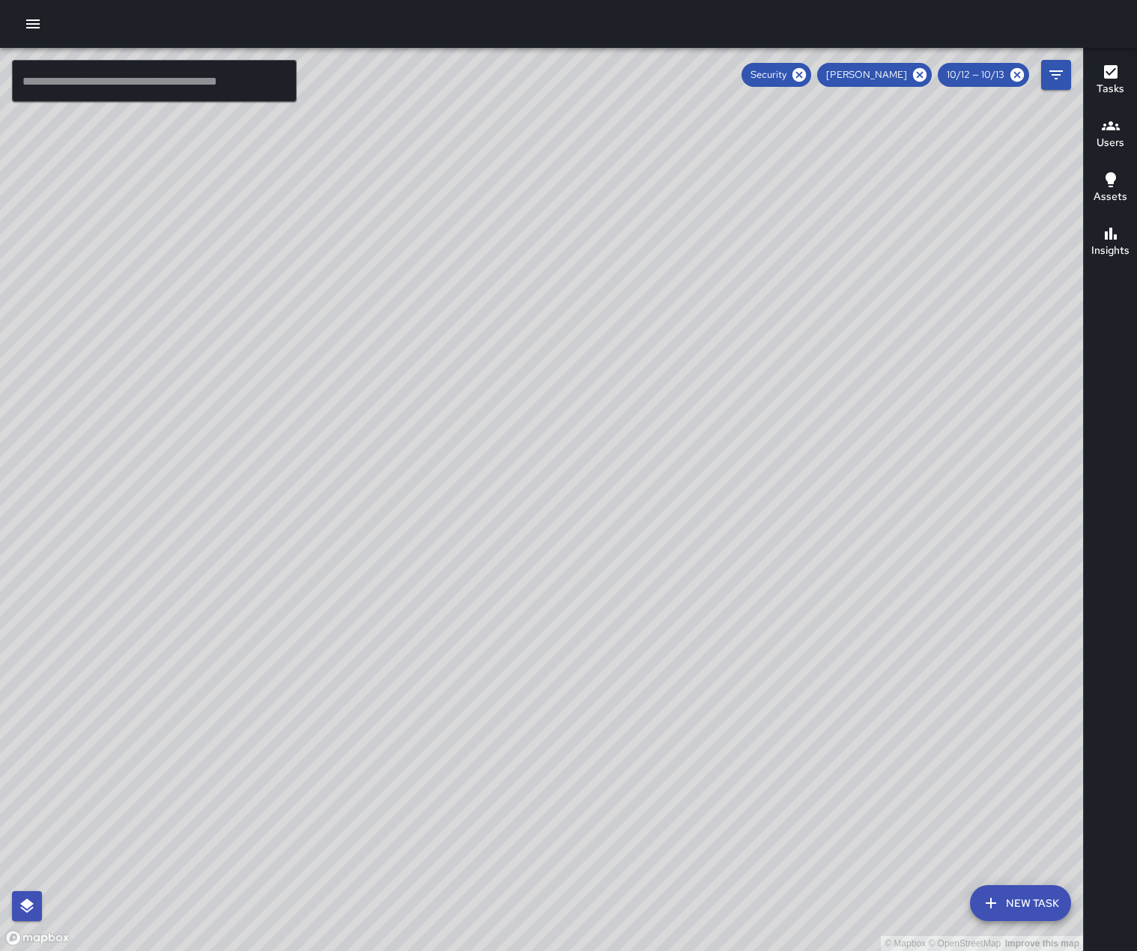
drag, startPoint x: 407, startPoint y: 624, endPoint x: 601, endPoint y: 561, distance: 203.9
click at [601, 562] on div "© Mapbox © OpenStreetMap Improve this map" at bounding box center [541, 499] width 1083 height 903
